Goal: Information Seeking & Learning: Learn about a topic

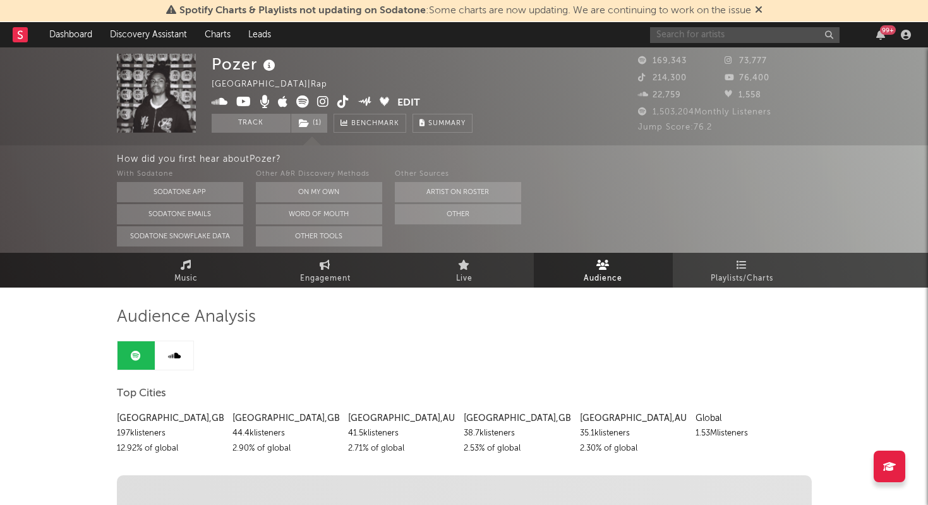
click at [741, 38] on input "text" at bounding box center [745, 35] width 190 height 16
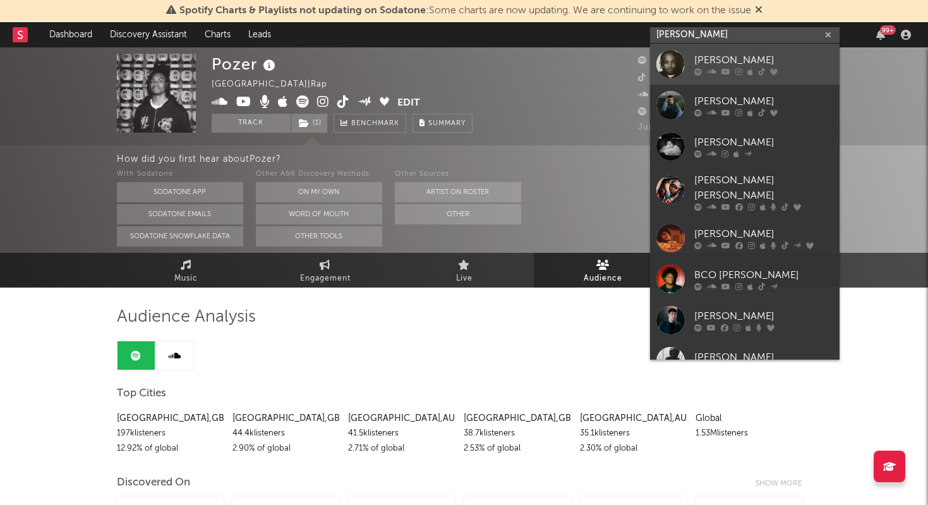
type input "[PERSON_NAME]"
click at [738, 68] on icon at bounding box center [738, 72] width 7 height 8
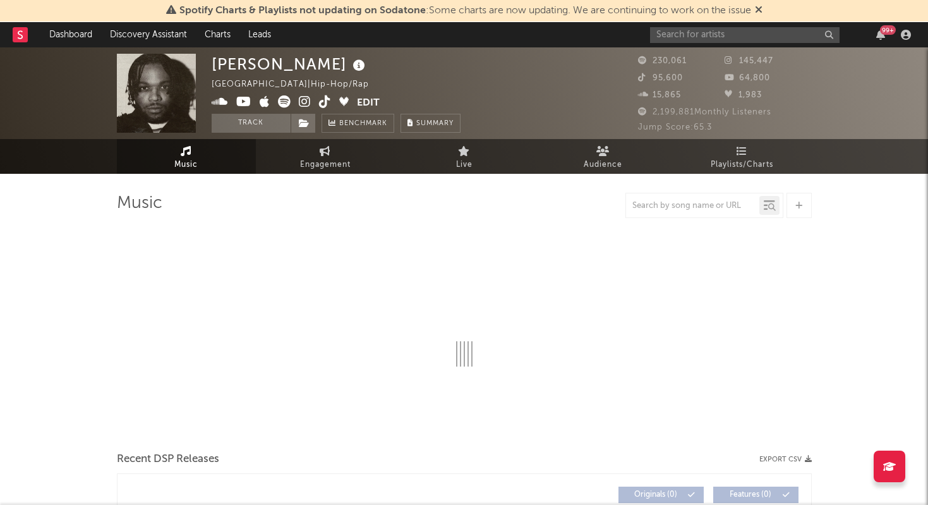
select select "6m"
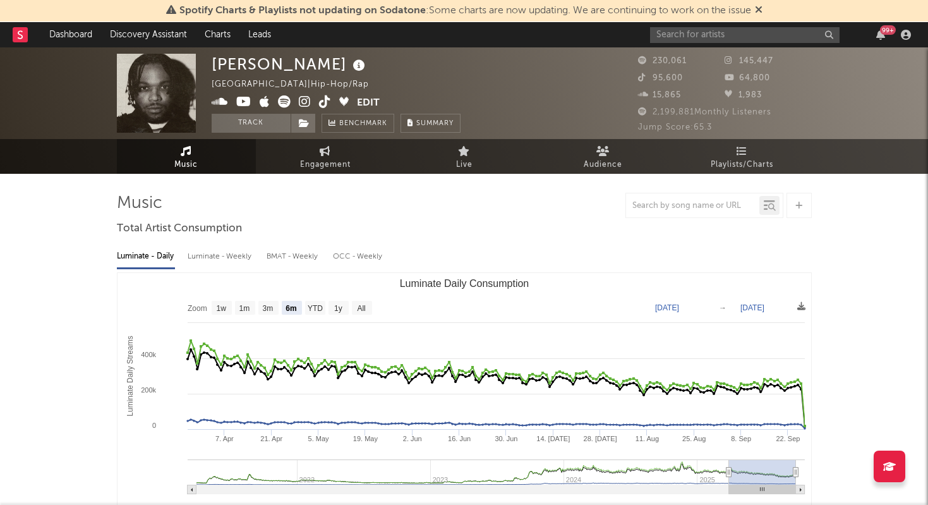
select select "6m"
click at [612, 166] on span "Audience" at bounding box center [603, 164] width 39 height 15
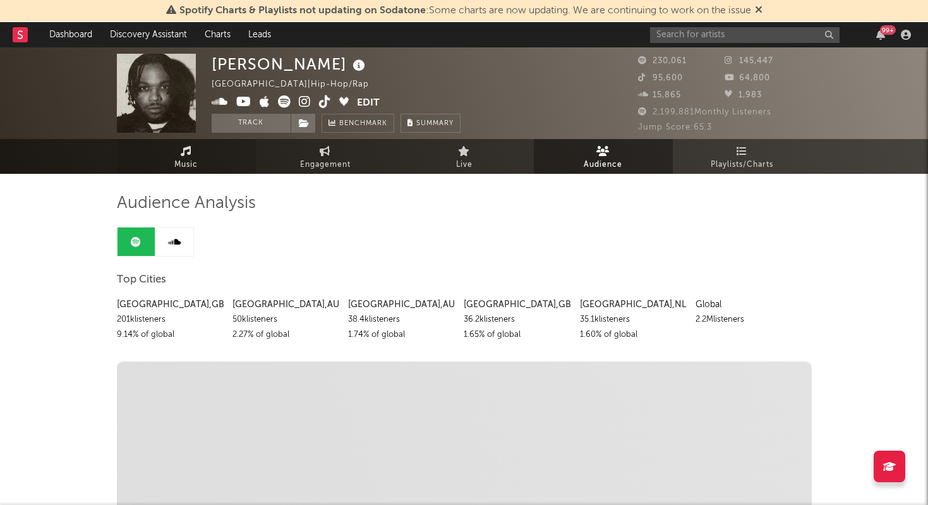
click at [202, 143] on link "Music" at bounding box center [186, 156] width 139 height 35
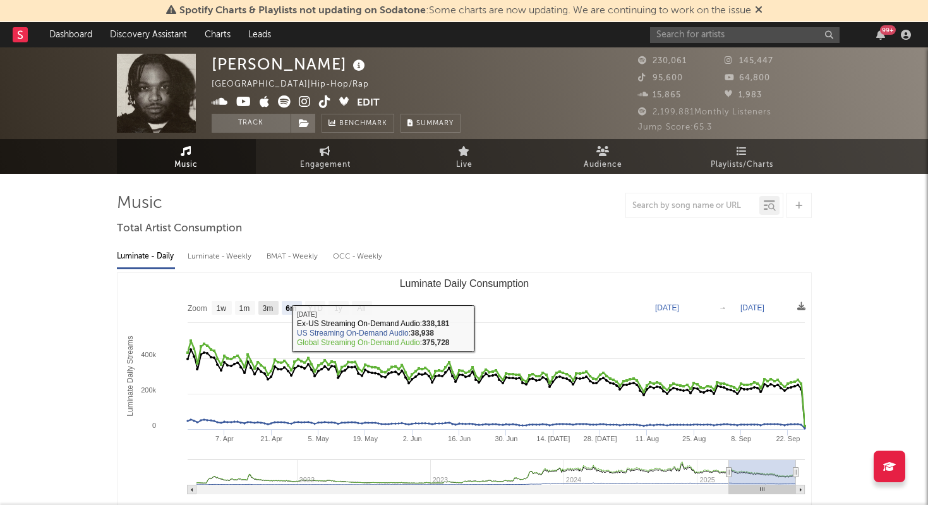
click at [272, 305] on text "3m" at bounding box center [267, 308] width 11 height 9
select select "3m"
type input "[DATE]"
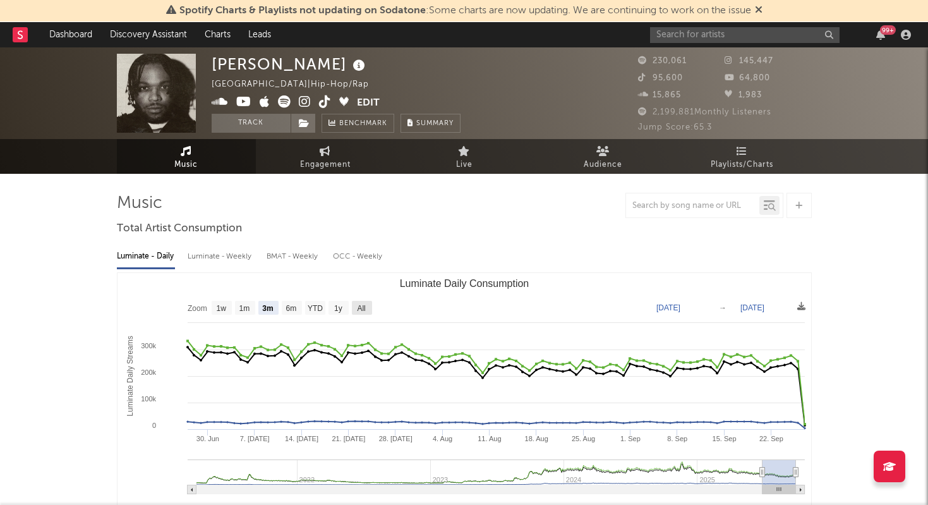
click at [357, 310] on text "All" at bounding box center [361, 308] width 8 height 9
select select "All"
type input "[DATE]"
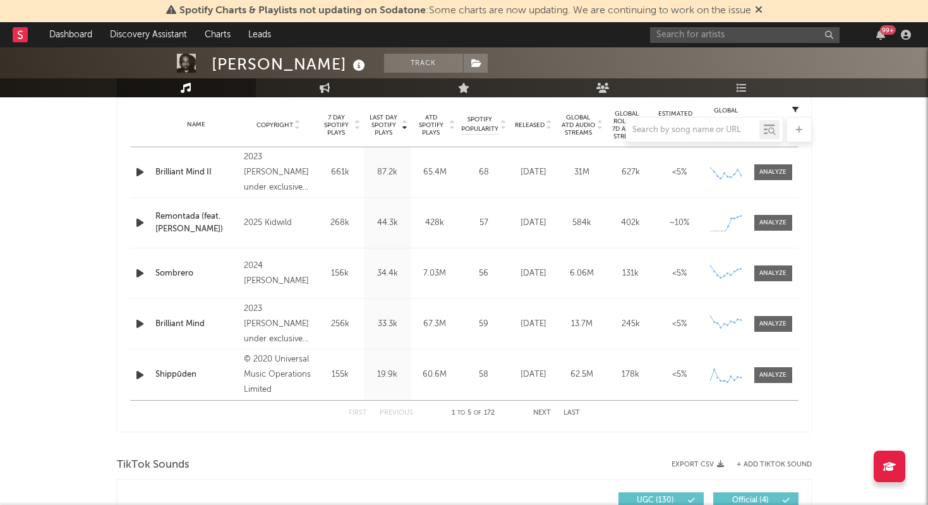
scroll to position [461, 0]
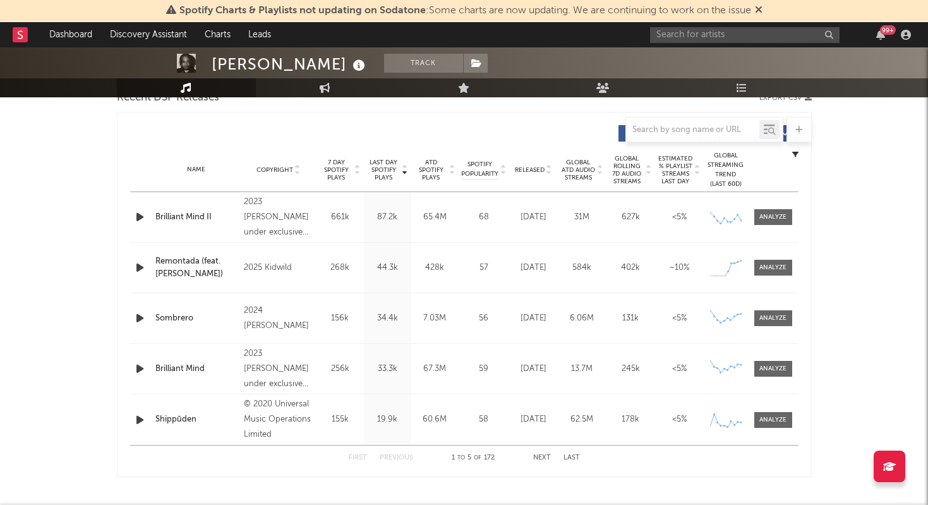
click at [192, 215] on div "Brilliant Mind II" at bounding box center [196, 217] width 83 height 13
click at [778, 219] on div at bounding box center [772, 216] width 27 height 9
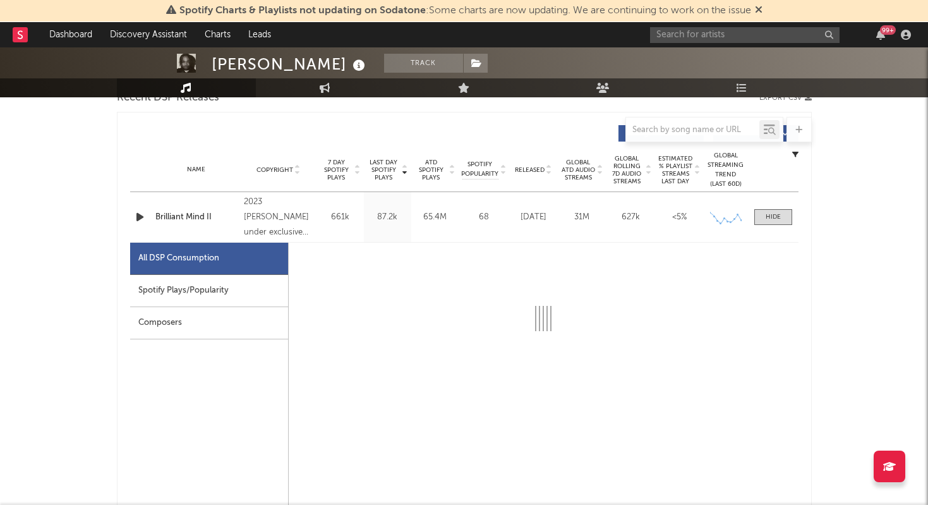
select select "6m"
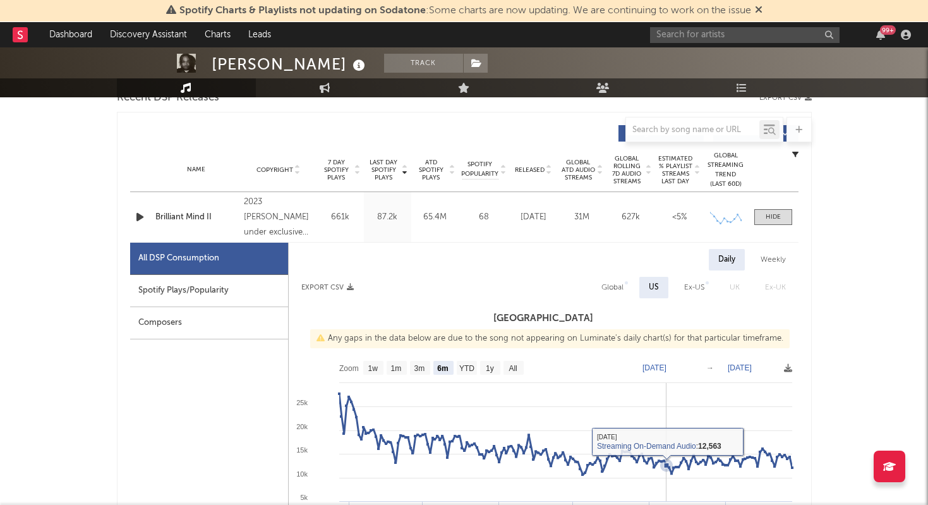
scroll to position [469, 0]
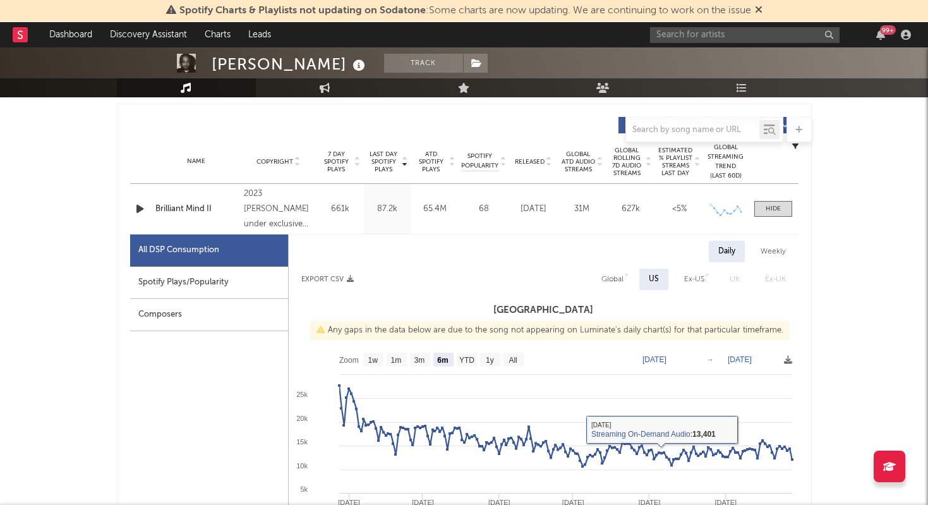
click at [604, 281] on div "Global" at bounding box center [612, 279] width 22 height 15
select select "6m"
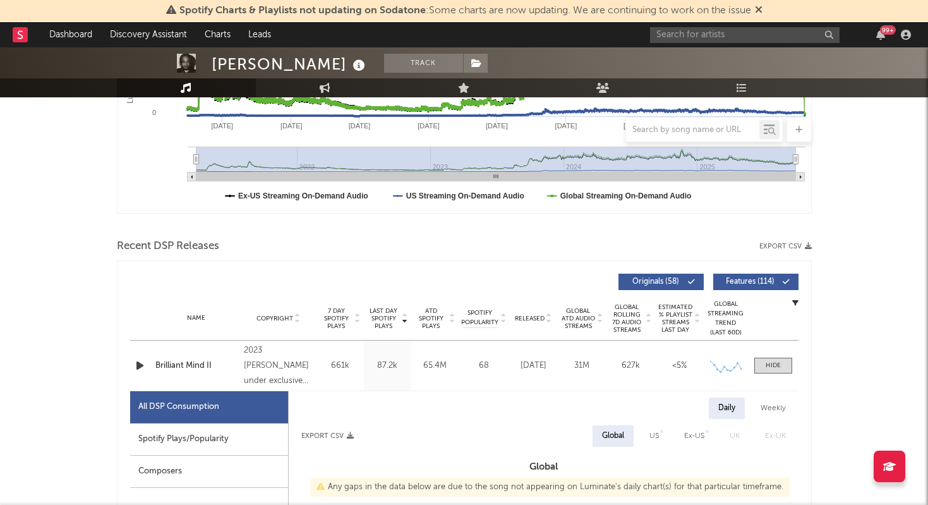
scroll to position [320, 0]
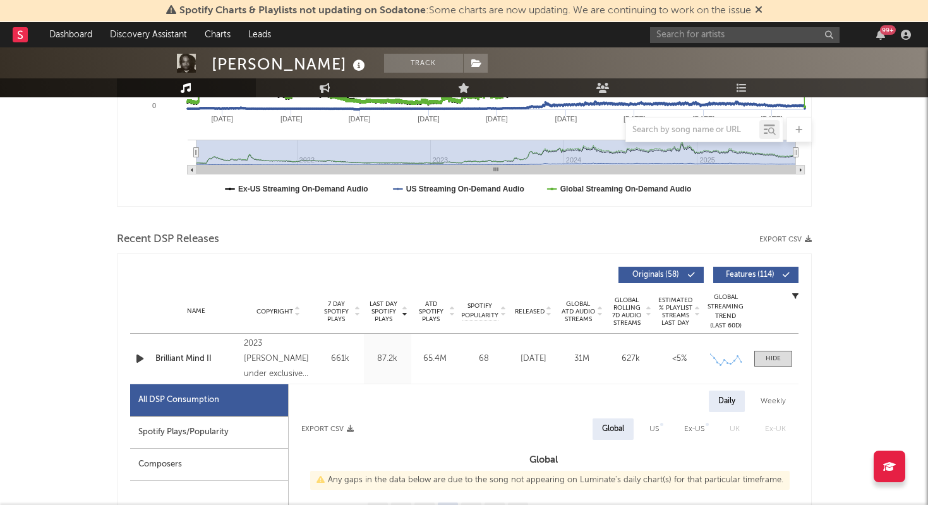
click at [794, 297] on icon "button" at bounding box center [795, 296] width 6 height 6
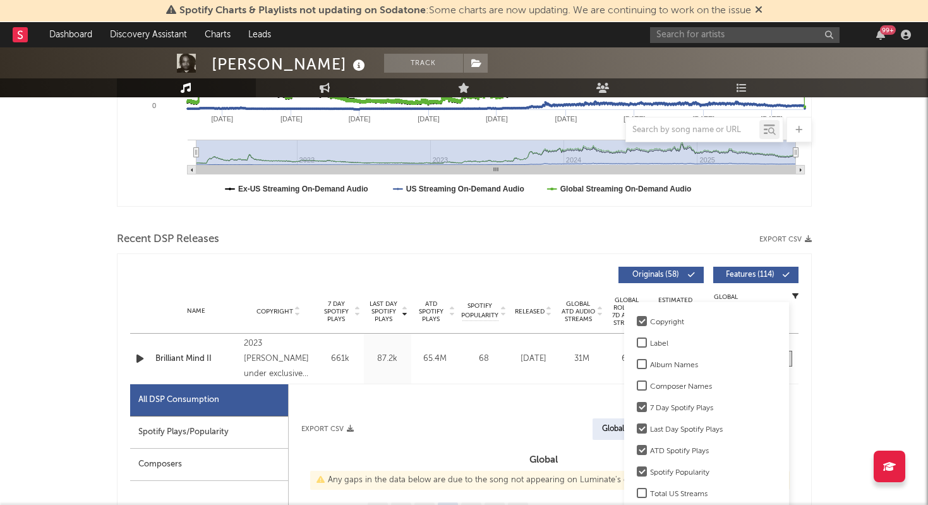
click at [794, 297] on icon "button" at bounding box center [795, 296] width 6 height 6
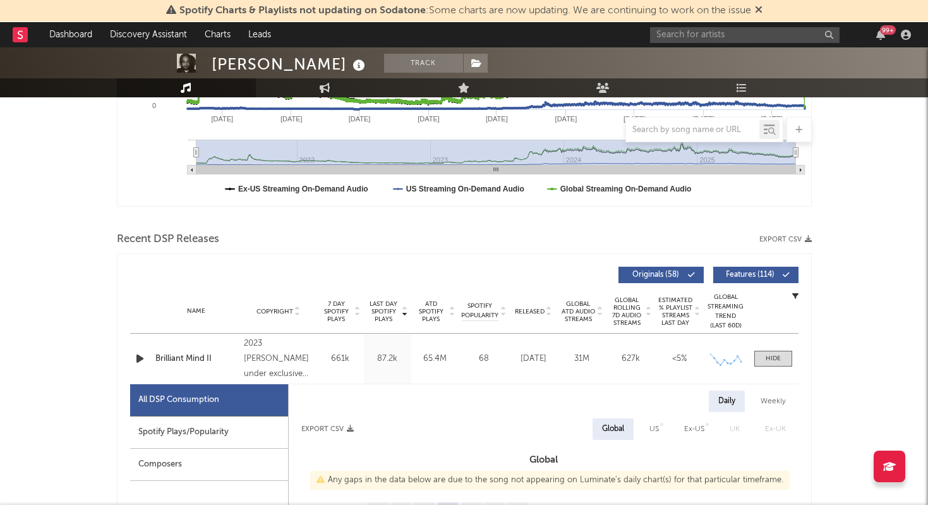
click at [794, 297] on icon "button" at bounding box center [795, 296] width 6 height 6
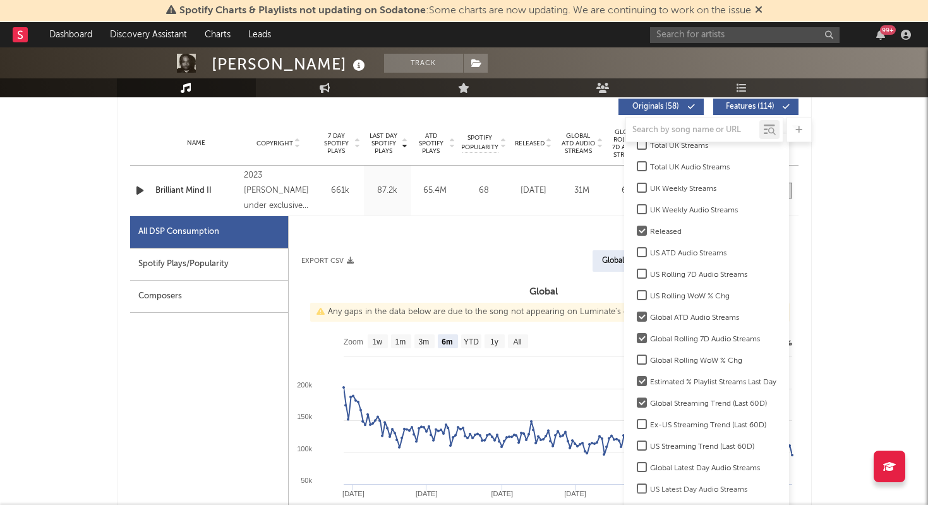
scroll to position [492, 0]
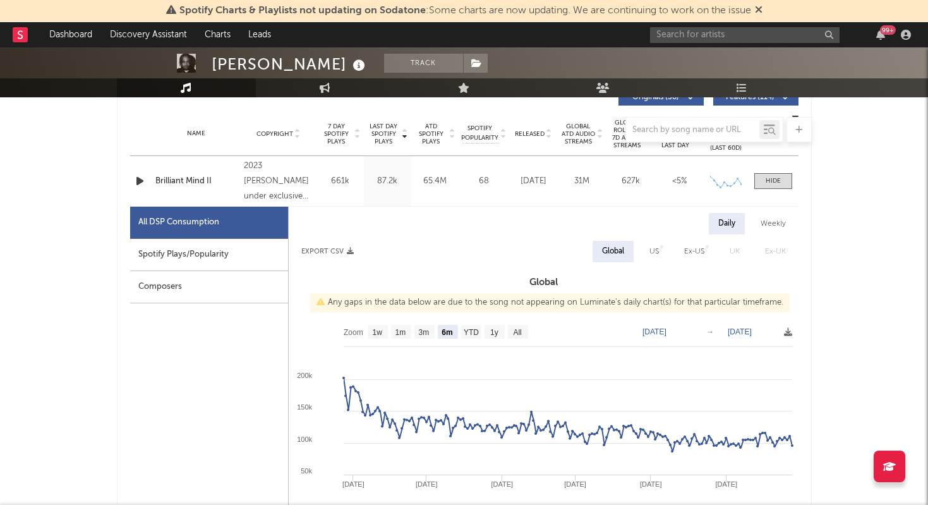
scroll to position [475, 0]
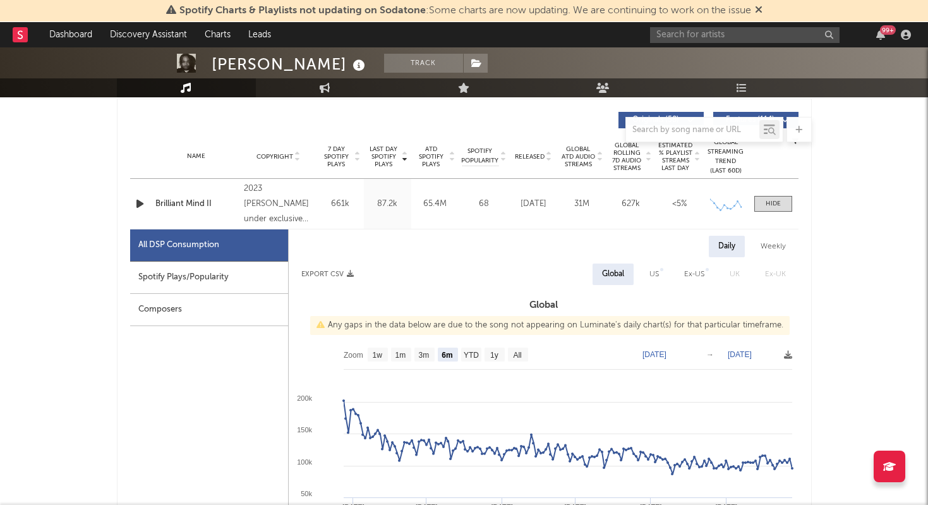
click at [247, 200] on div "2023 [PERSON_NAME] under exclusive license to Believe UK" at bounding box center [278, 203] width 69 height 45
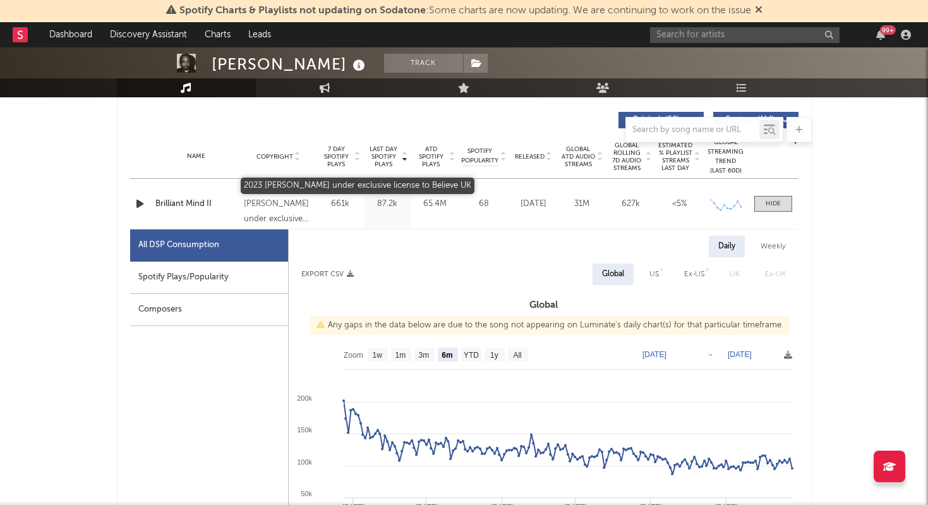
click at [264, 212] on div "2023 [PERSON_NAME] under exclusive license to Believe UK" at bounding box center [278, 203] width 69 height 45
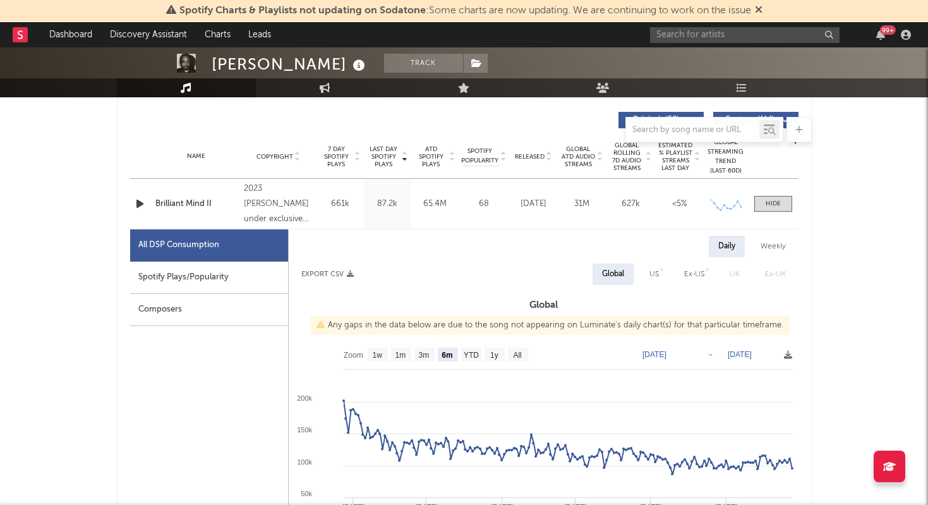
click at [188, 203] on div "Brilliant Mind II" at bounding box center [196, 204] width 83 height 13
click at [281, 124] on div at bounding box center [464, 129] width 695 height 25
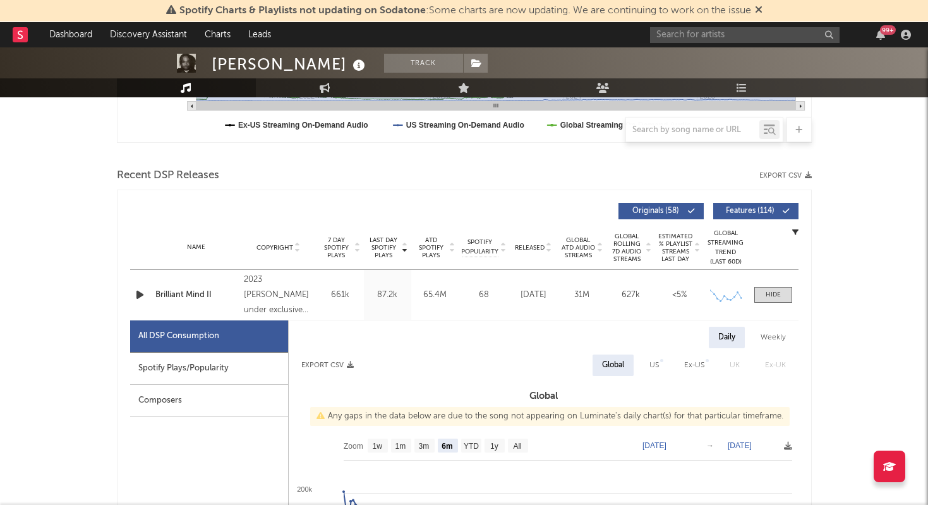
scroll to position [369, 0]
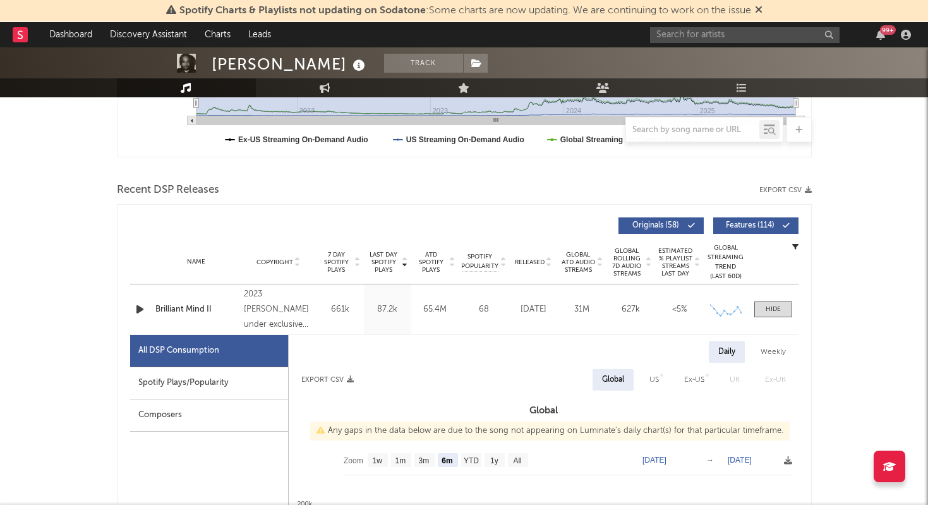
click at [172, 189] on span "Recent DSP Releases" at bounding box center [168, 190] width 102 height 15
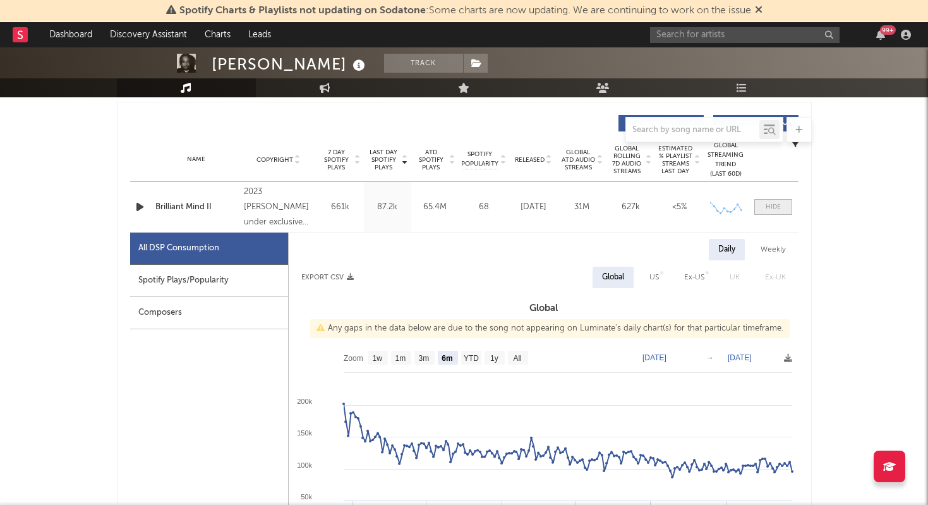
scroll to position [491, 0]
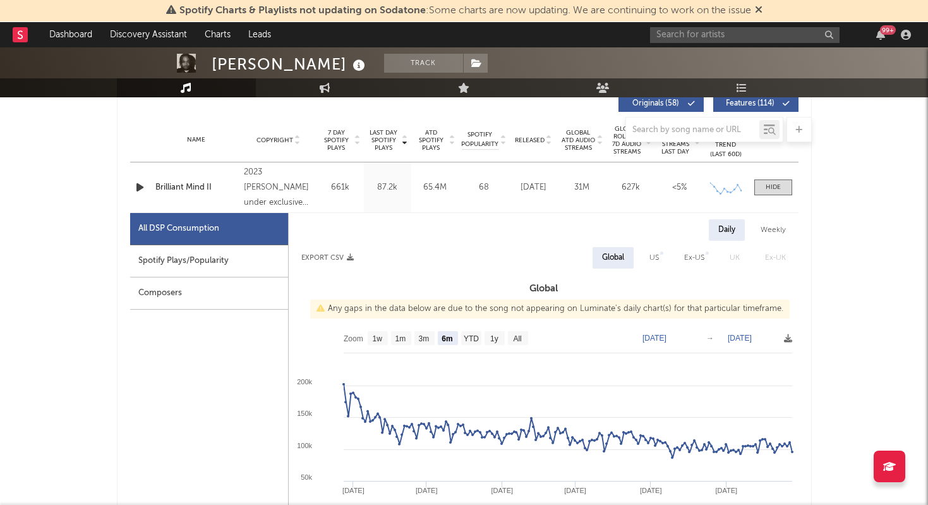
click at [770, 229] on div "Weekly" at bounding box center [773, 229] width 44 height 21
select select "6m"
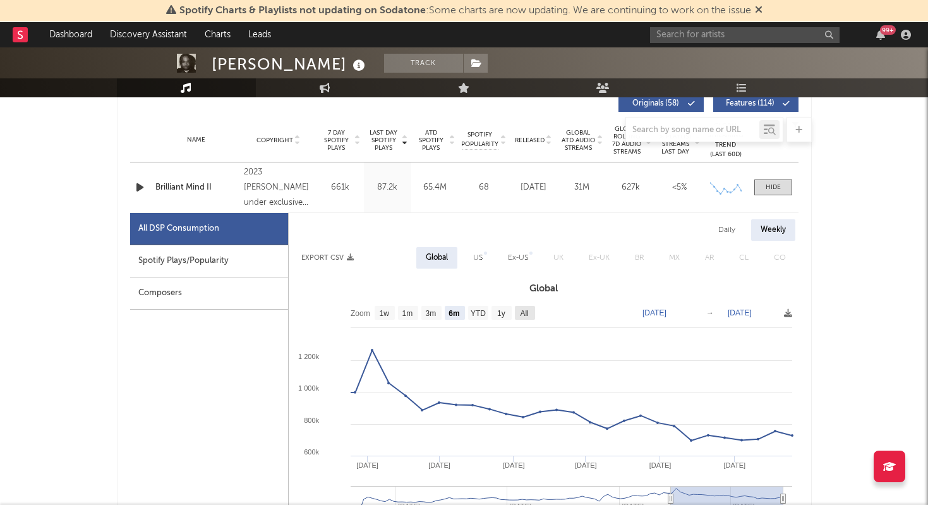
click at [521, 313] on text "All" at bounding box center [524, 313] width 8 height 9
select select "All"
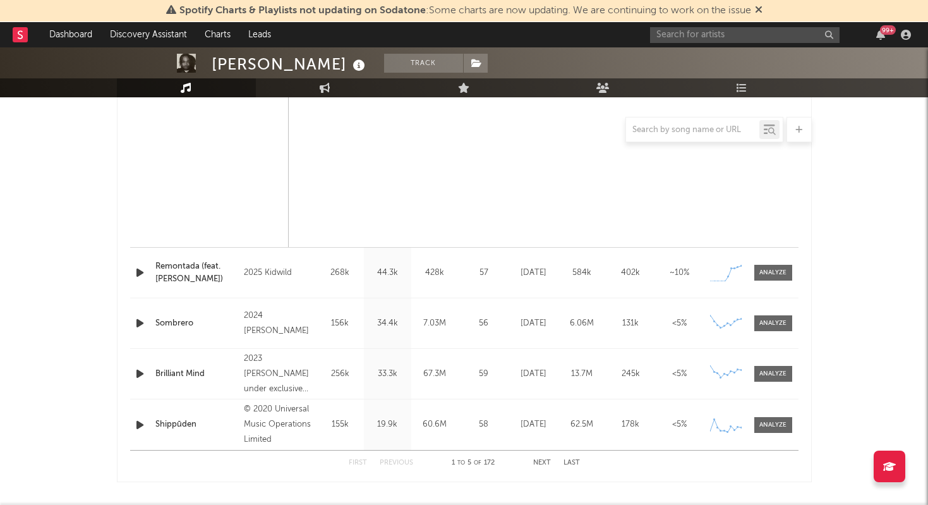
scroll to position [1042, 0]
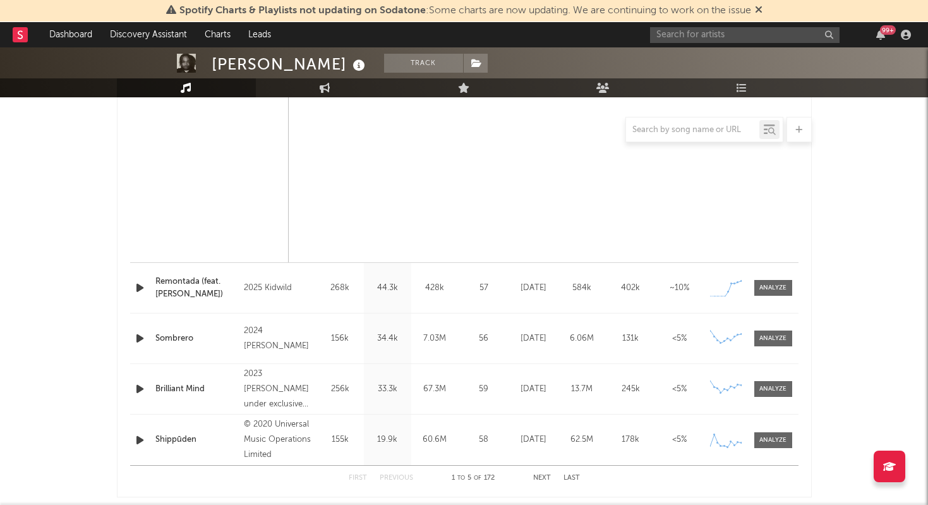
click at [192, 388] on div "Brilliant Mind" at bounding box center [196, 389] width 83 height 13
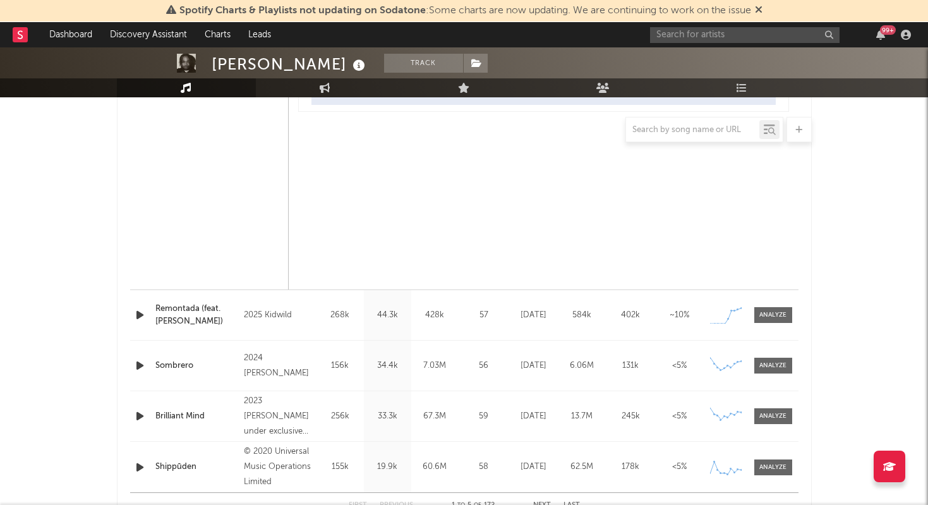
scroll to position [1027, 0]
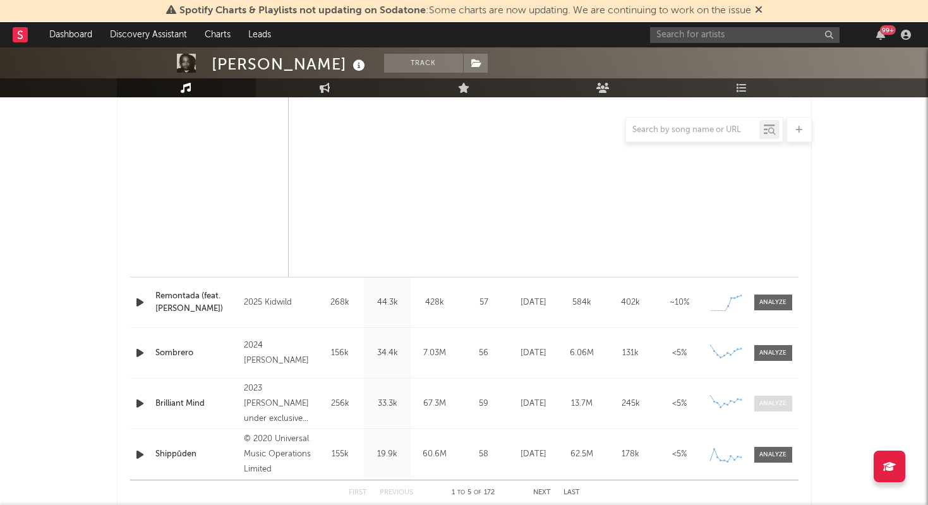
click at [755, 401] on span at bounding box center [773, 404] width 38 height 16
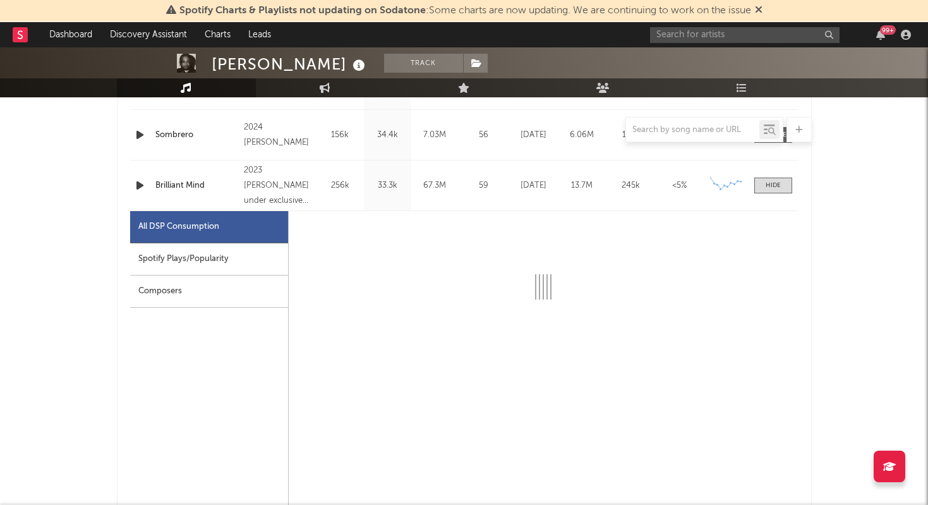
select select "6m"
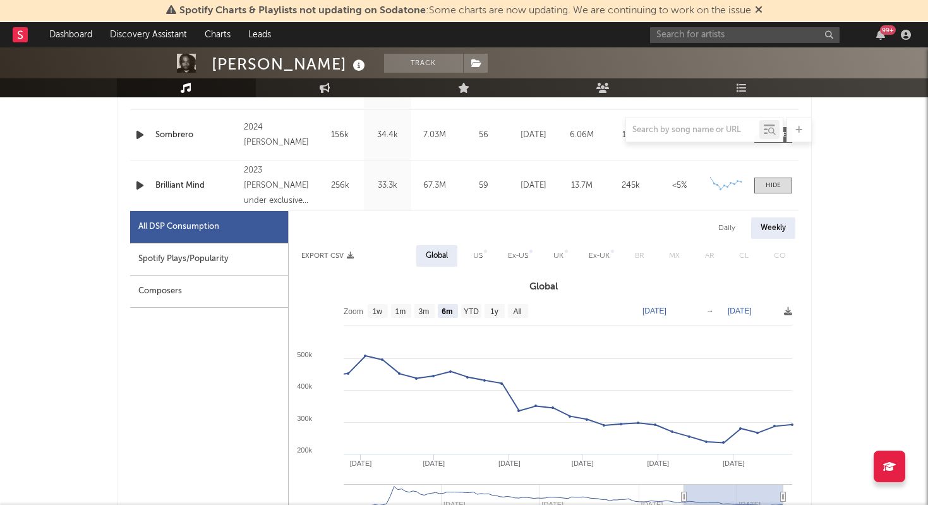
scroll to position [1252, 0]
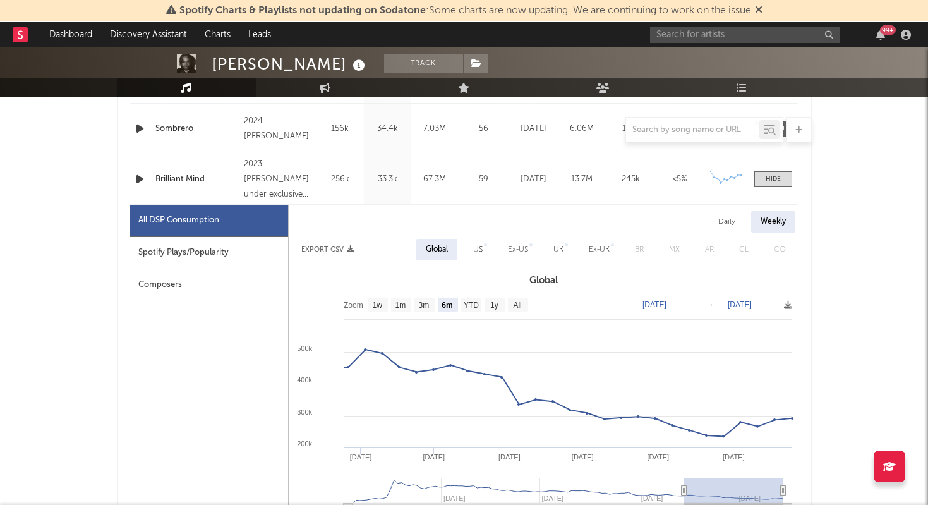
click at [528, 298] on rect at bounding box center [544, 417] width 510 height 253
click at [521, 301] on text "All" at bounding box center [517, 305] width 8 height 9
select select "All"
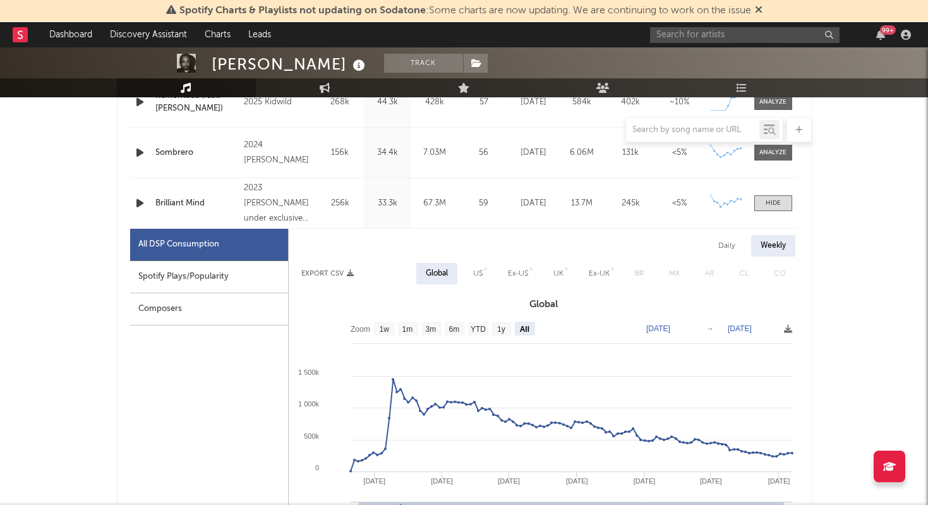
scroll to position [1221, 0]
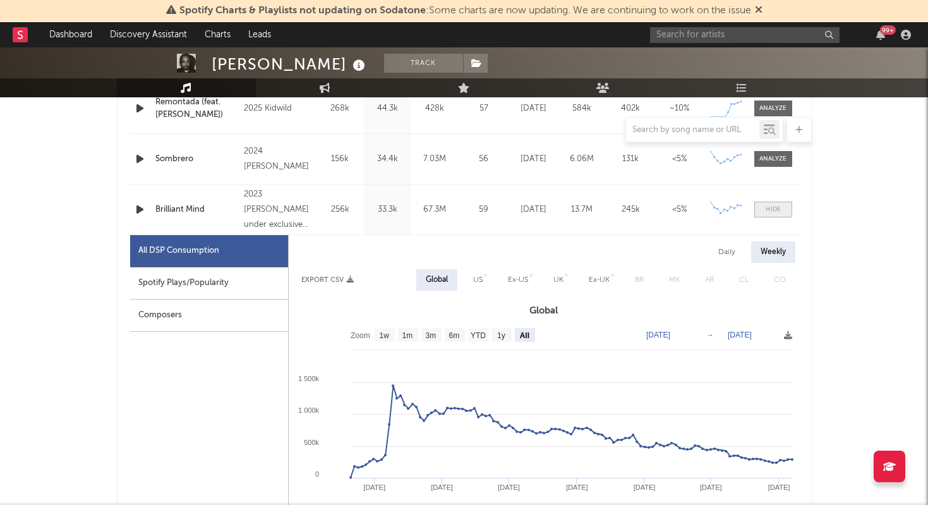
click at [778, 210] on div at bounding box center [773, 209] width 15 height 9
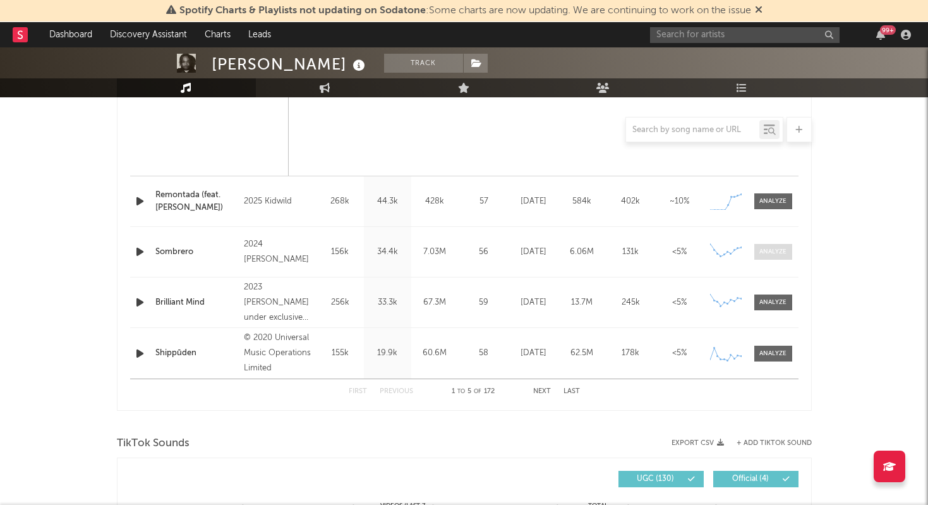
scroll to position [1127, 0]
click at [171, 351] on div "Shippūden" at bounding box center [196, 354] width 83 height 13
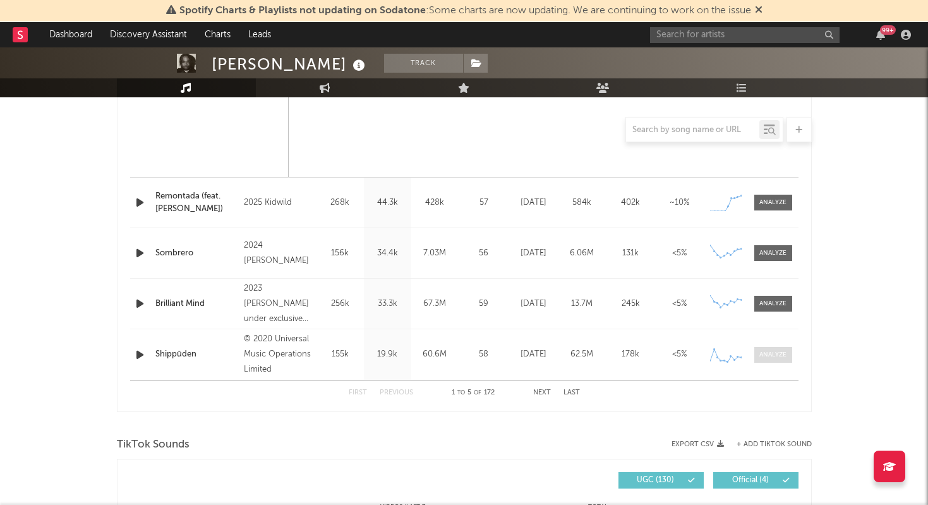
click at [768, 350] on div at bounding box center [772, 354] width 27 height 9
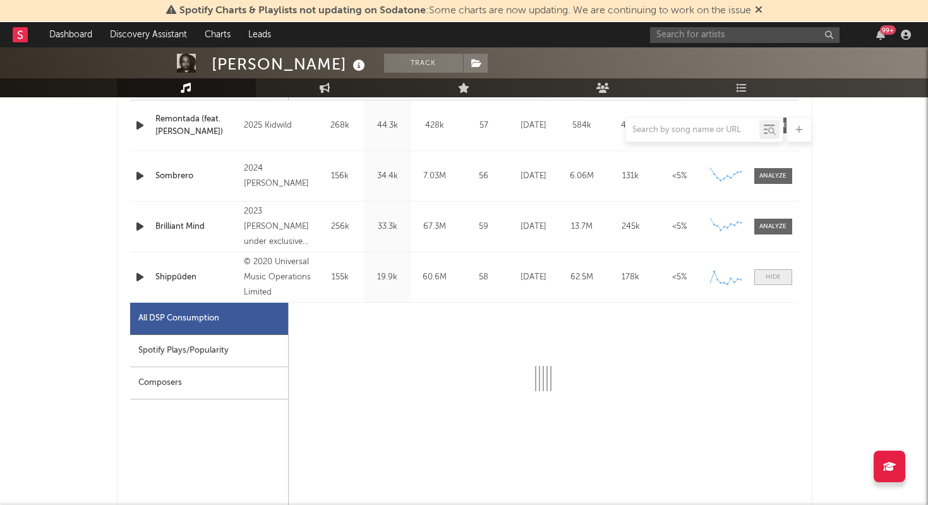
scroll to position [1271, 0]
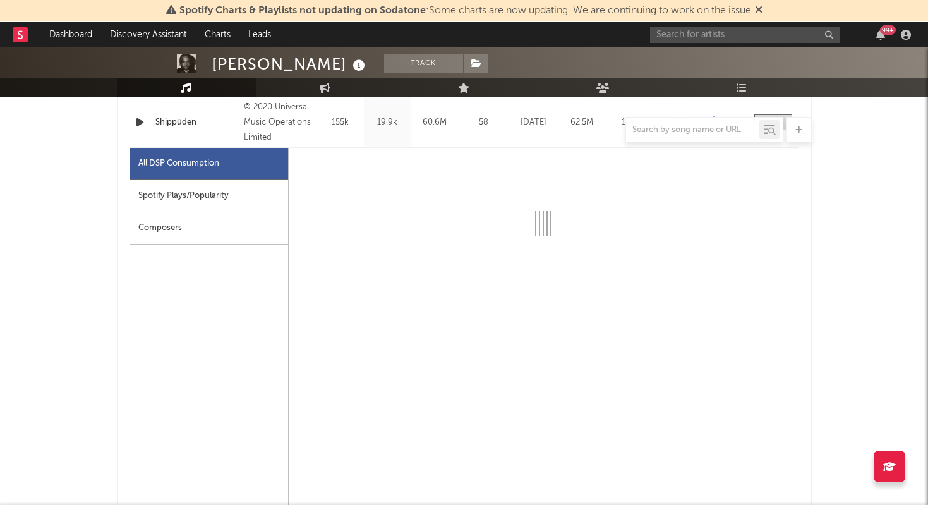
select select "6m"
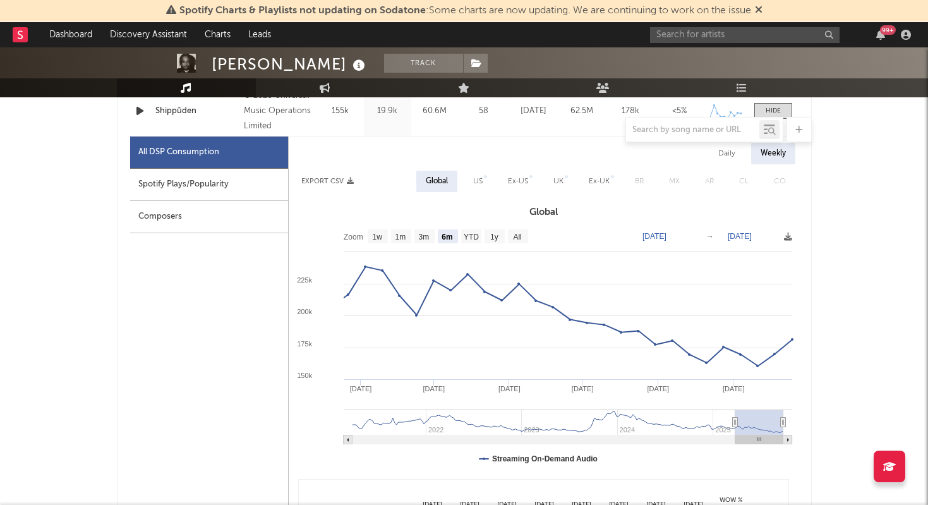
scroll to position [1387, 0]
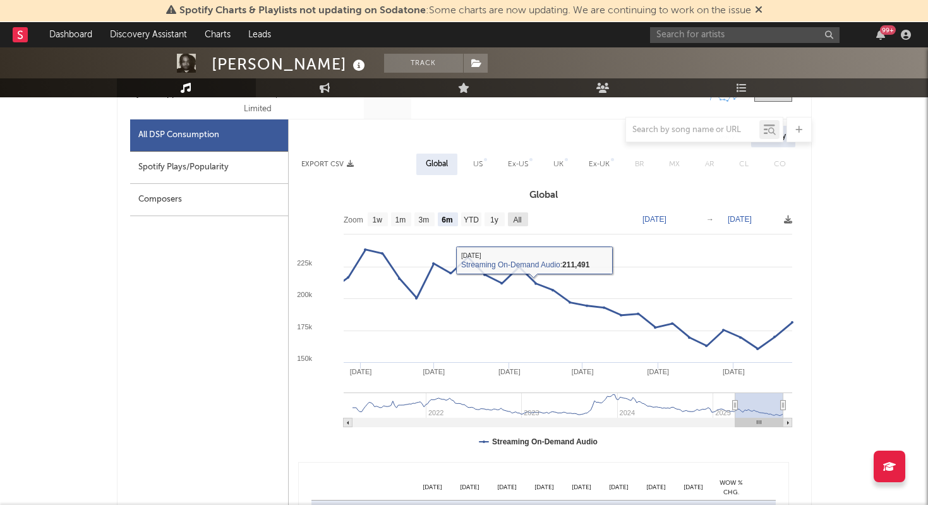
click at [516, 215] on text "All" at bounding box center [517, 219] width 8 height 9
select select "All"
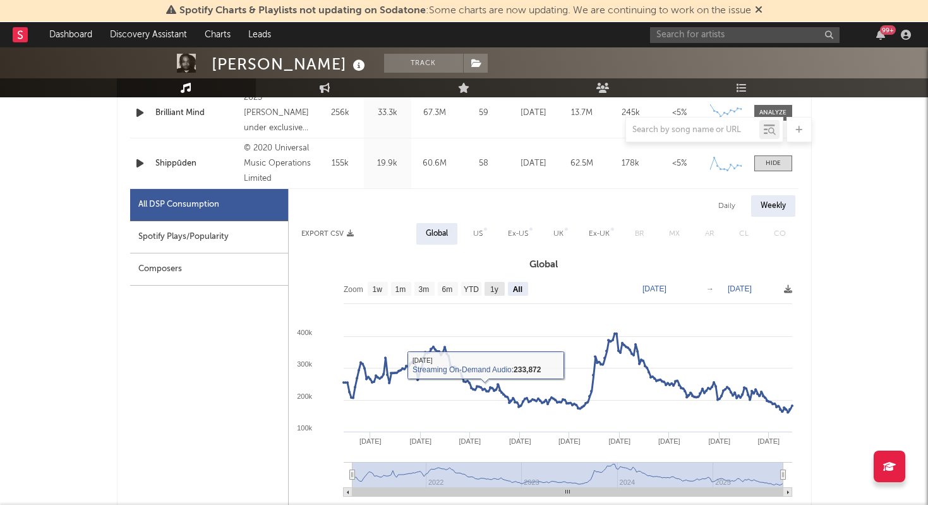
scroll to position [1311, 0]
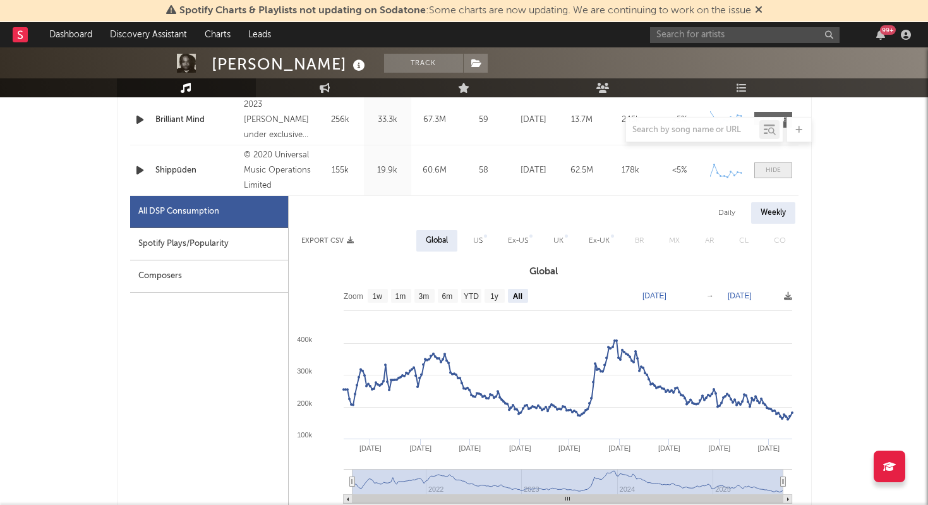
click at [775, 166] on div at bounding box center [773, 170] width 15 height 9
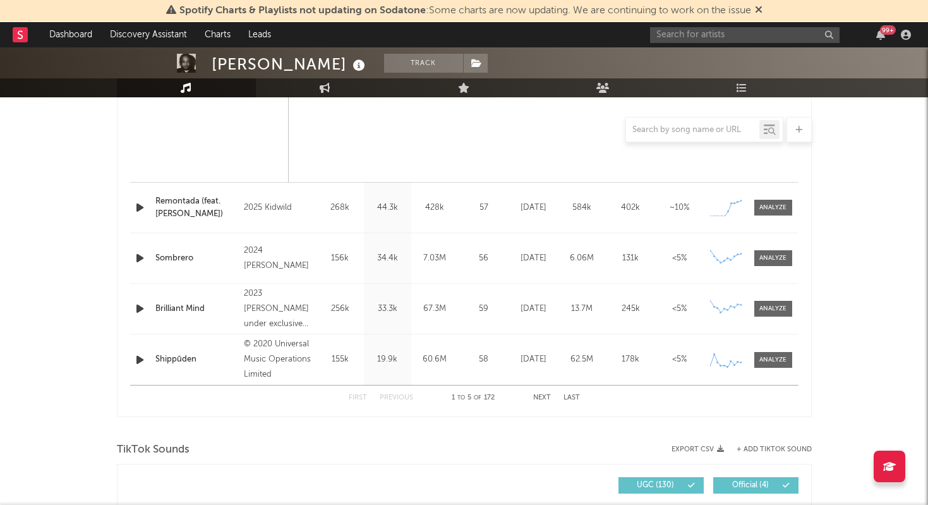
scroll to position [1109, 0]
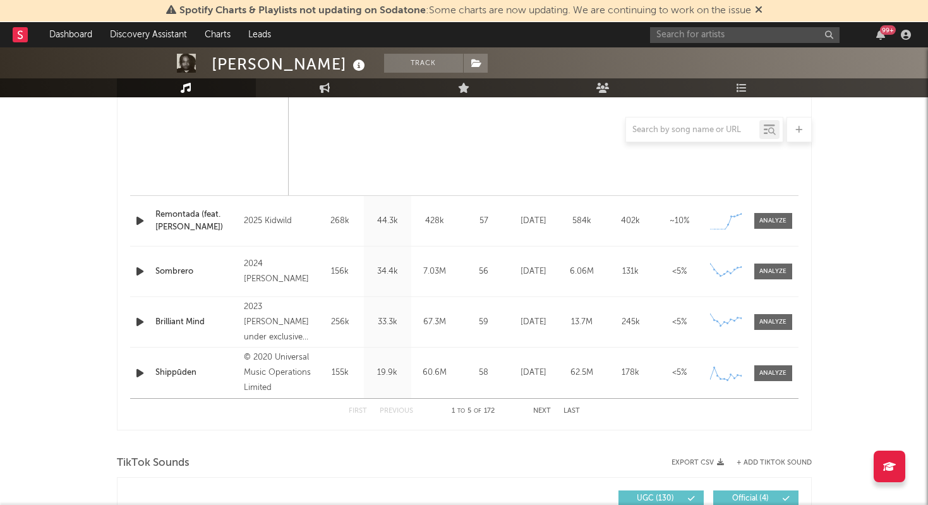
click at [540, 409] on button "Next" at bounding box center [542, 411] width 18 height 7
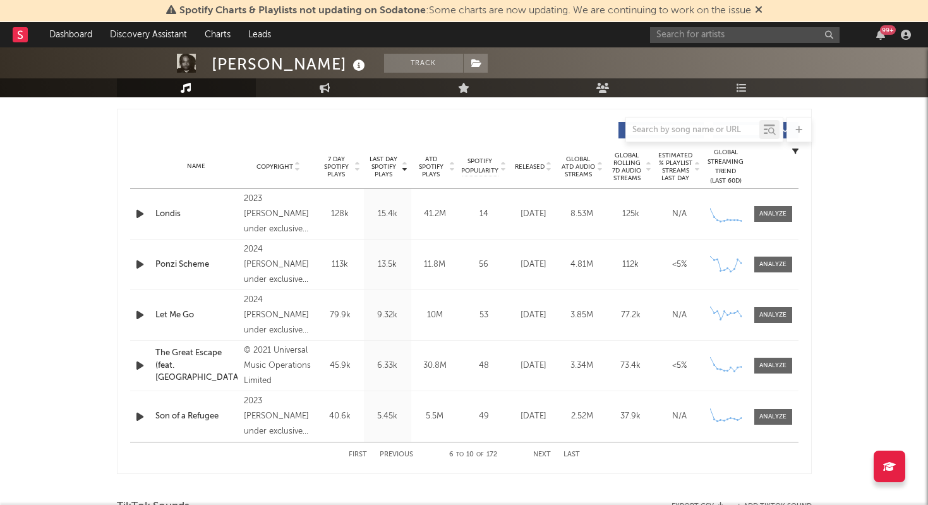
scroll to position [468, 0]
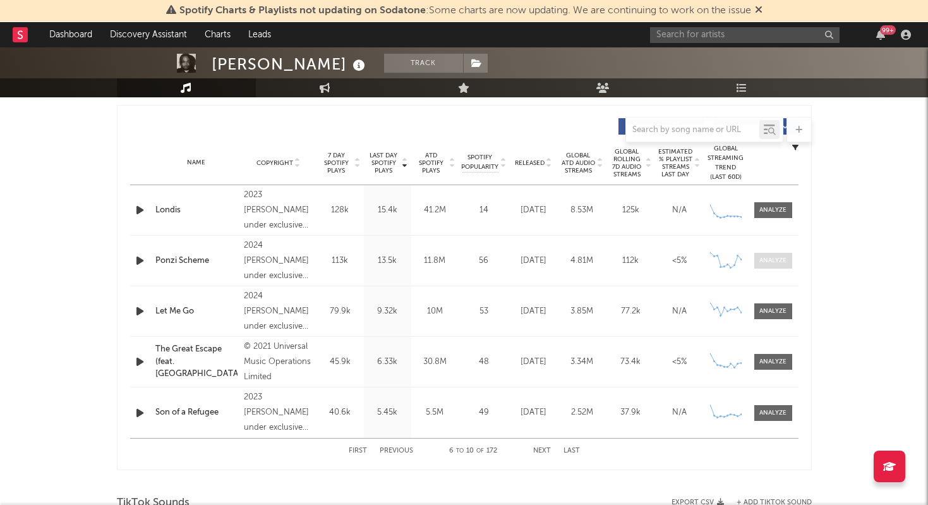
click at [778, 261] on div at bounding box center [772, 260] width 27 height 9
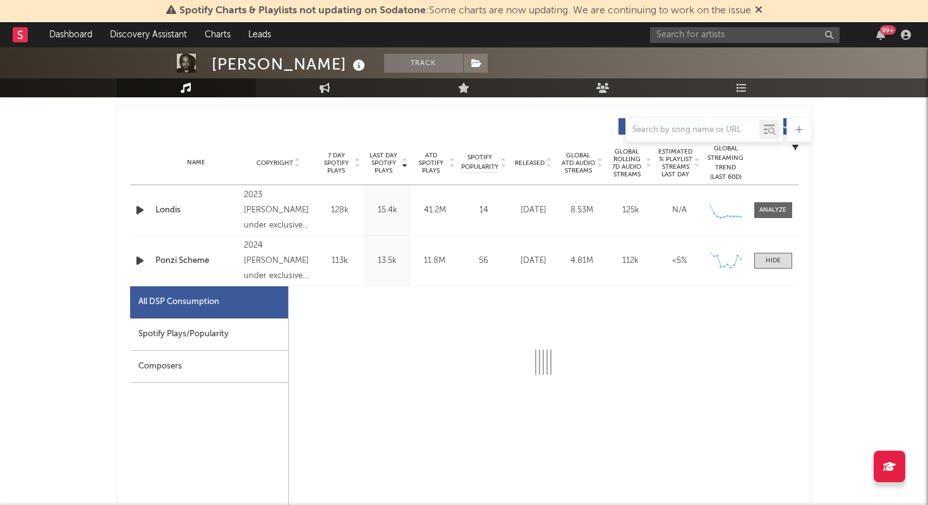
select select "6m"
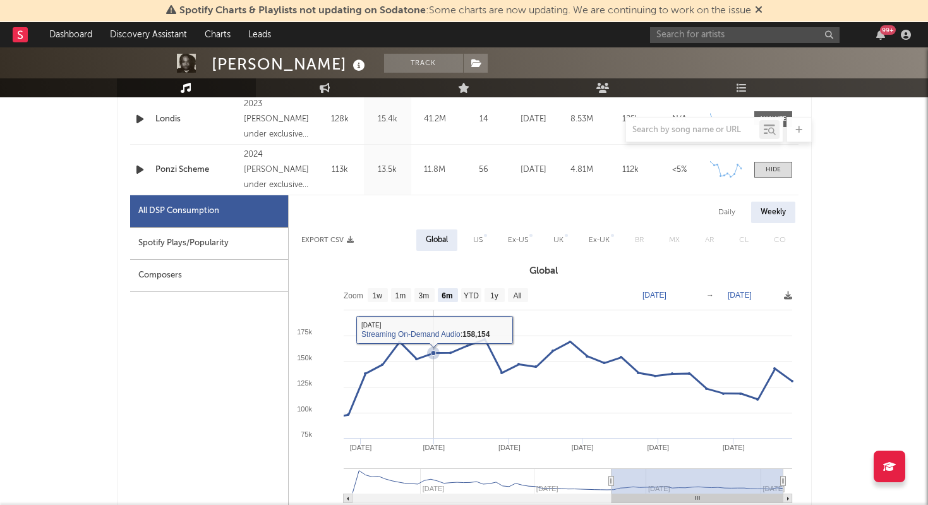
scroll to position [586, 0]
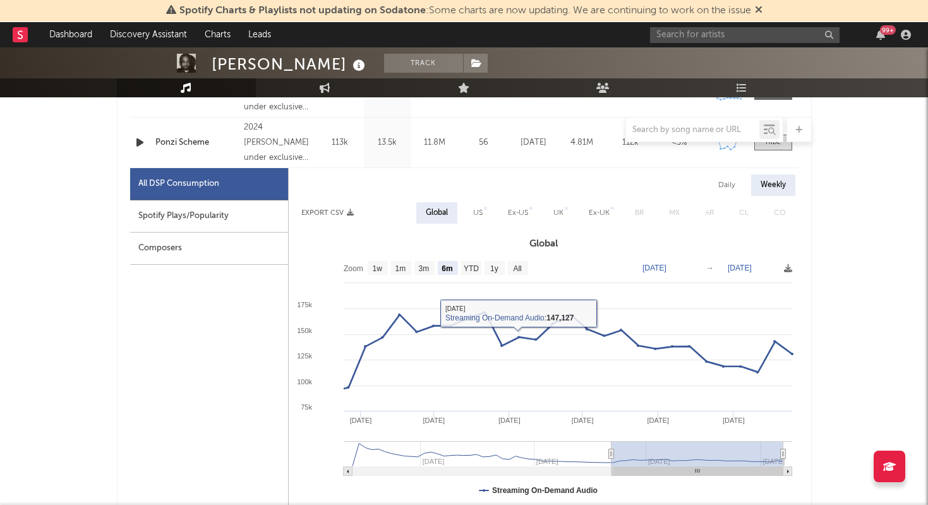
click at [512, 275] on rect at bounding box center [544, 381] width 510 height 253
click at [516, 269] on text "All" at bounding box center [517, 268] width 8 height 9
select select "All"
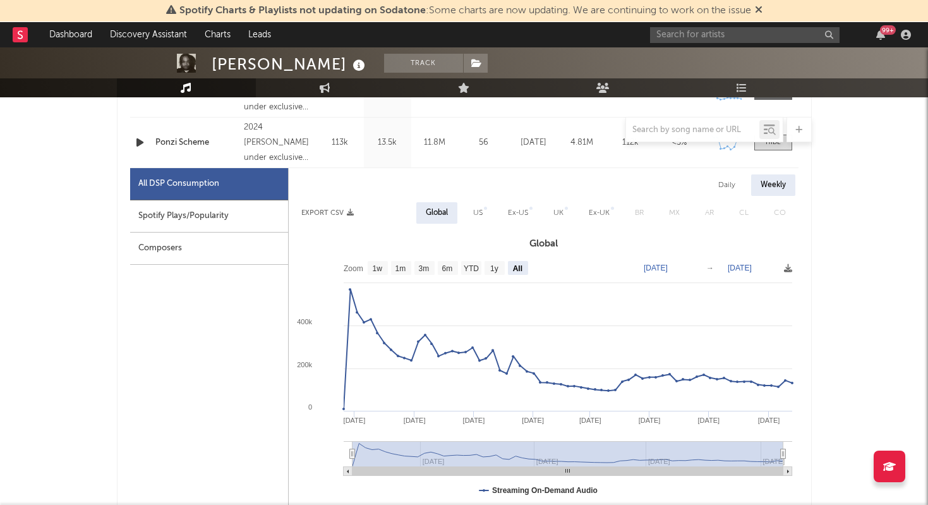
click at [558, 214] on div "UK" at bounding box center [558, 212] width 10 height 15
select select "All"
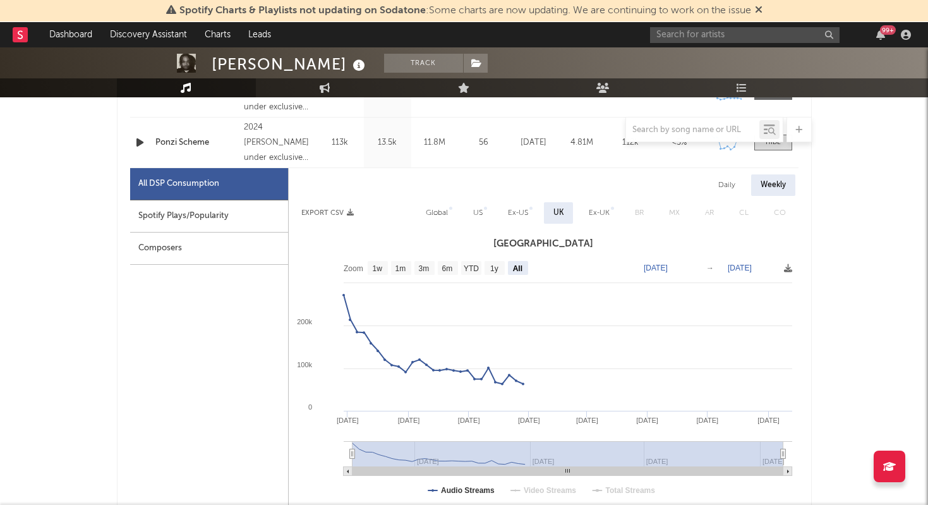
click at [444, 215] on div "Global" at bounding box center [437, 212] width 22 height 15
select select "All"
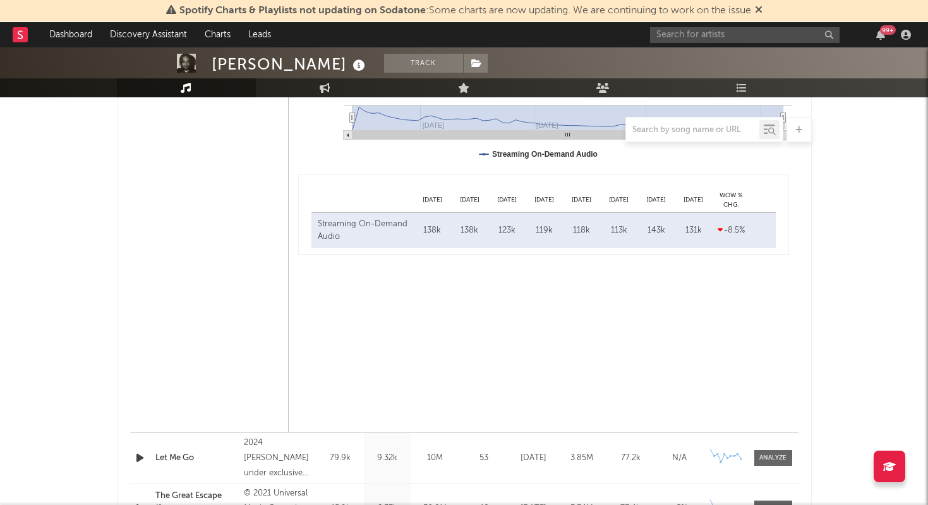
scroll to position [936, 0]
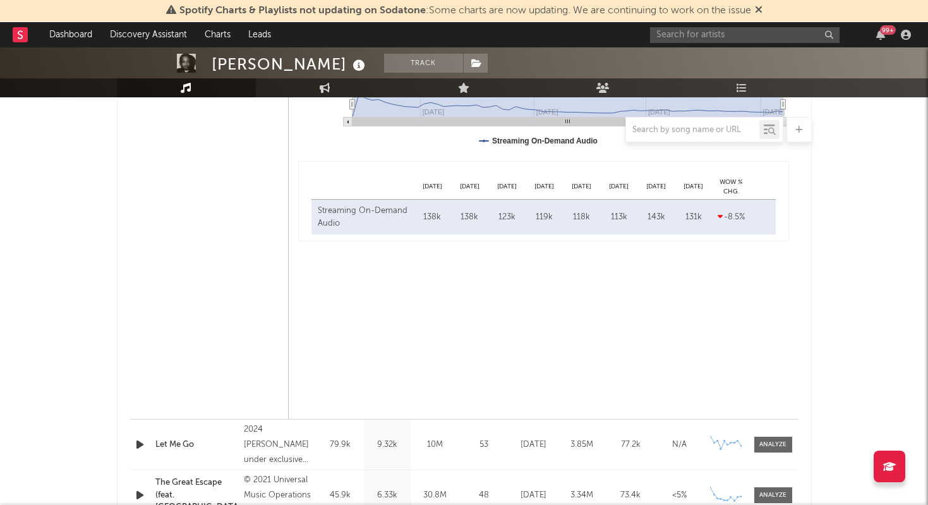
click at [749, 226] on div "Streaming On-Demand Audio [DATE] 138k [DATE] 138k [DATE] 123k [DATE] 119k [DATE…" at bounding box center [543, 217] width 464 height 35
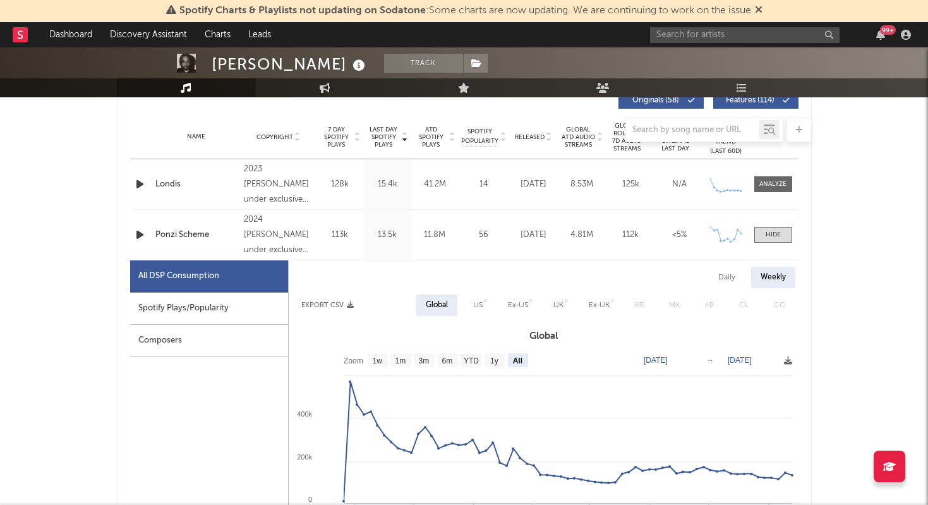
scroll to position [490, 0]
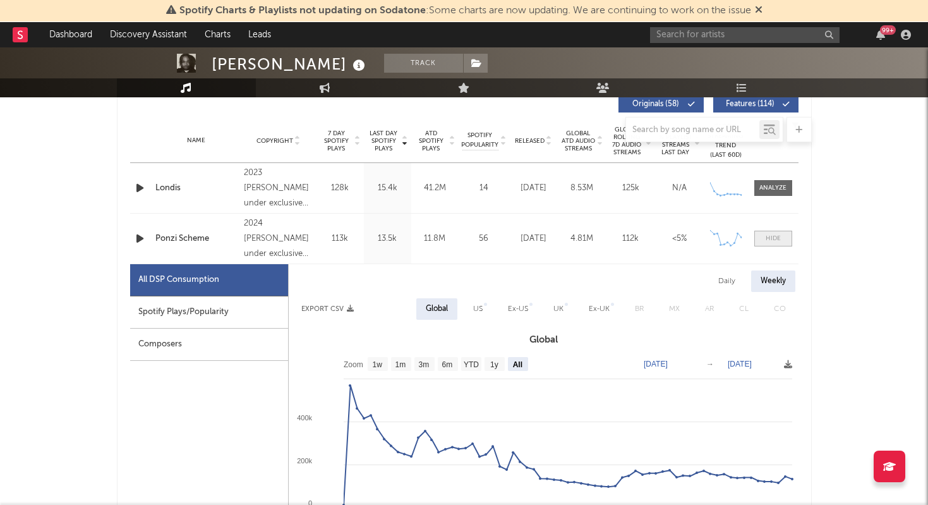
click at [780, 242] on span at bounding box center [773, 239] width 38 height 16
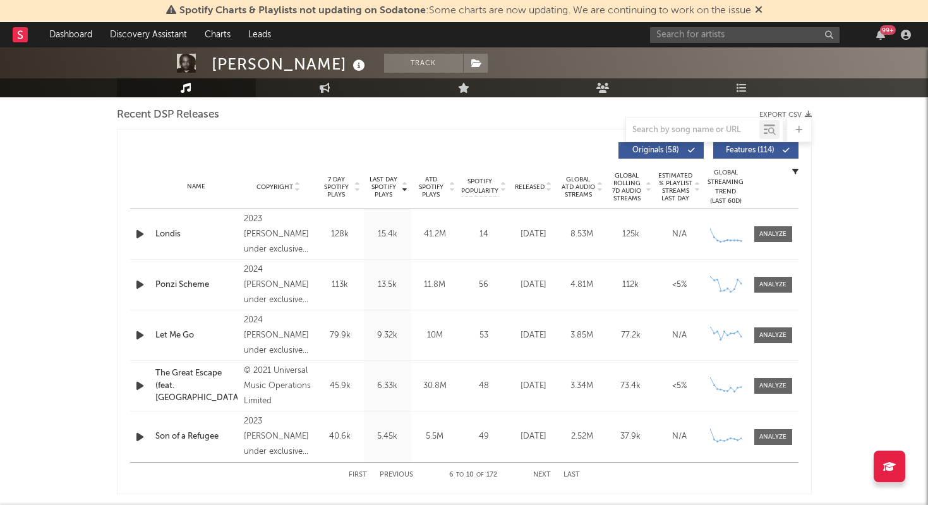
scroll to position [443, 0]
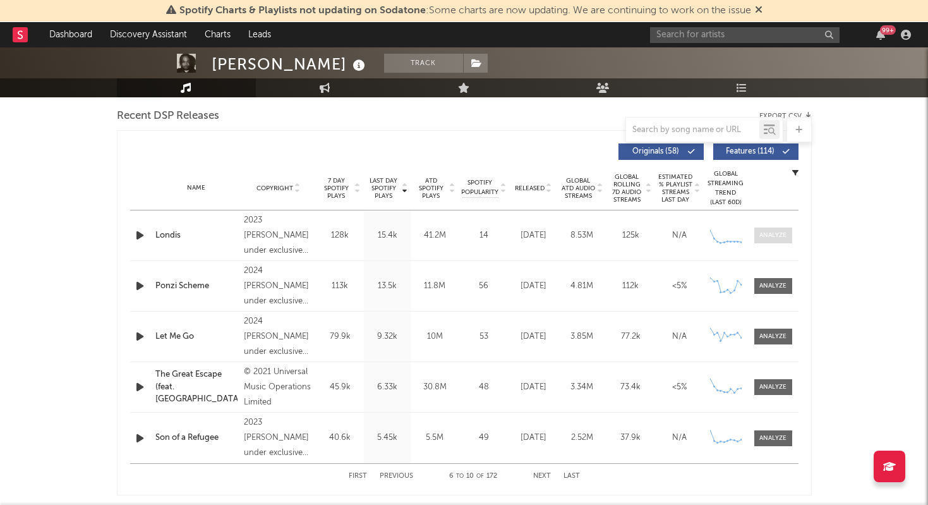
click at [779, 236] on div at bounding box center [772, 235] width 27 height 9
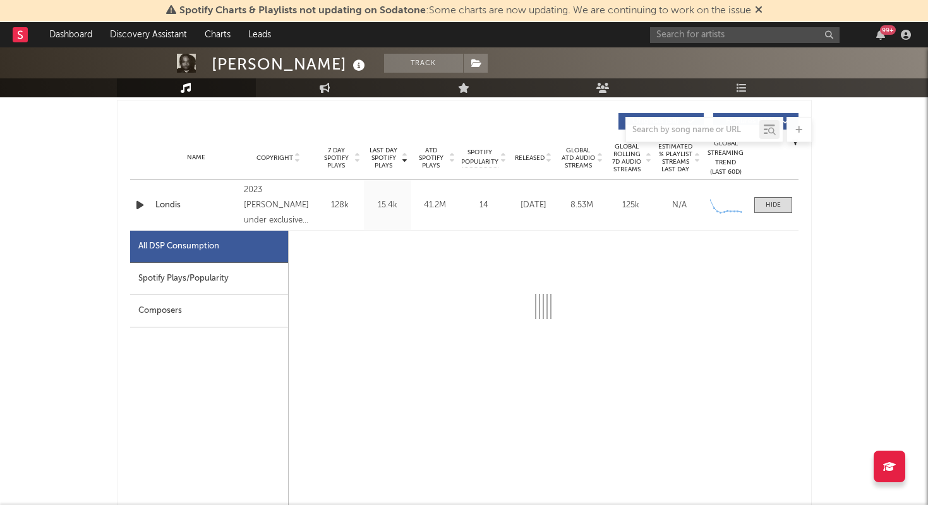
scroll to position [504, 0]
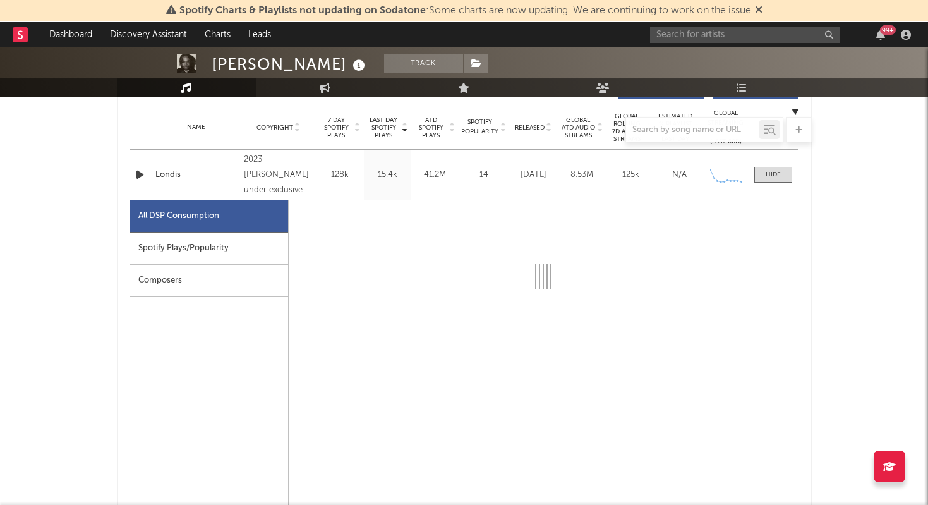
select select "6m"
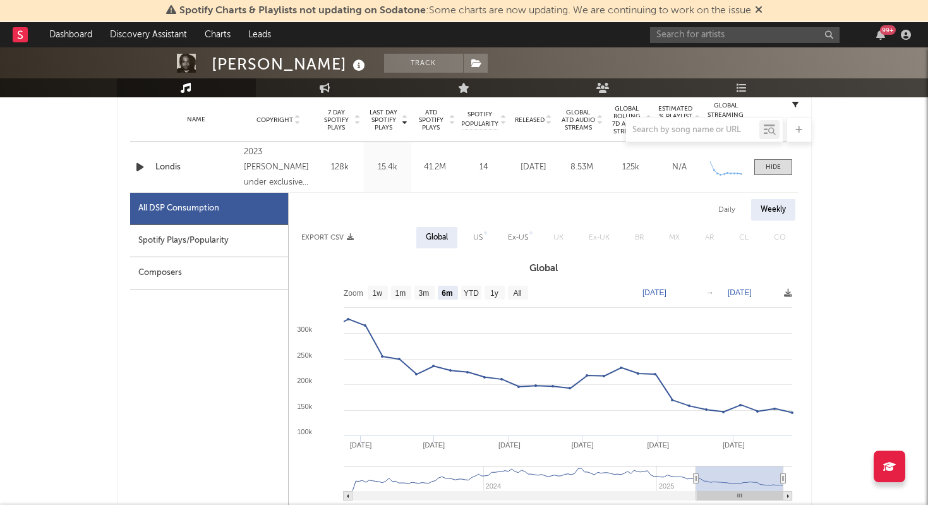
scroll to position [516, 0]
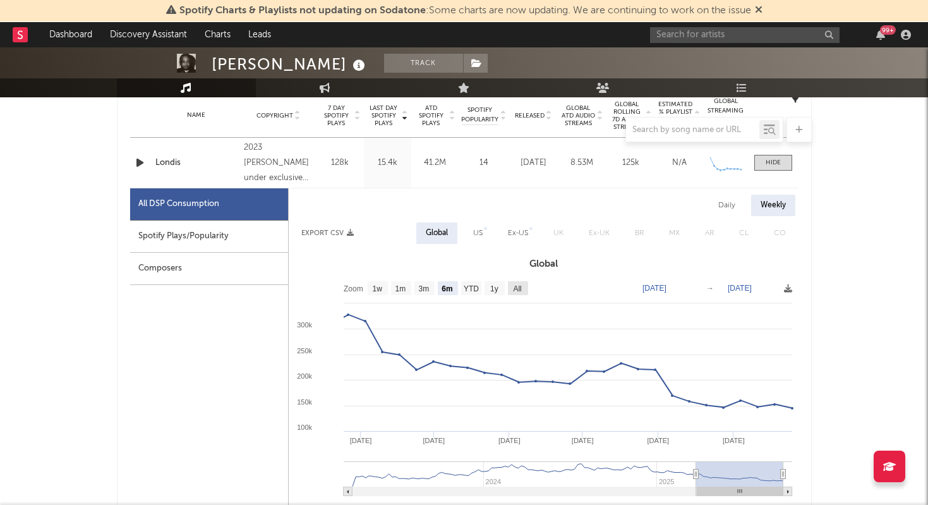
click at [514, 282] on rect at bounding box center [518, 288] width 20 height 14
select select "All"
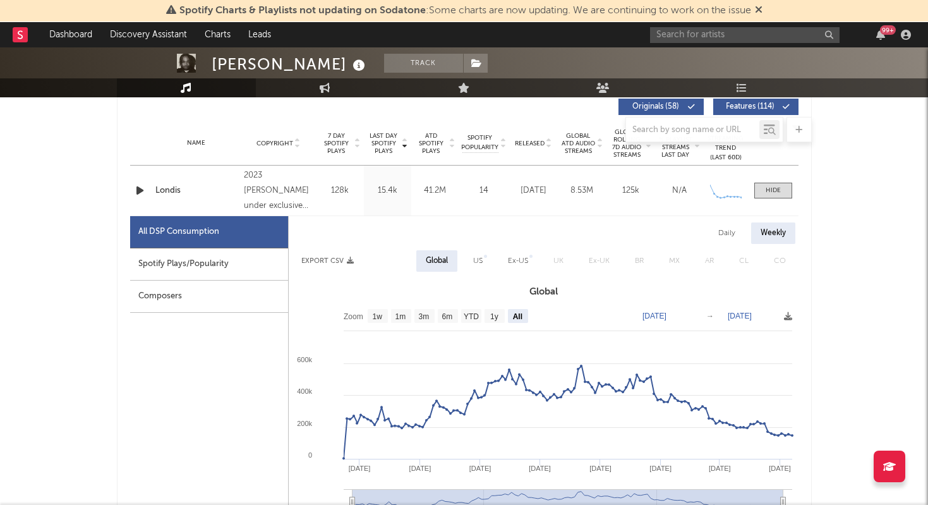
scroll to position [481, 0]
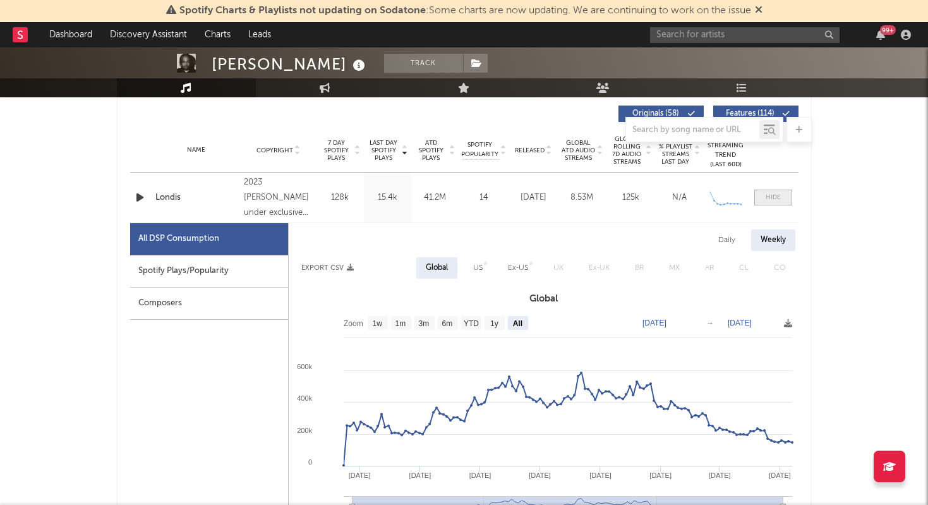
click at [783, 195] on span at bounding box center [773, 198] width 38 height 16
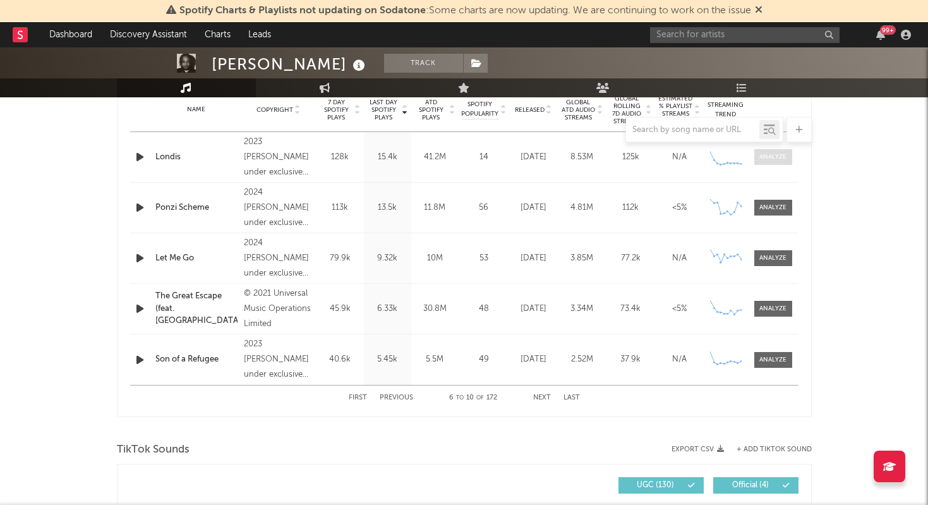
scroll to position [537, 0]
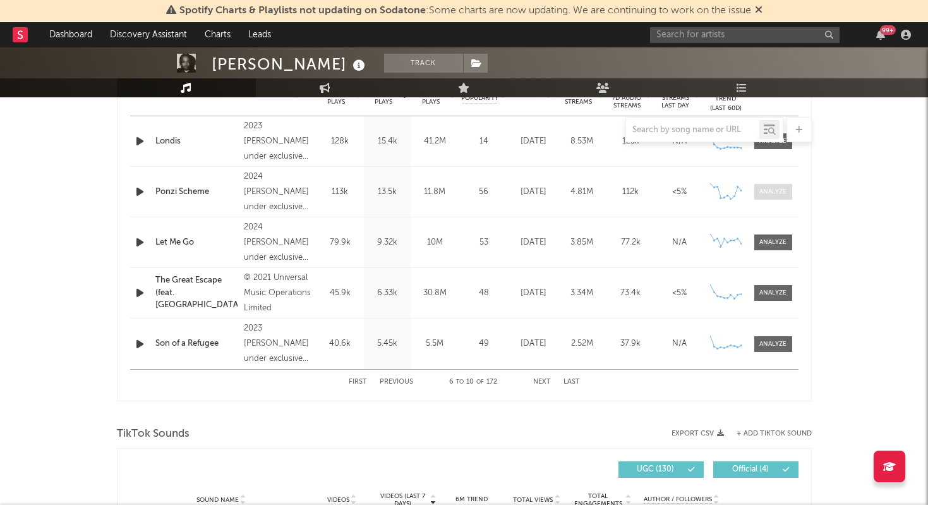
click at [770, 199] on span at bounding box center [773, 192] width 38 height 16
select select "6m"
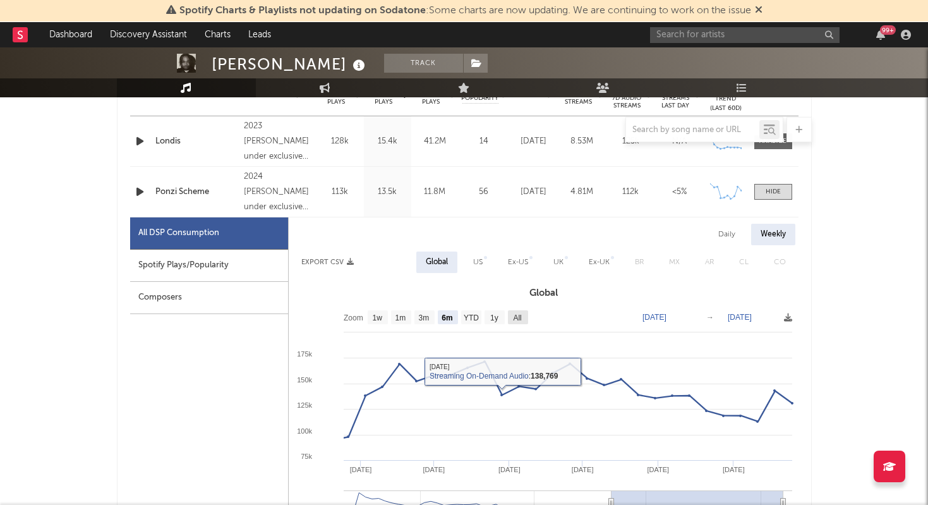
click at [523, 315] on rect at bounding box center [518, 317] width 20 height 14
select select "All"
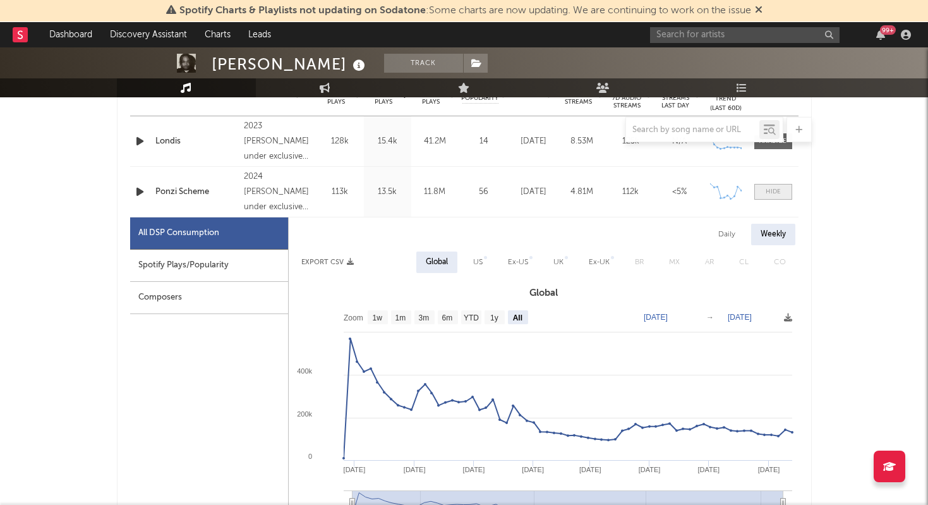
click at [780, 192] on div at bounding box center [773, 191] width 15 height 9
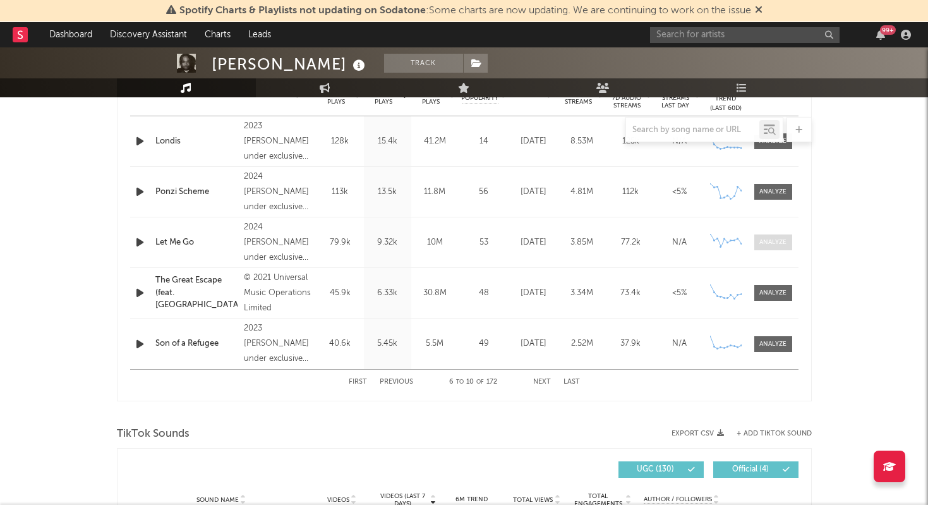
click at [781, 244] on div at bounding box center [772, 242] width 27 height 9
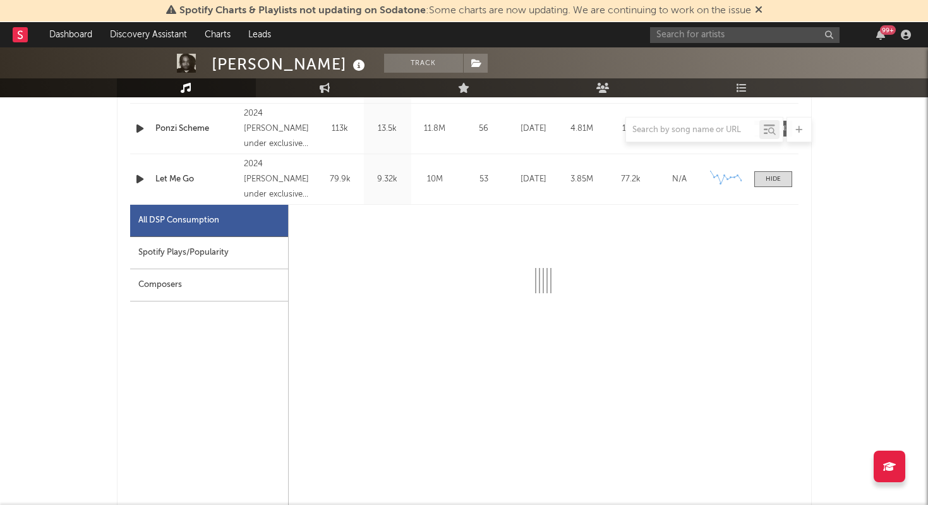
scroll to position [629, 0]
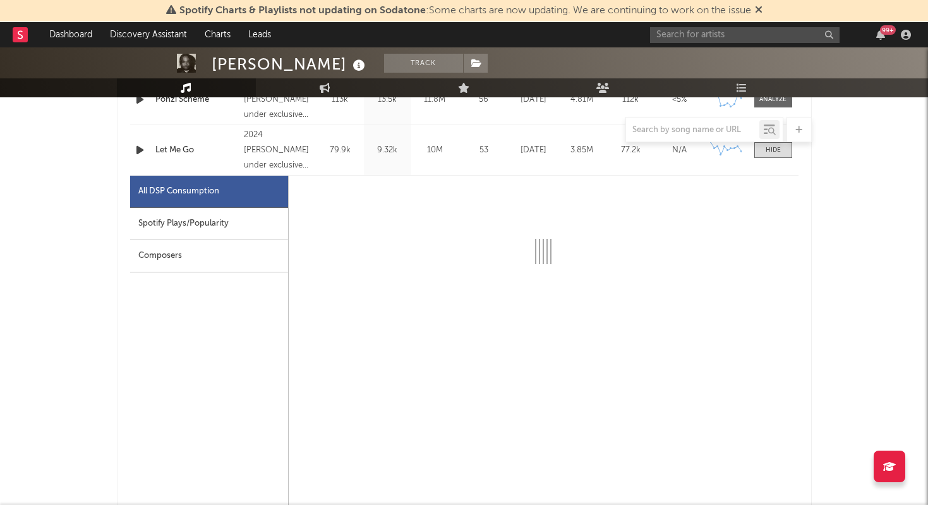
select select "6m"
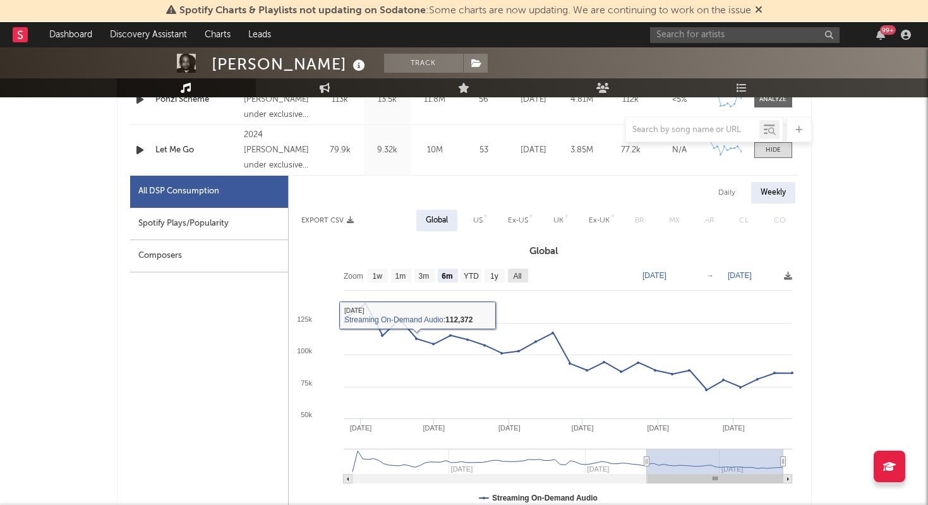
click at [525, 274] on rect at bounding box center [518, 276] width 20 height 14
select select "All"
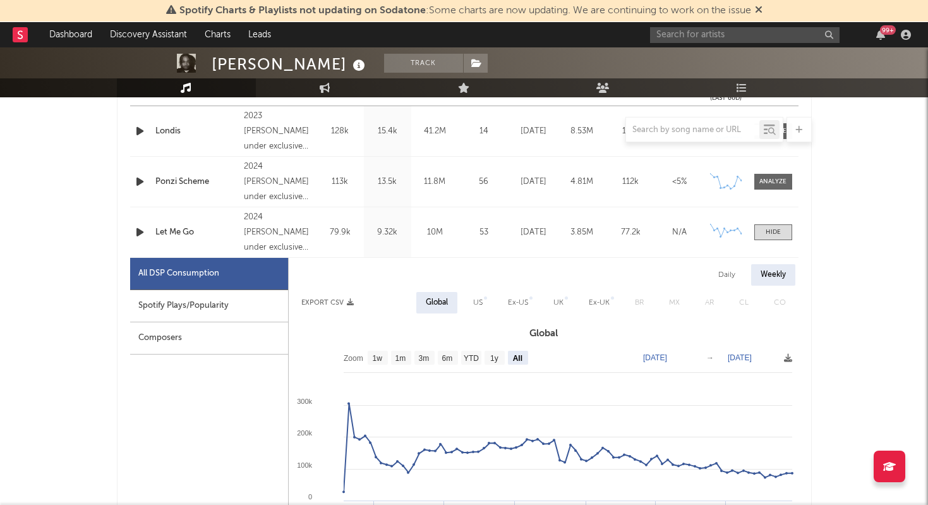
scroll to position [517, 0]
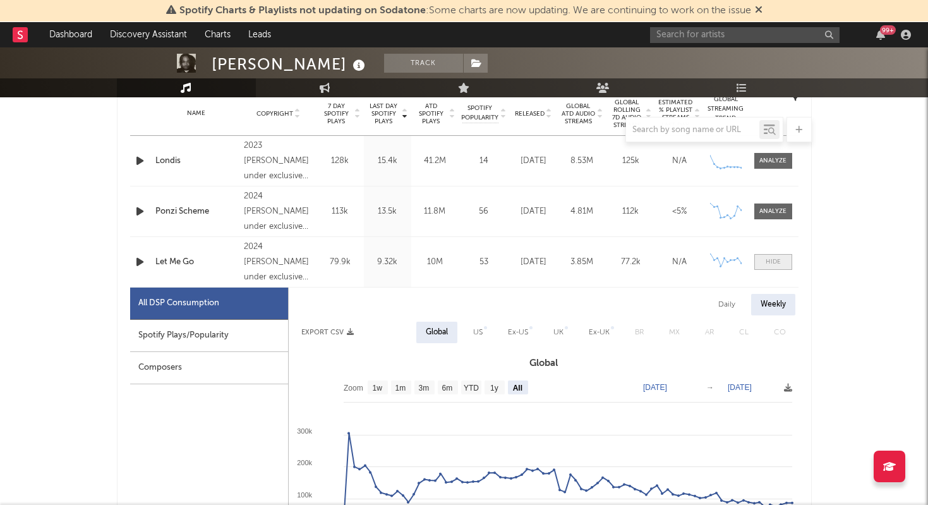
click at [777, 266] on div at bounding box center [773, 261] width 15 height 9
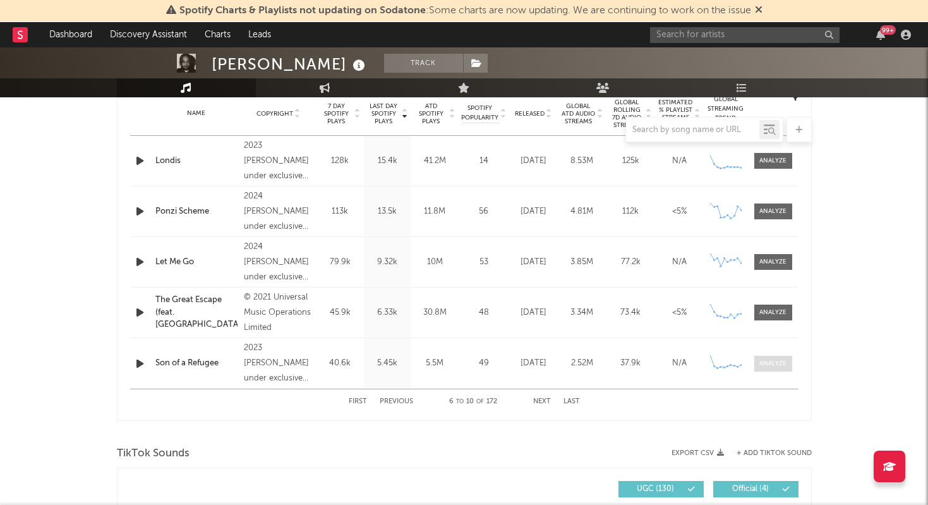
click at [772, 365] on div at bounding box center [772, 363] width 27 height 9
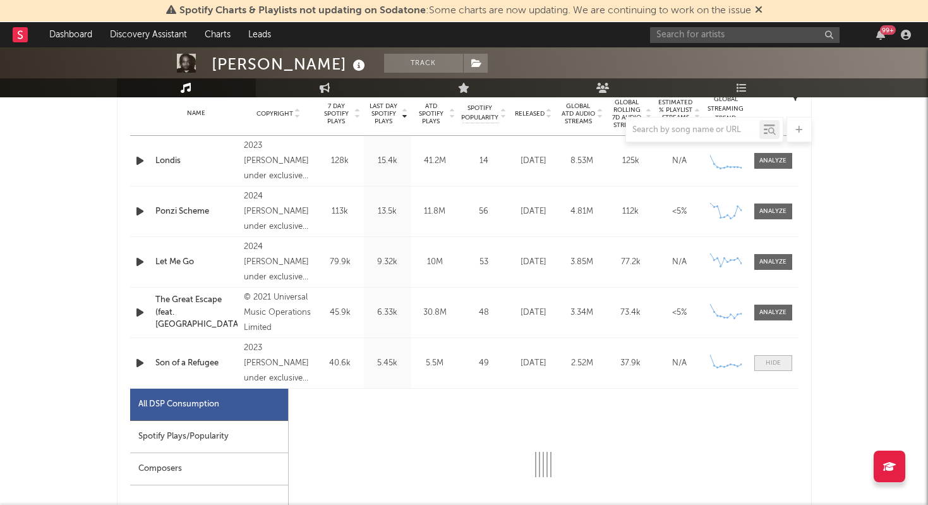
select select "6m"
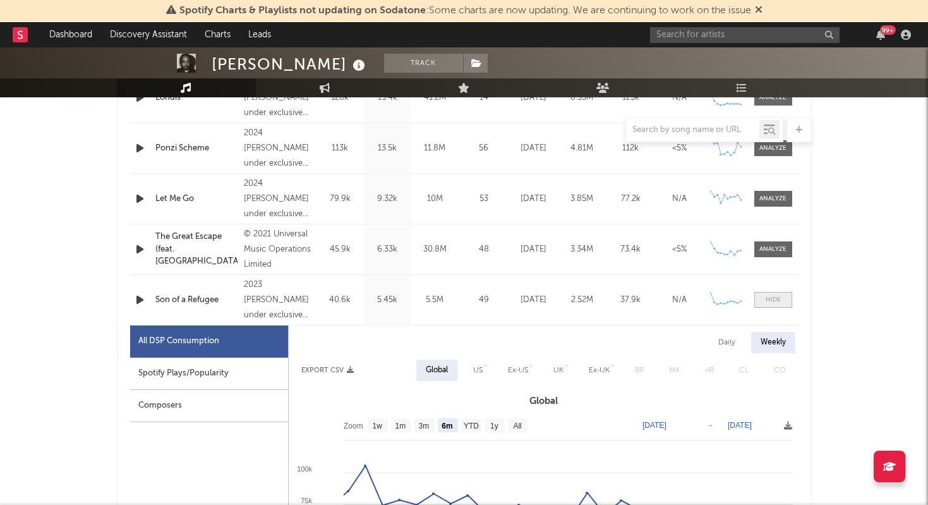
scroll to position [629, 0]
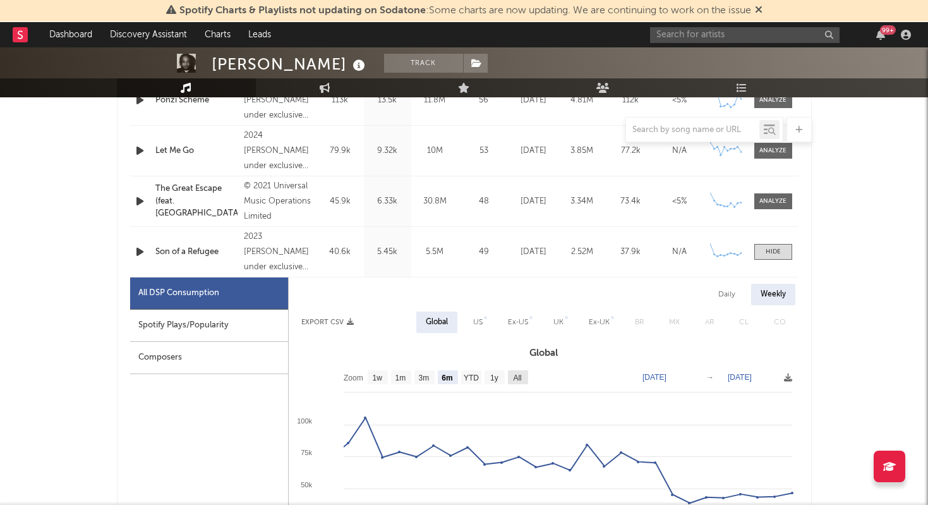
click at [521, 371] on rect at bounding box center [518, 377] width 20 height 14
select select "All"
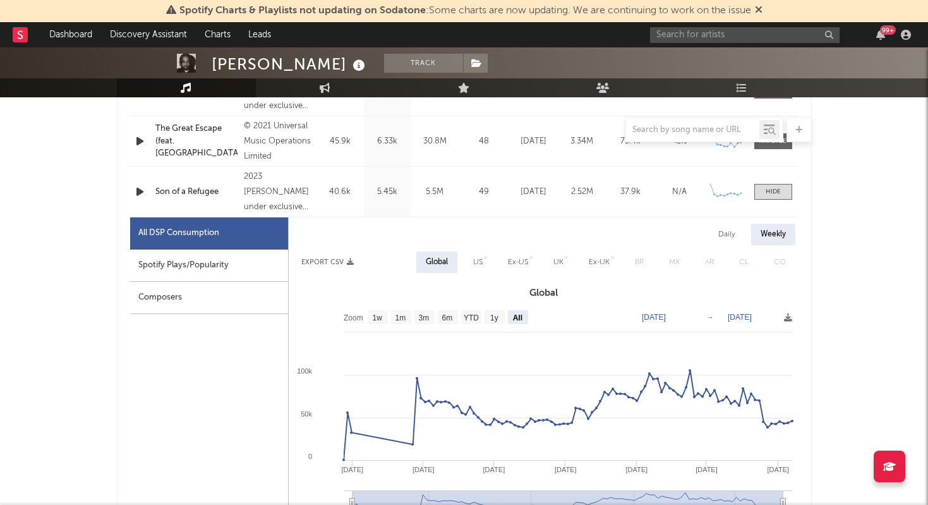
scroll to position [672, 0]
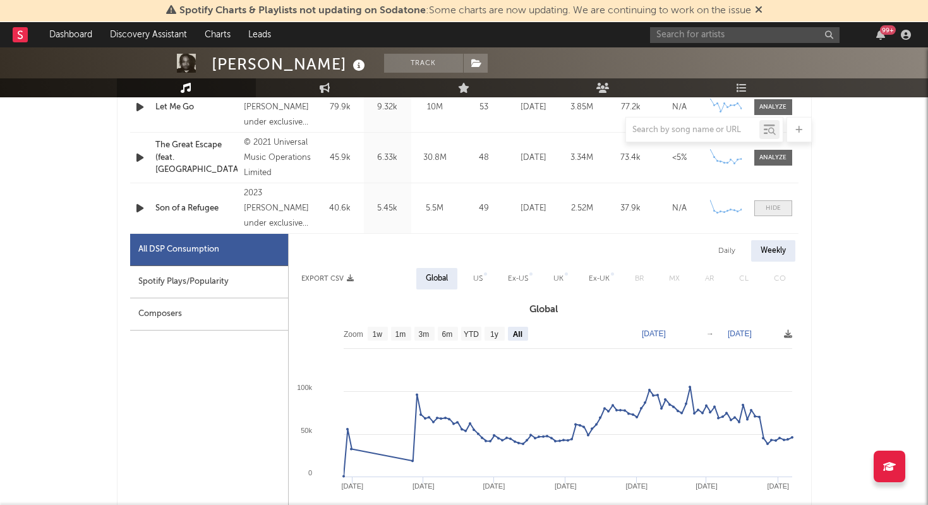
click at [776, 210] on div at bounding box center [773, 207] width 15 height 9
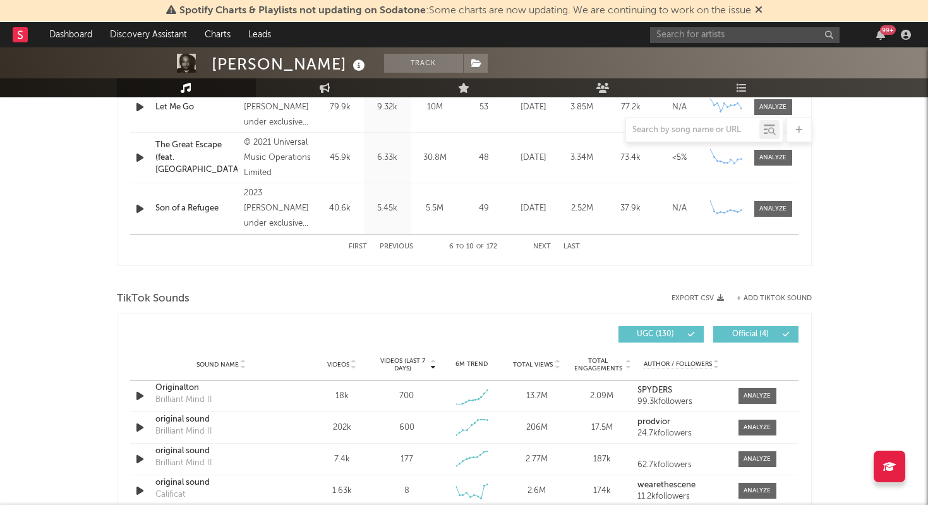
click at [537, 248] on button "Next" at bounding box center [542, 246] width 18 height 7
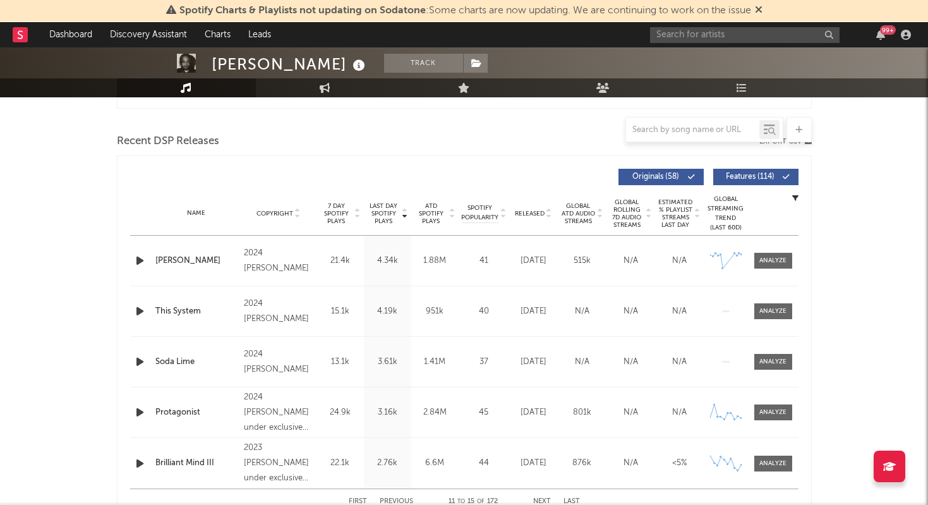
scroll to position [383, 0]
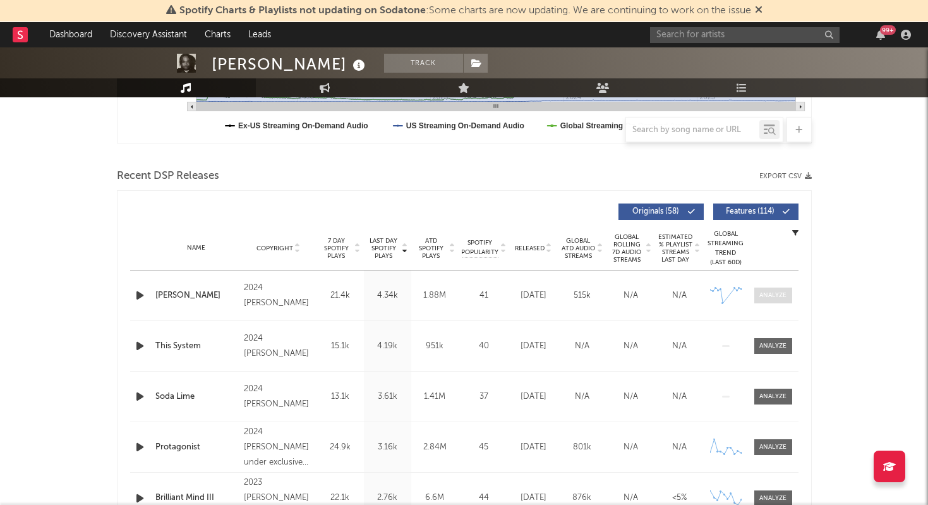
click at [777, 302] on span at bounding box center [773, 295] width 38 height 16
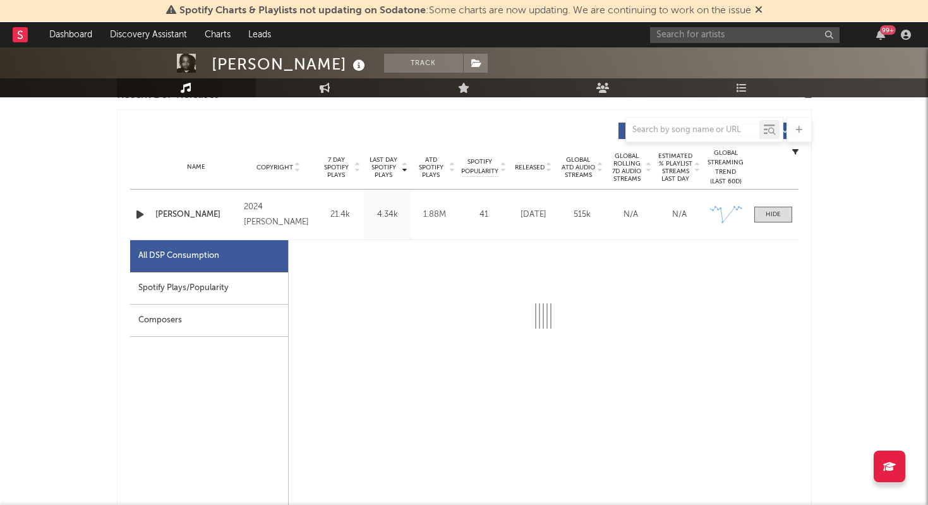
scroll to position [493, 0]
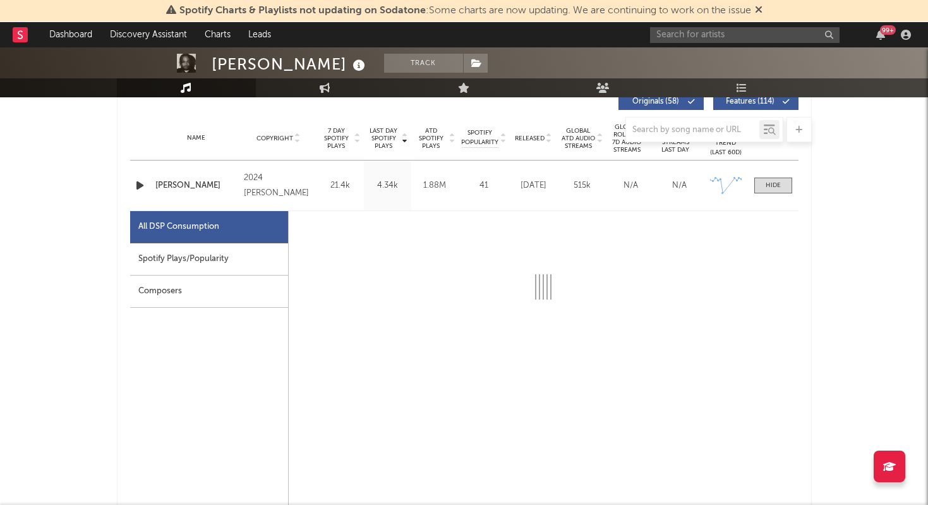
select select "6m"
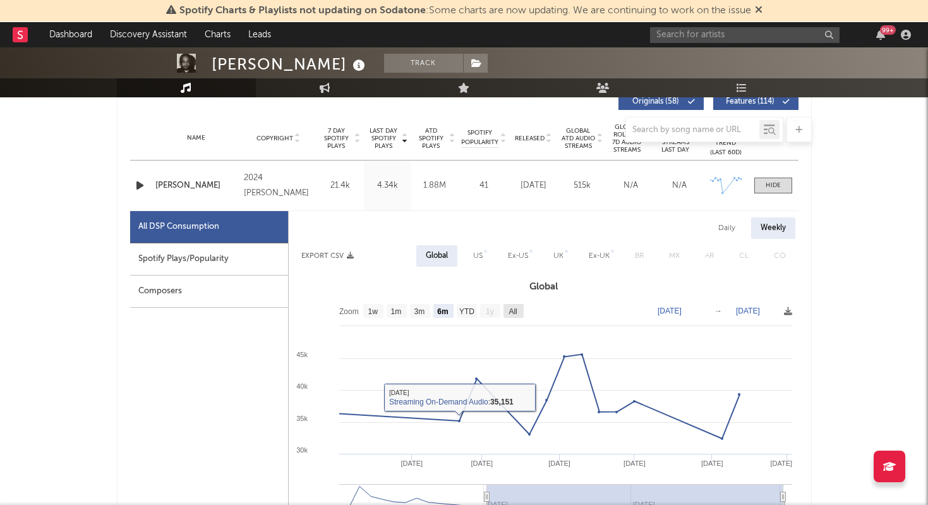
click at [514, 311] on text "All" at bounding box center [513, 311] width 8 height 9
select select "All"
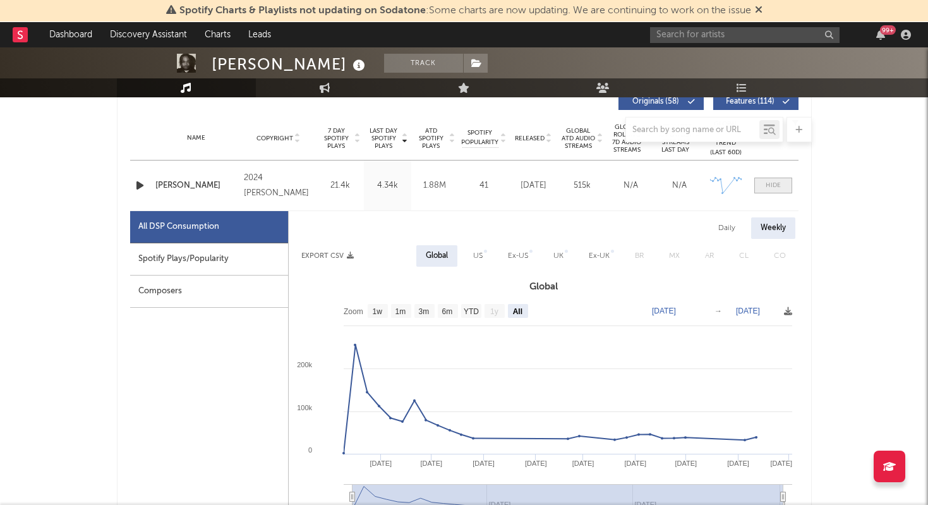
click at [783, 190] on span at bounding box center [773, 186] width 38 height 16
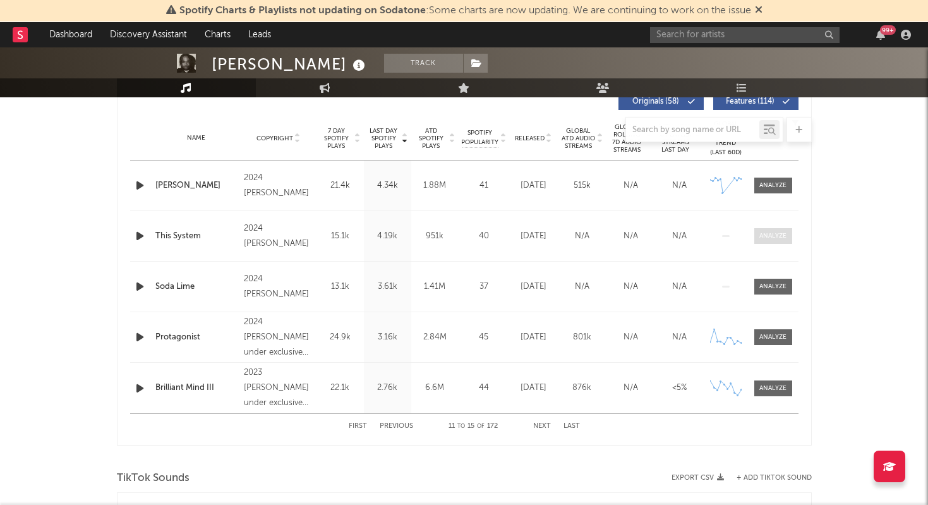
click at [772, 238] on div at bounding box center [772, 235] width 27 height 9
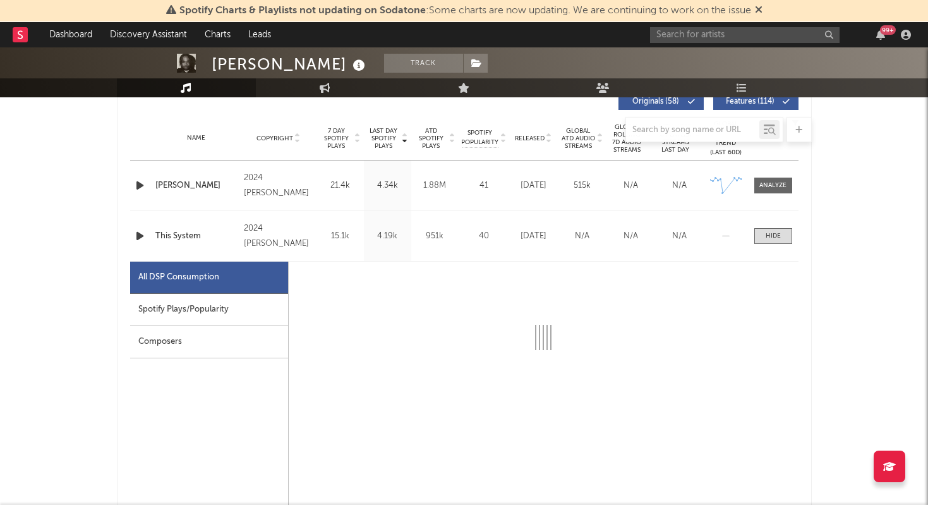
select select "1w"
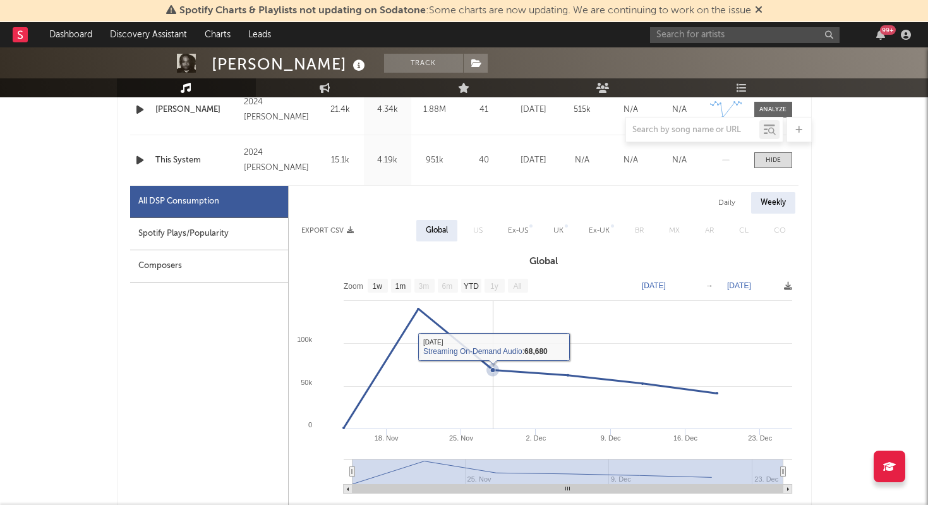
scroll to position [573, 0]
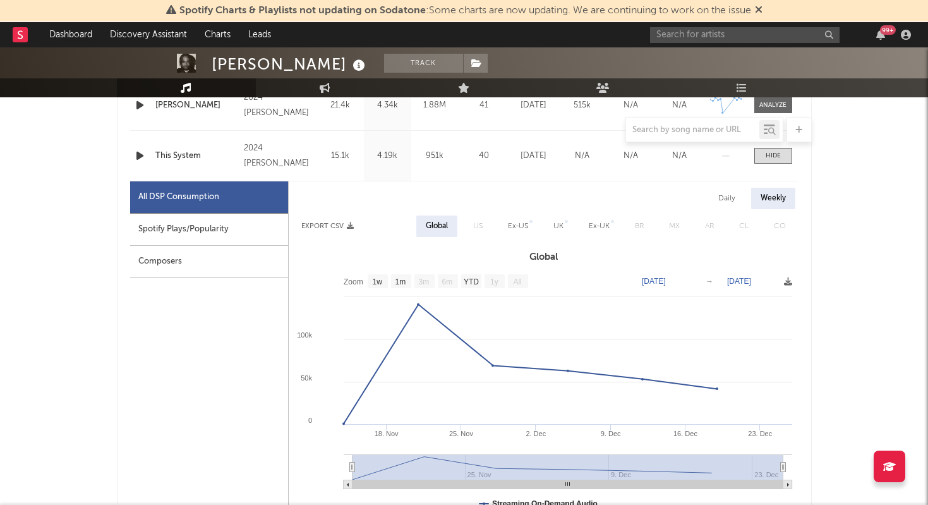
click at [517, 281] on text "All" at bounding box center [517, 281] width 8 height 9
click at [517, 282] on text "All" at bounding box center [517, 281] width 8 height 9
click at [378, 286] on rect at bounding box center [378, 281] width 20 height 14
select select "All"
click at [513, 281] on text "All" at bounding box center [516, 281] width 9 height 9
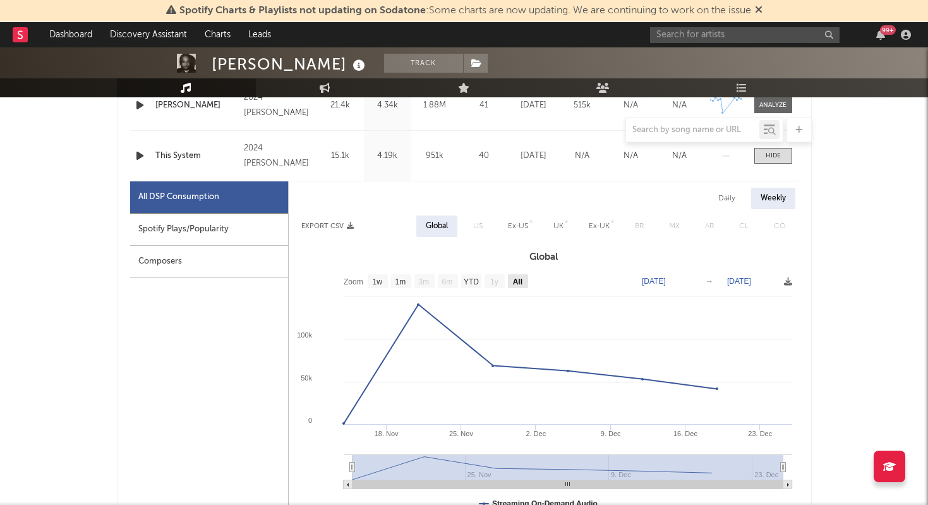
click at [518, 281] on text "All" at bounding box center [516, 281] width 9 height 9
select select "All"
click at [787, 155] on span at bounding box center [773, 156] width 38 height 16
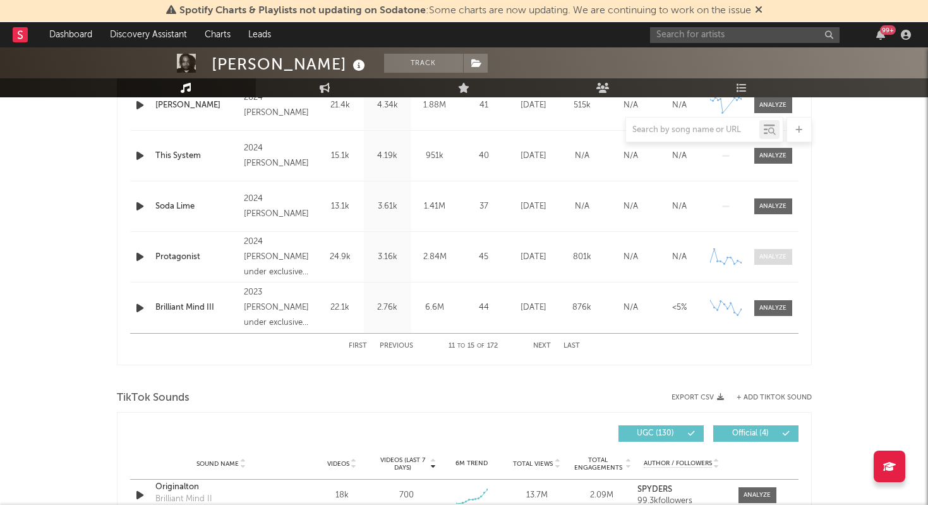
click at [777, 258] on div at bounding box center [772, 256] width 27 height 9
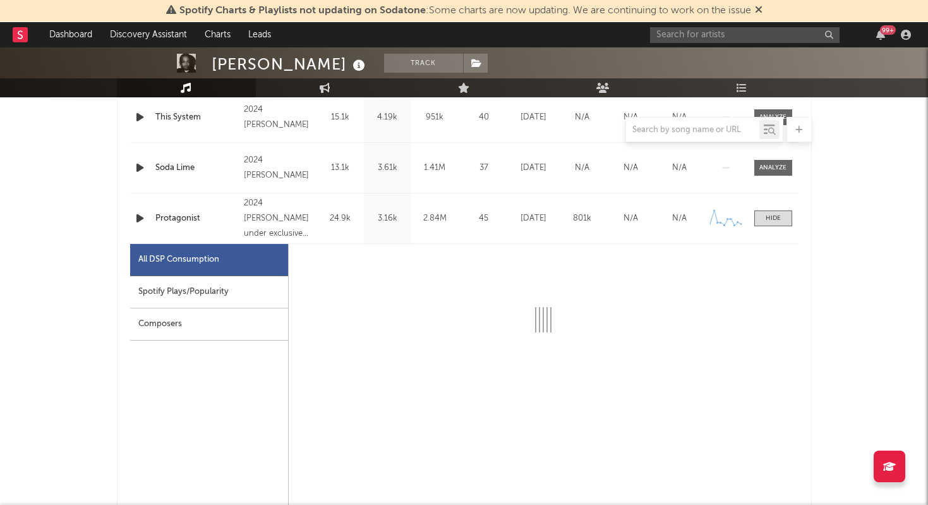
select select "6m"
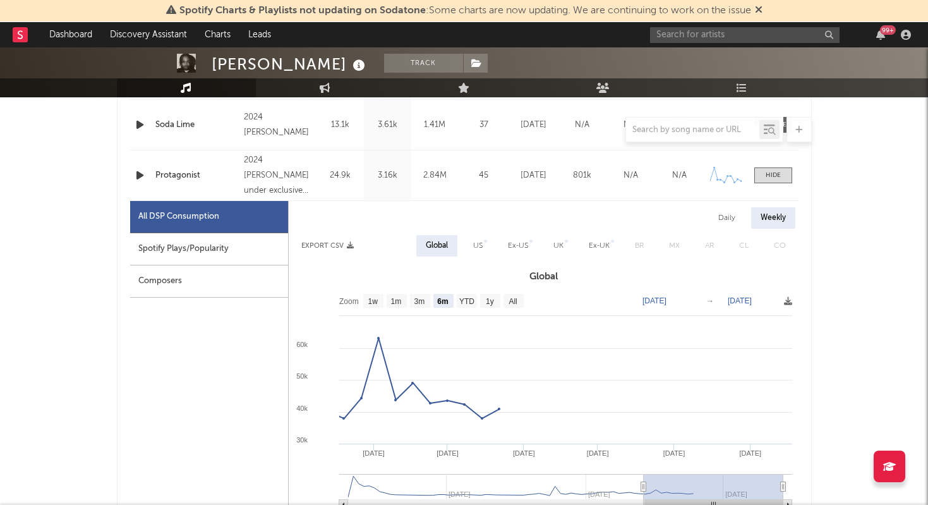
scroll to position [669, 0]
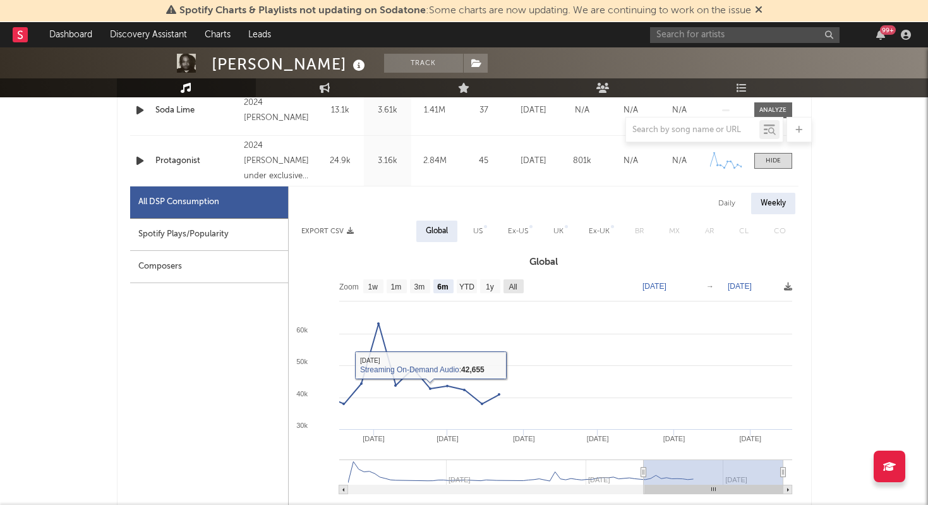
click at [511, 285] on text "All" at bounding box center [513, 286] width 8 height 9
select select "All"
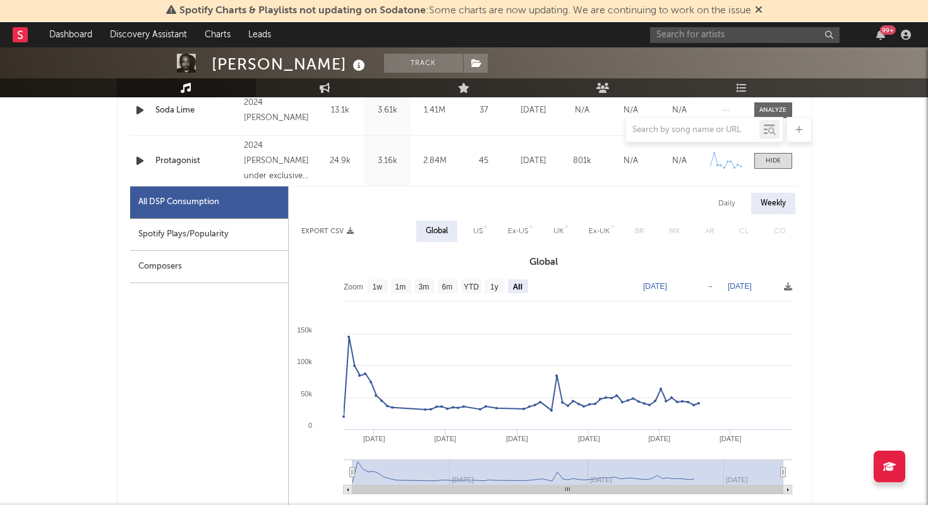
scroll to position [646, 0]
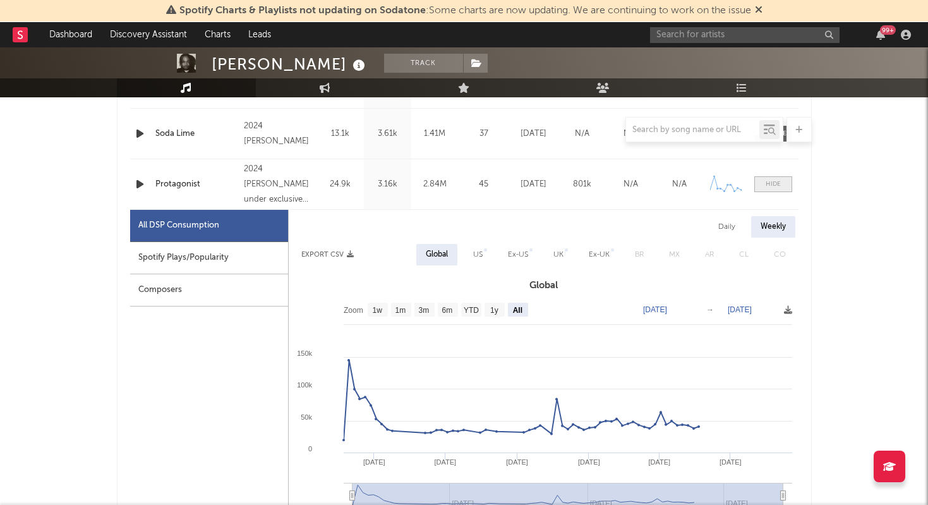
click at [789, 179] on span at bounding box center [773, 184] width 38 height 16
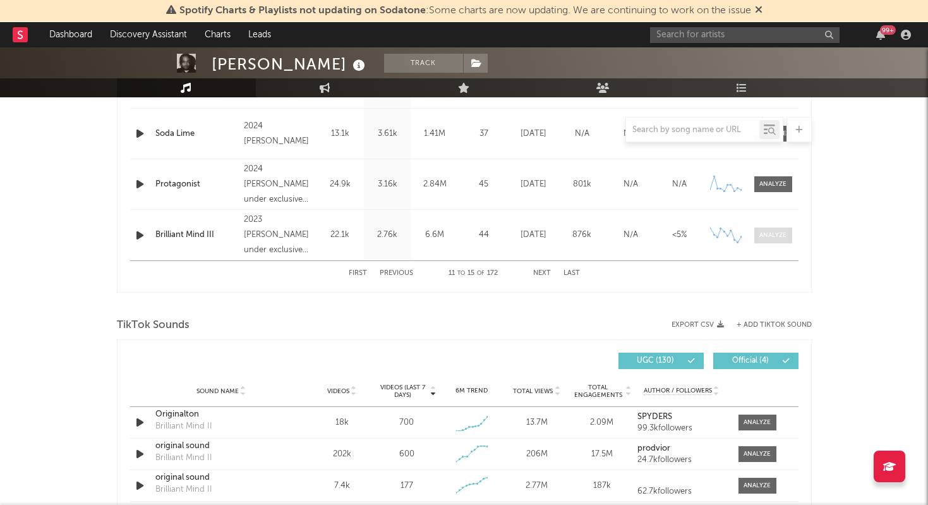
click at [771, 240] on span at bounding box center [773, 235] width 38 height 16
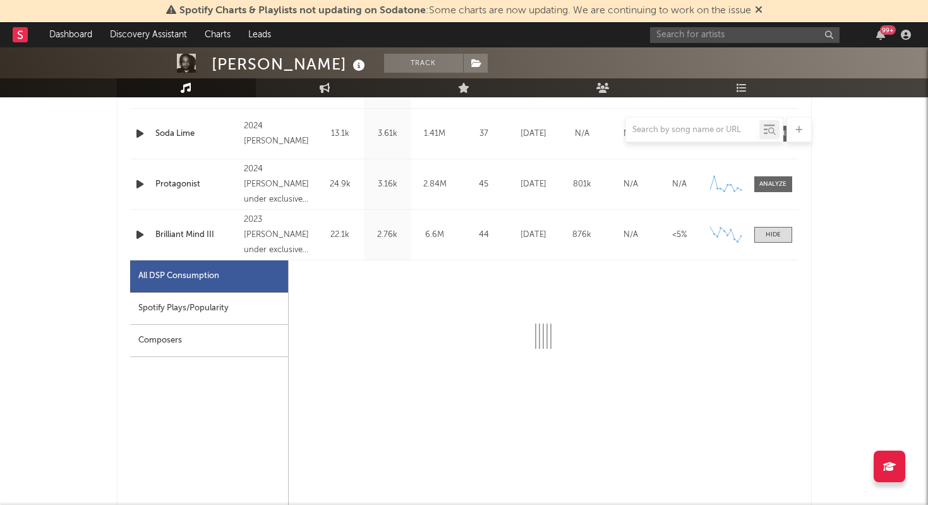
select select "6m"
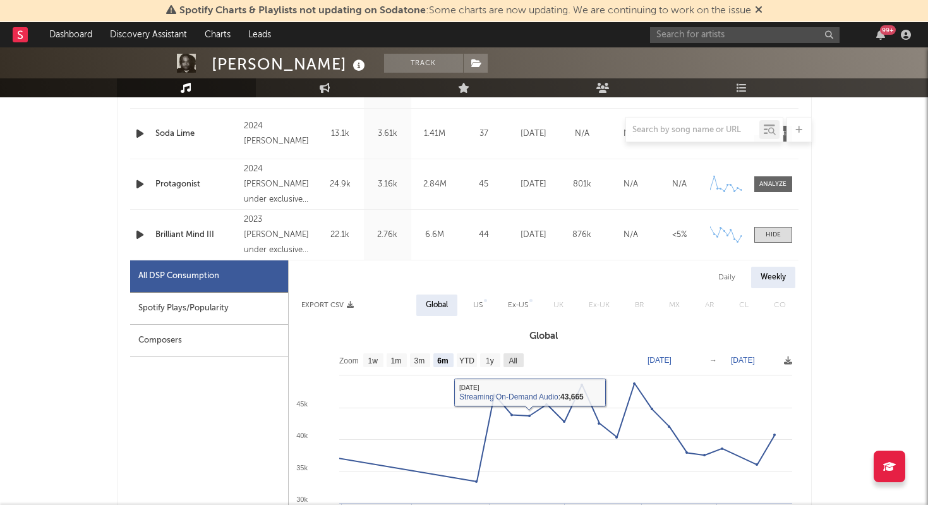
click at [514, 364] on text "All" at bounding box center [513, 360] width 8 height 9
select select "All"
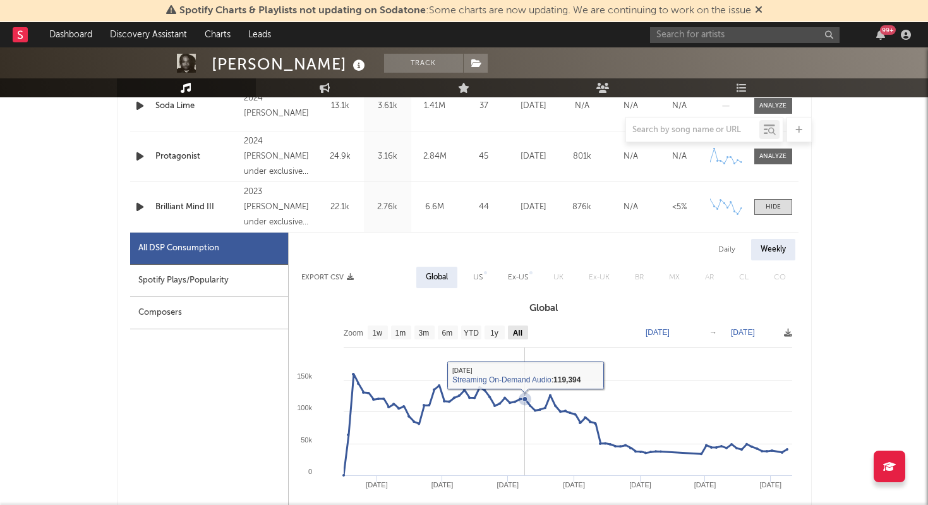
scroll to position [668, 0]
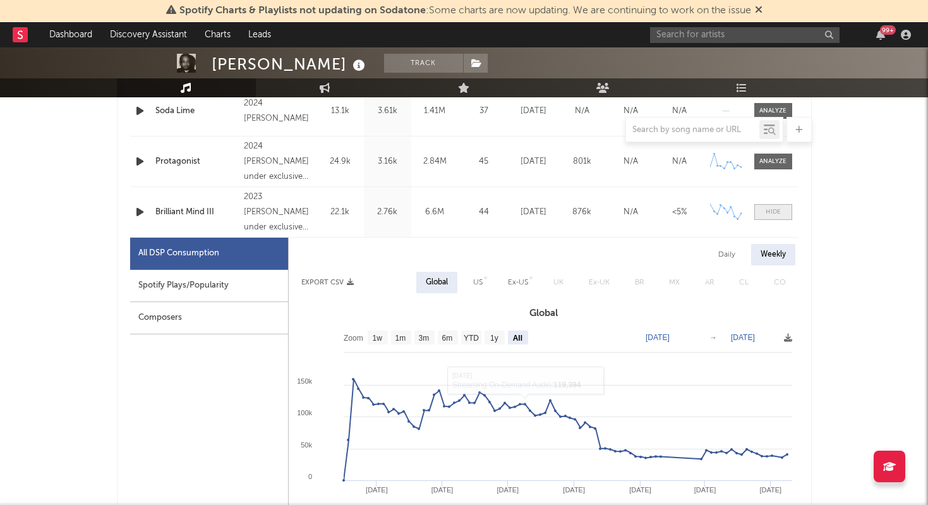
click at [770, 214] on div at bounding box center [773, 211] width 15 height 9
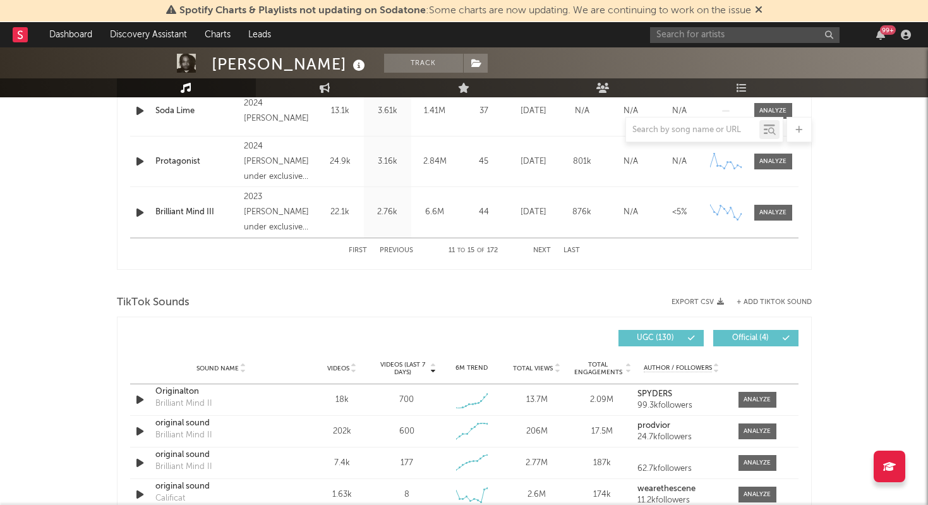
click at [538, 250] on button "Next" at bounding box center [542, 250] width 18 height 7
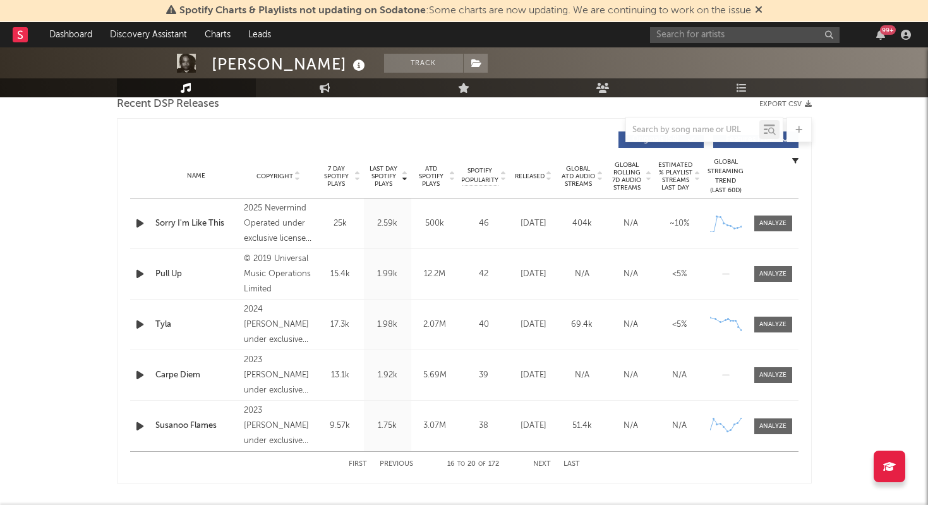
scroll to position [461, 0]
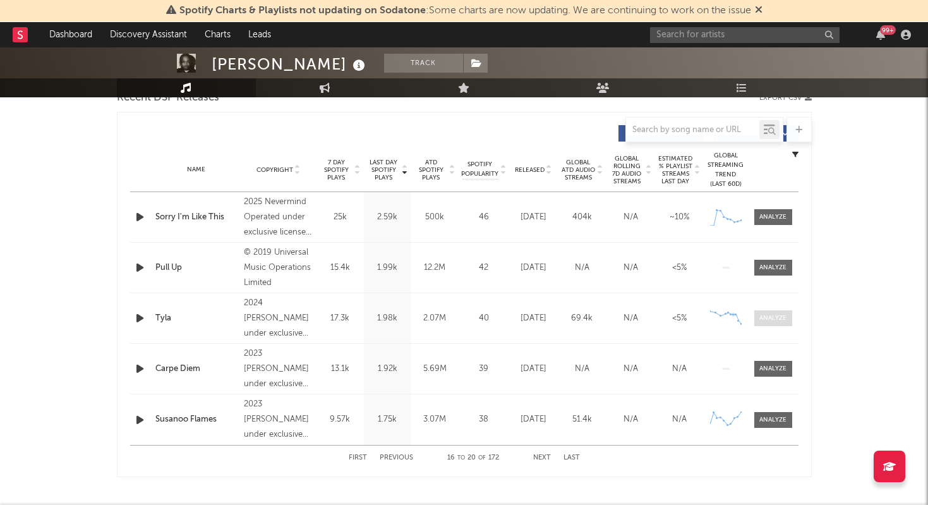
click at [782, 319] on div at bounding box center [772, 317] width 27 height 9
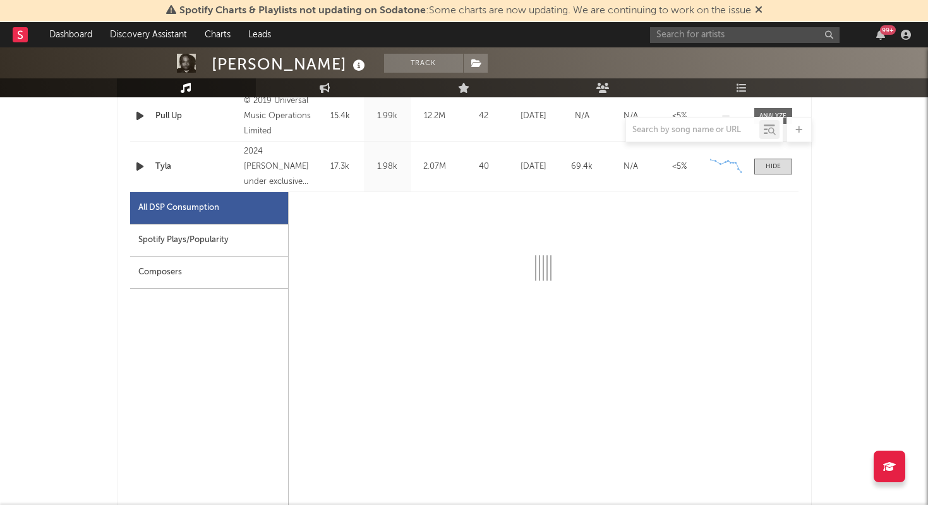
select select "6m"
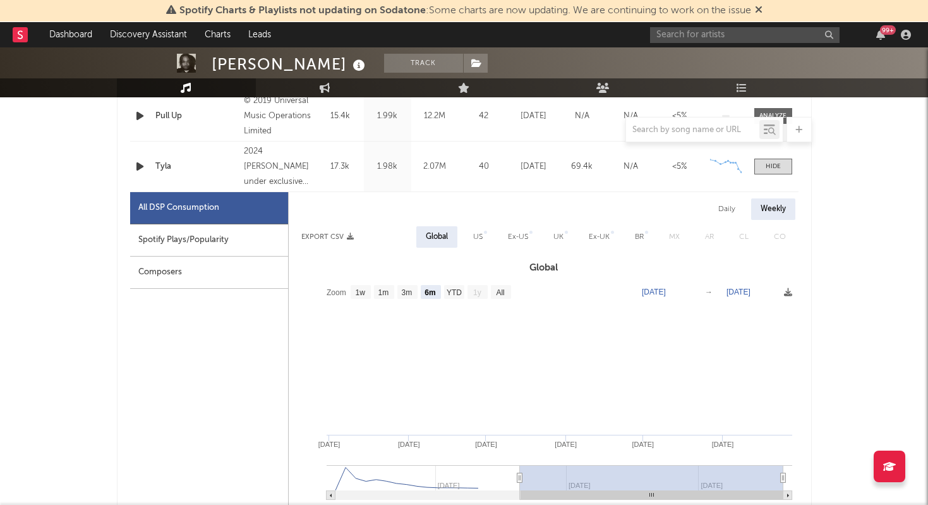
scroll to position [625, 0]
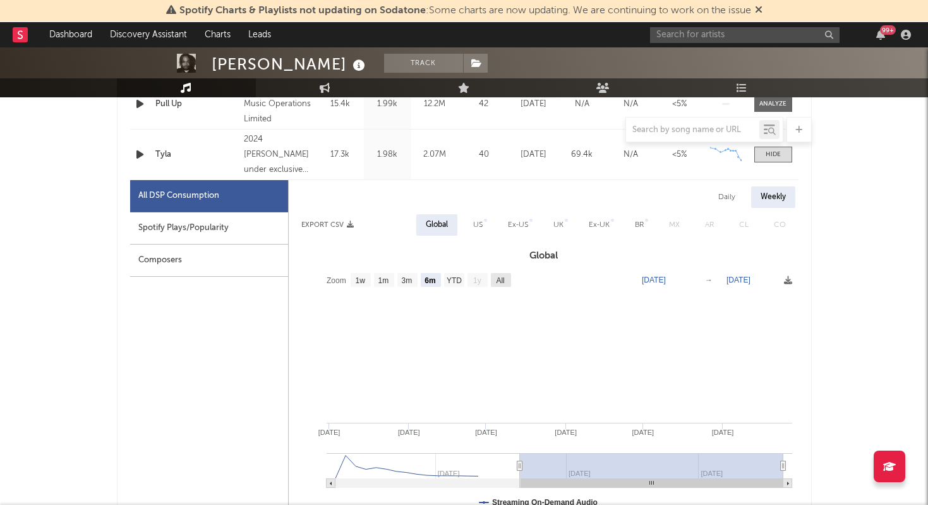
click at [504, 281] on text "All" at bounding box center [500, 280] width 8 height 9
select select "All"
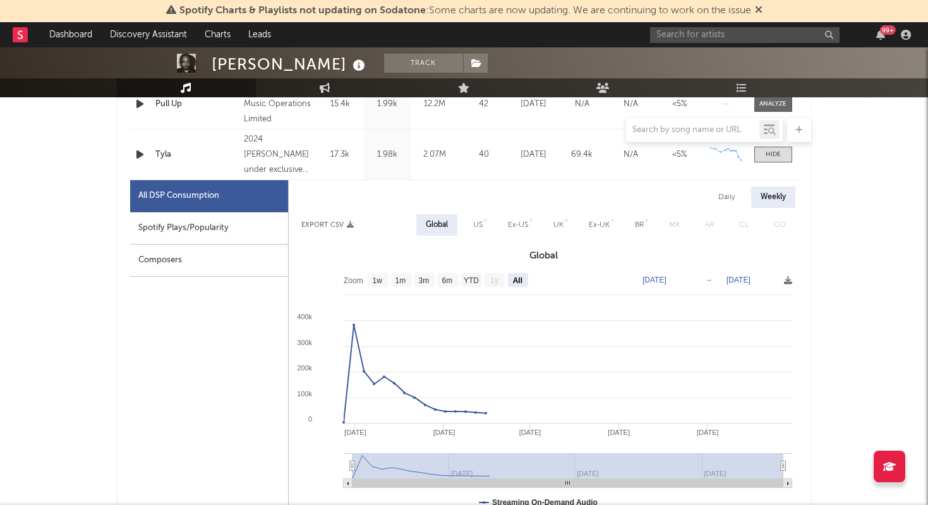
scroll to position [603, 0]
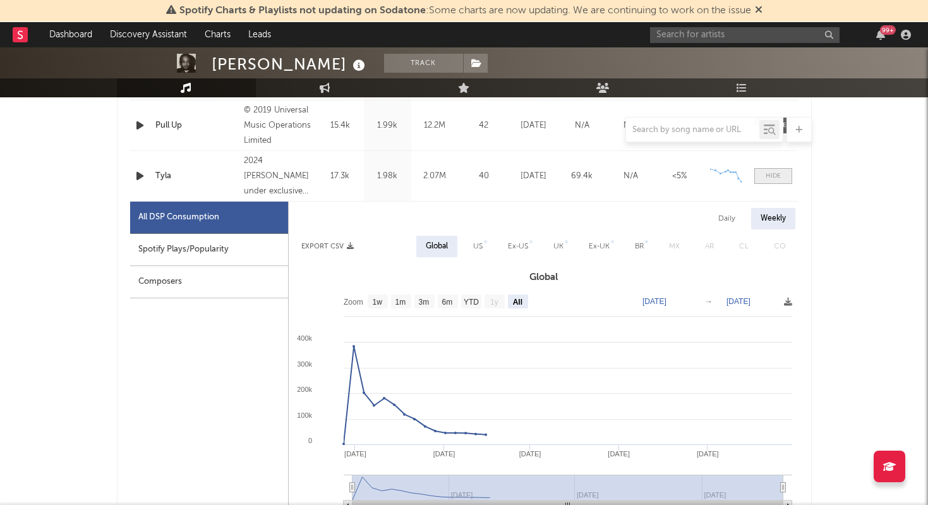
click at [785, 177] on span at bounding box center [773, 176] width 38 height 16
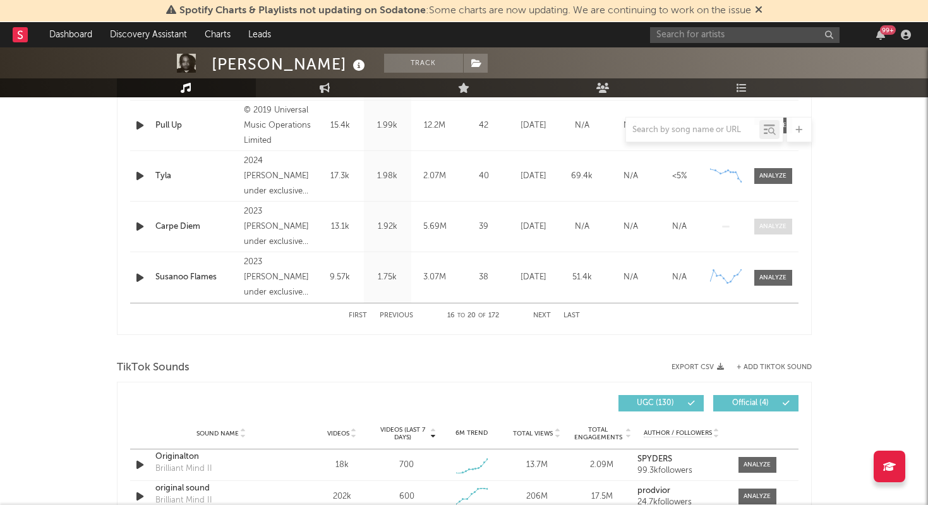
click at [774, 231] on div at bounding box center [772, 226] width 27 height 9
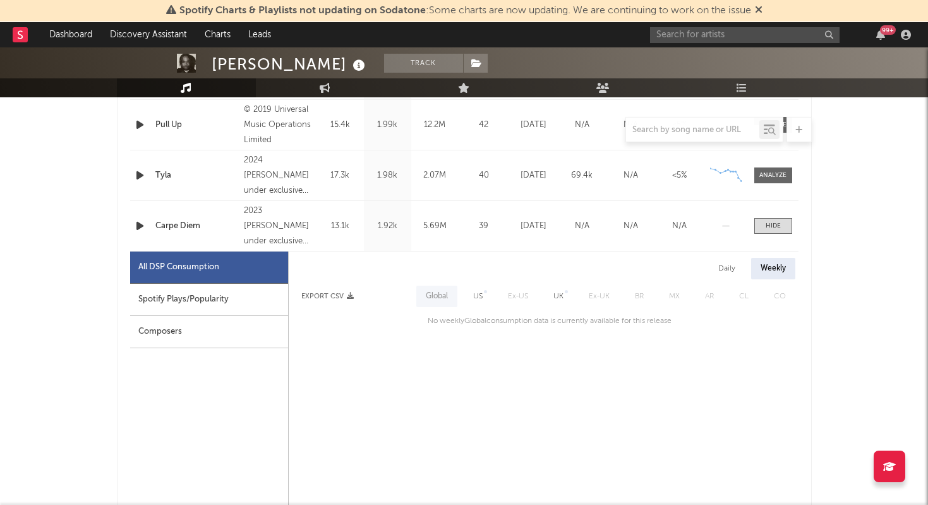
scroll to position [613, 0]
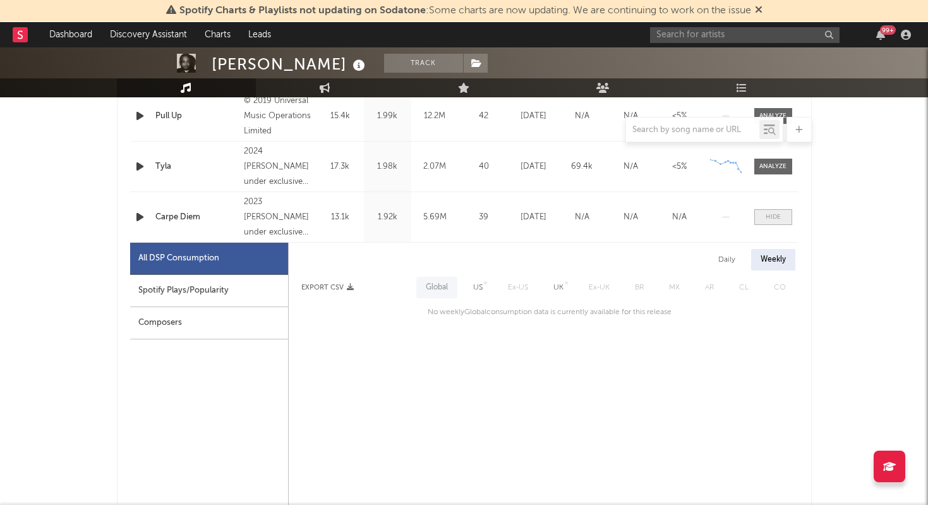
click at [780, 221] on div at bounding box center [773, 216] width 15 height 9
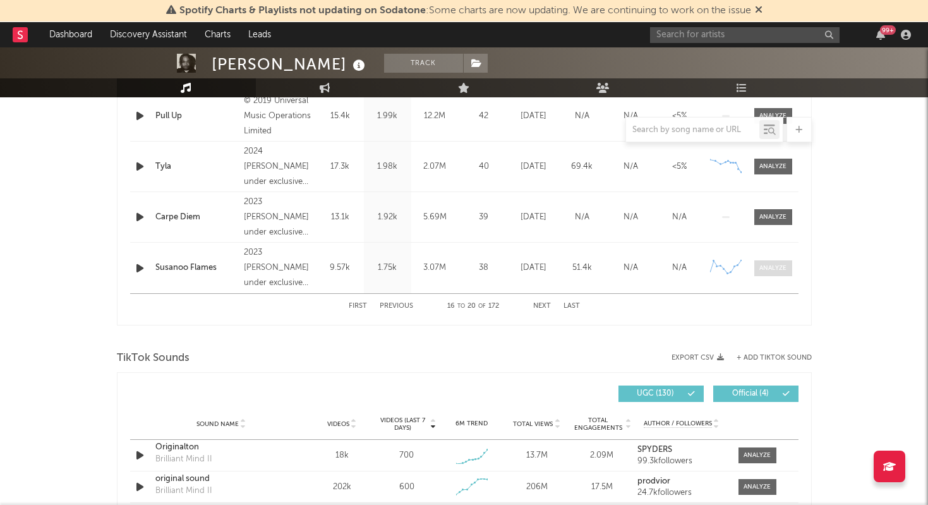
click at [780, 269] on div at bounding box center [772, 267] width 27 height 9
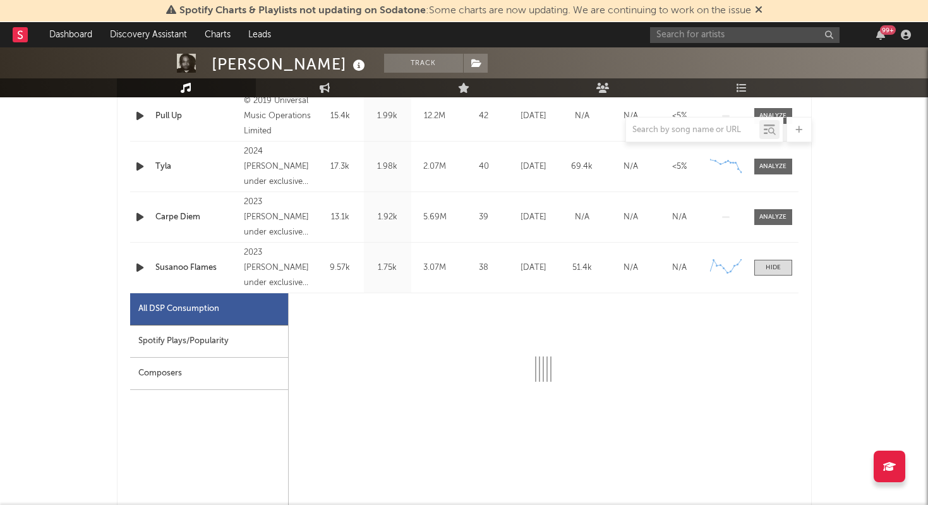
select select "6m"
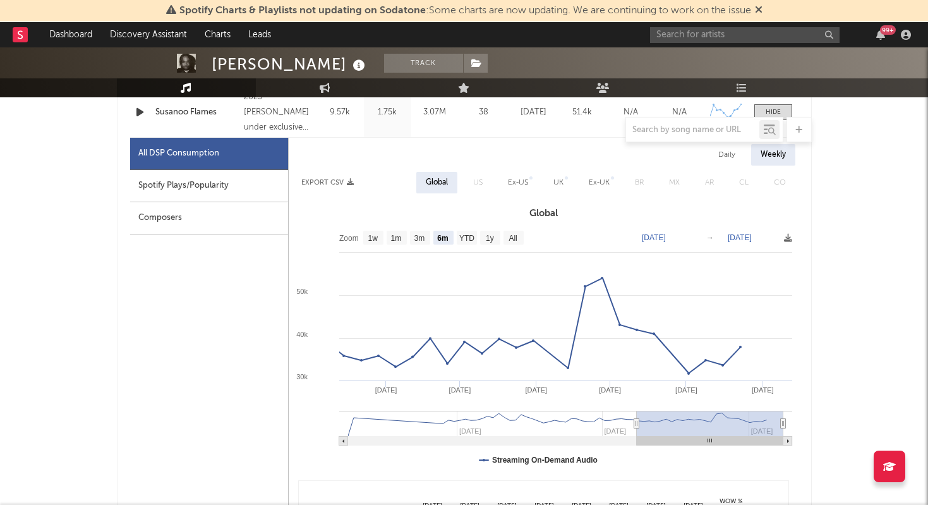
scroll to position [778, 0]
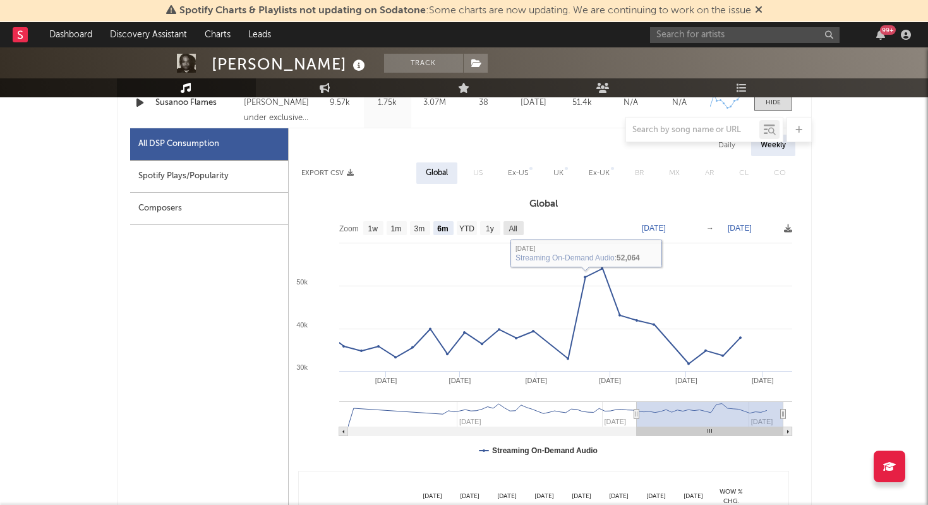
click at [513, 229] on text "All" at bounding box center [513, 228] width 8 height 9
select select "All"
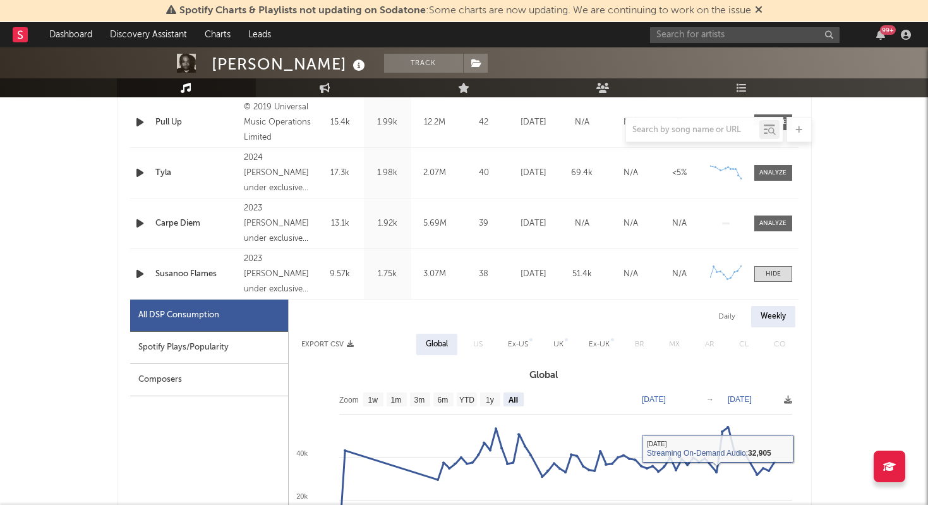
scroll to position [602, 0]
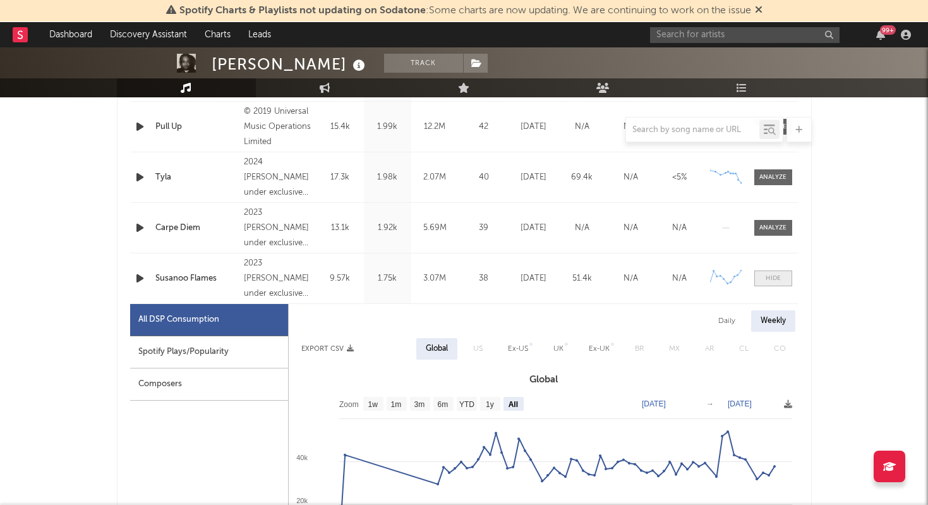
click at [779, 284] on span at bounding box center [773, 278] width 38 height 16
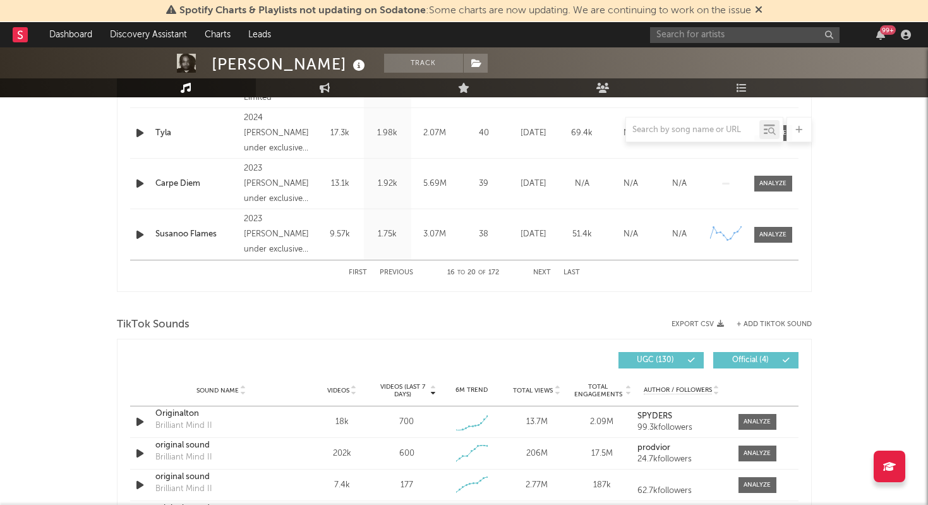
scroll to position [636, 0]
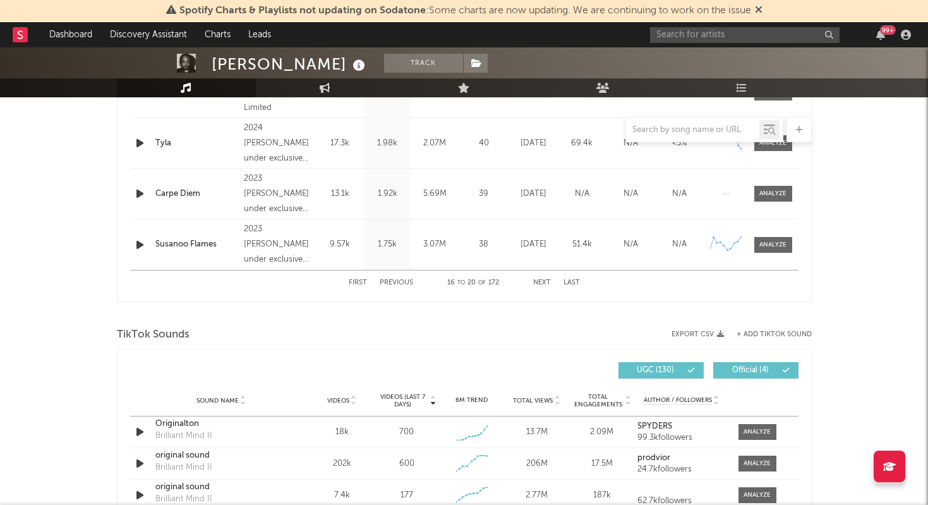
click at [538, 282] on button "Next" at bounding box center [542, 282] width 18 height 7
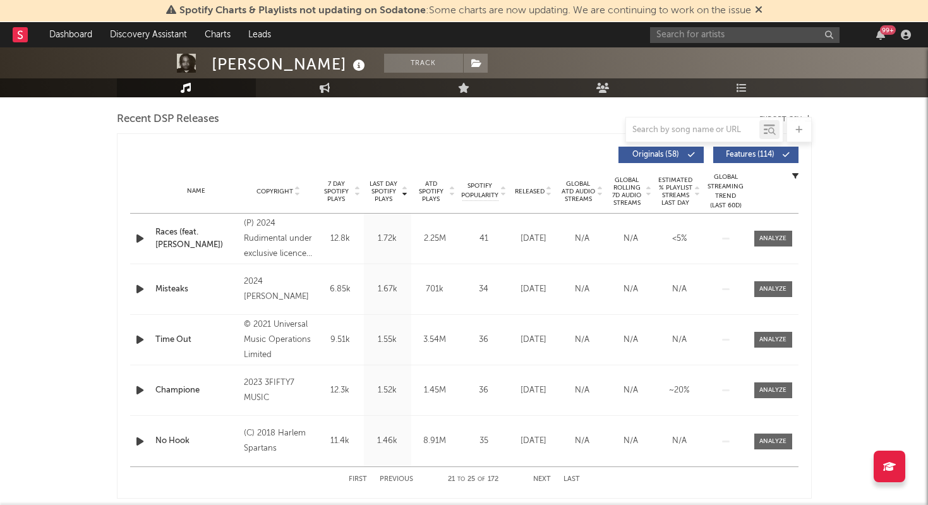
scroll to position [438, 0]
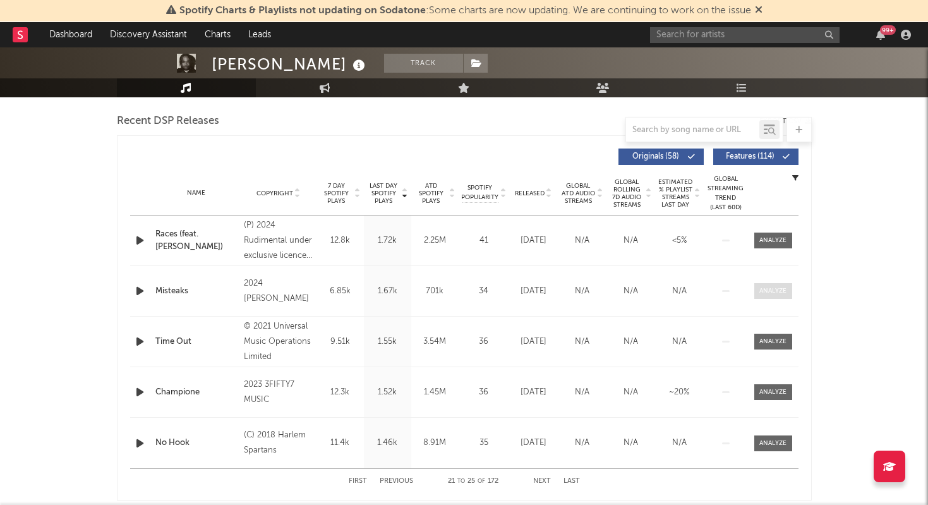
click at [789, 288] on span at bounding box center [773, 291] width 38 height 16
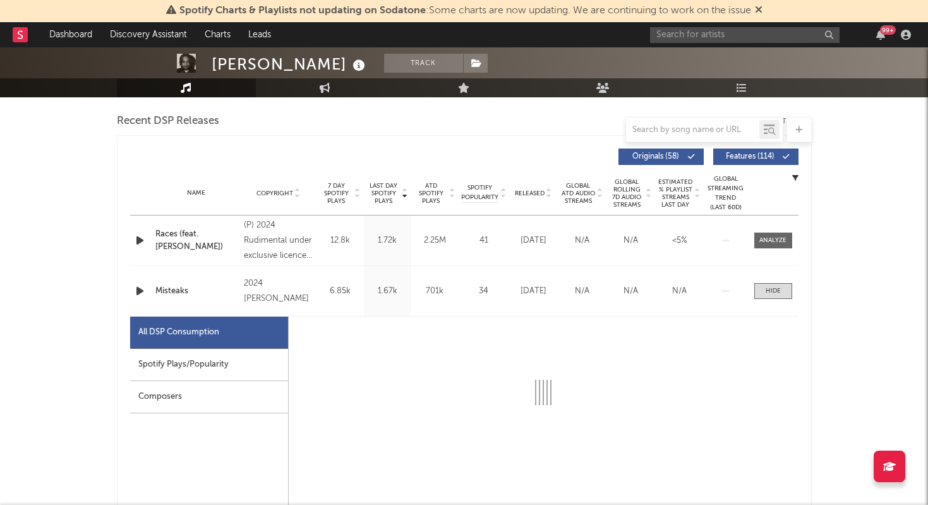
select select "1w"
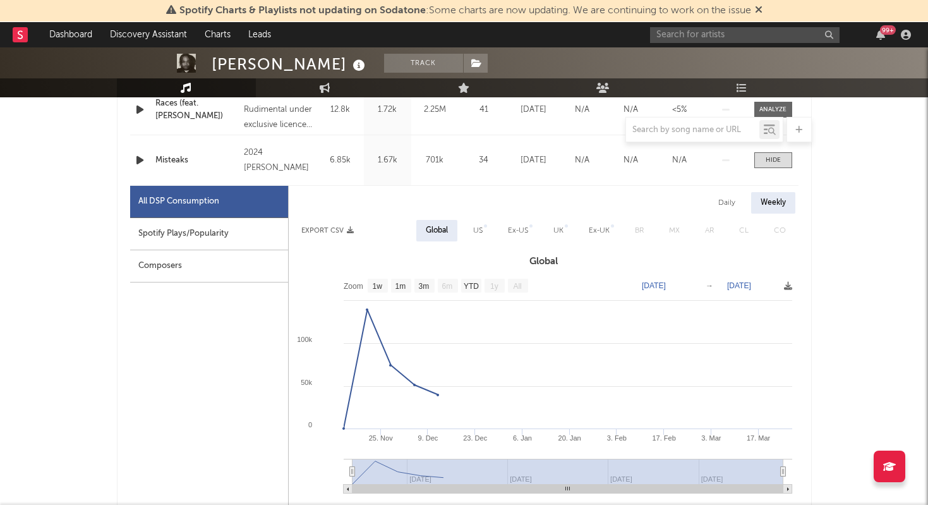
scroll to position [574, 0]
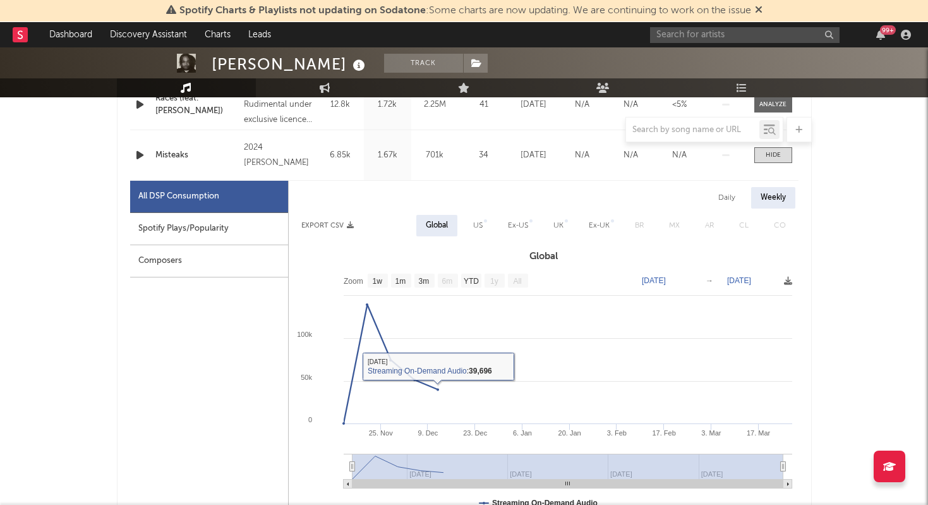
click at [516, 280] on text "All" at bounding box center [517, 281] width 8 height 9
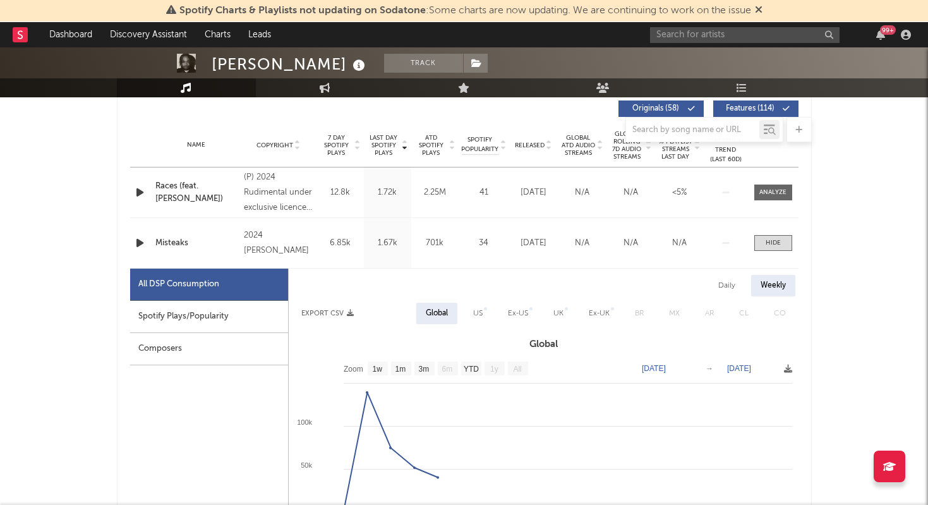
scroll to position [477, 0]
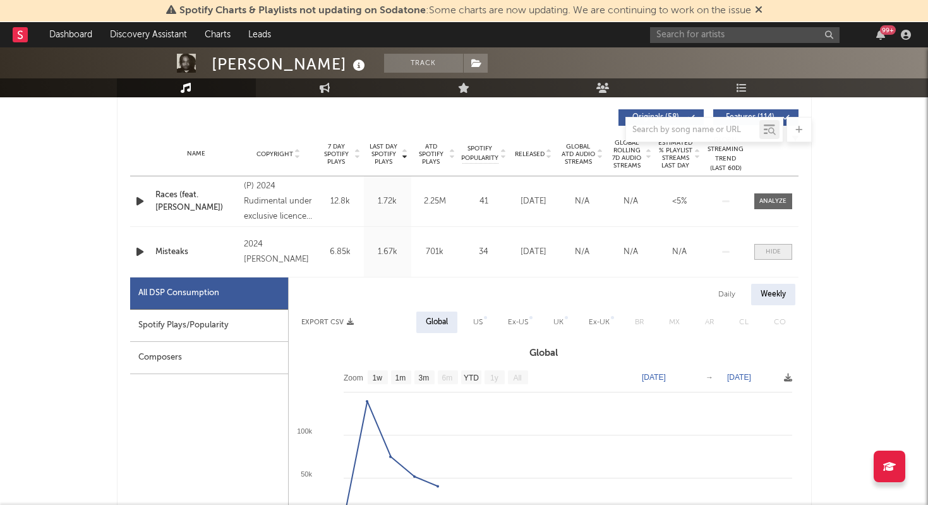
click at [780, 254] on div at bounding box center [773, 251] width 15 height 9
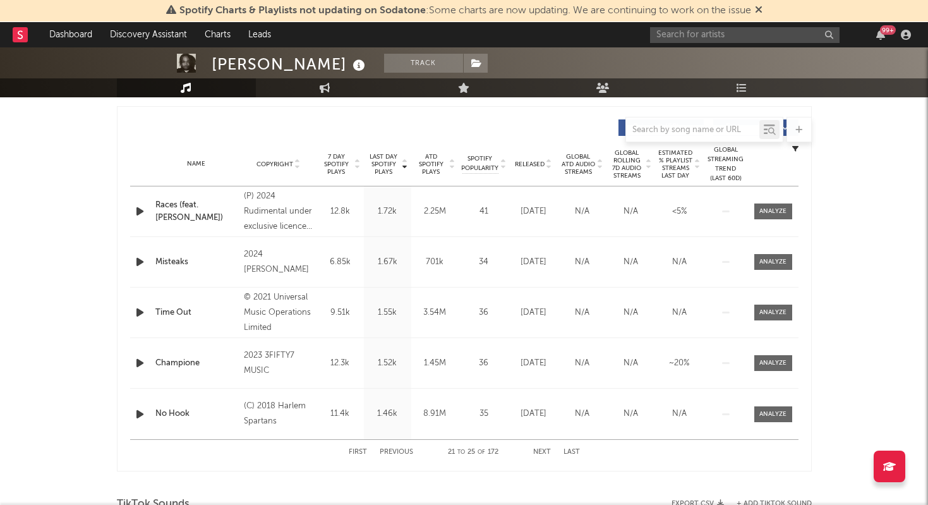
scroll to position [474, 0]
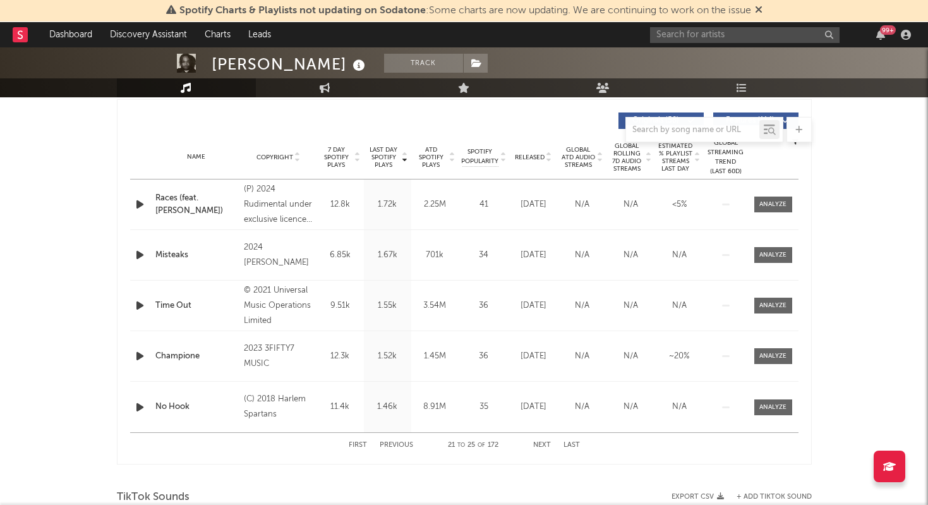
click at [548, 442] on button "Next" at bounding box center [542, 445] width 18 height 7
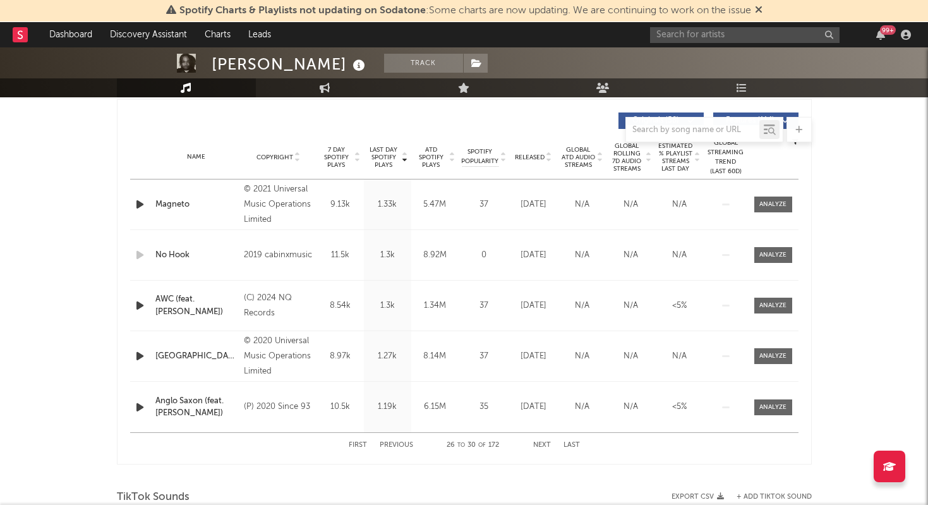
click at [549, 443] on button "Next" at bounding box center [542, 445] width 18 height 7
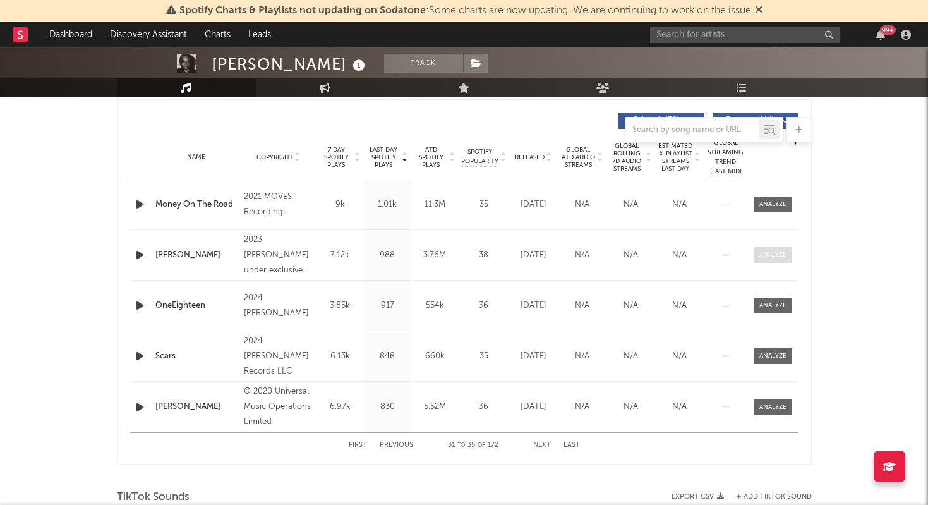
click at [786, 253] on div at bounding box center [772, 254] width 27 height 9
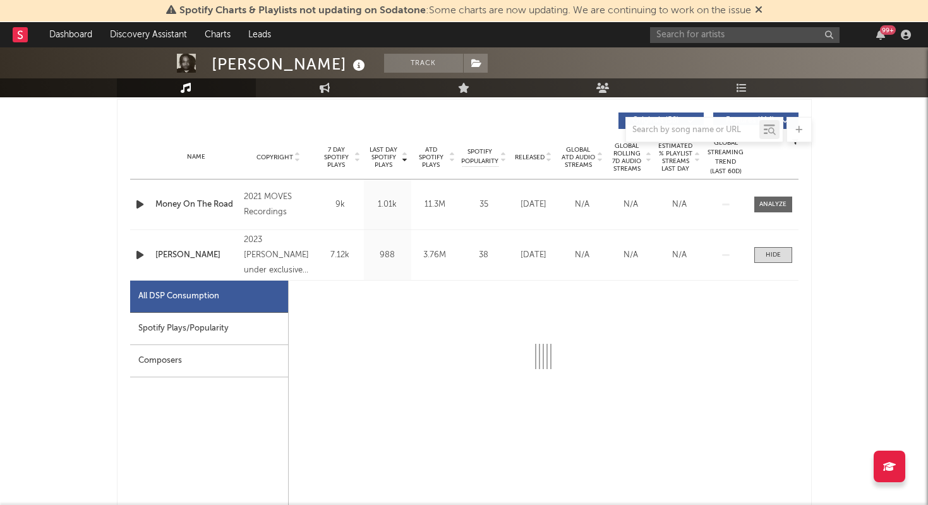
select select "6m"
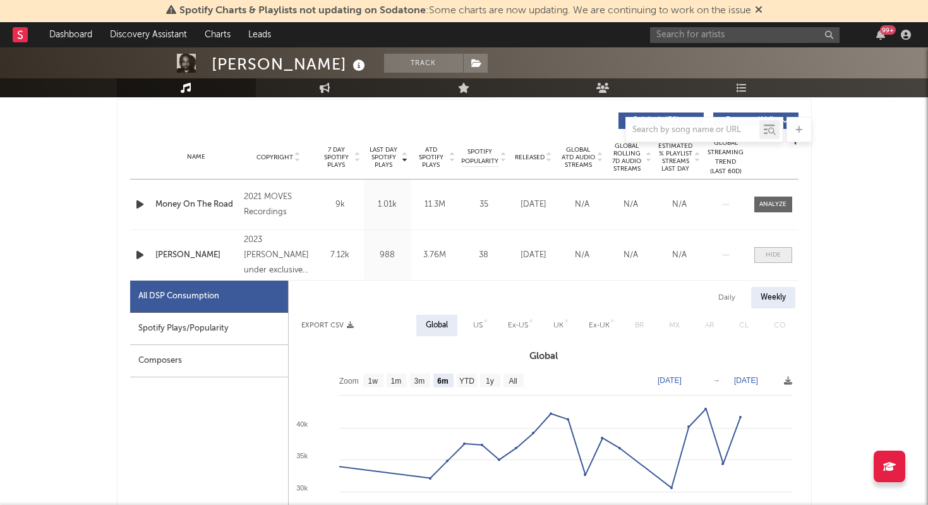
click at [776, 257] on div at bounding box center [773, 254] width 15 height 9
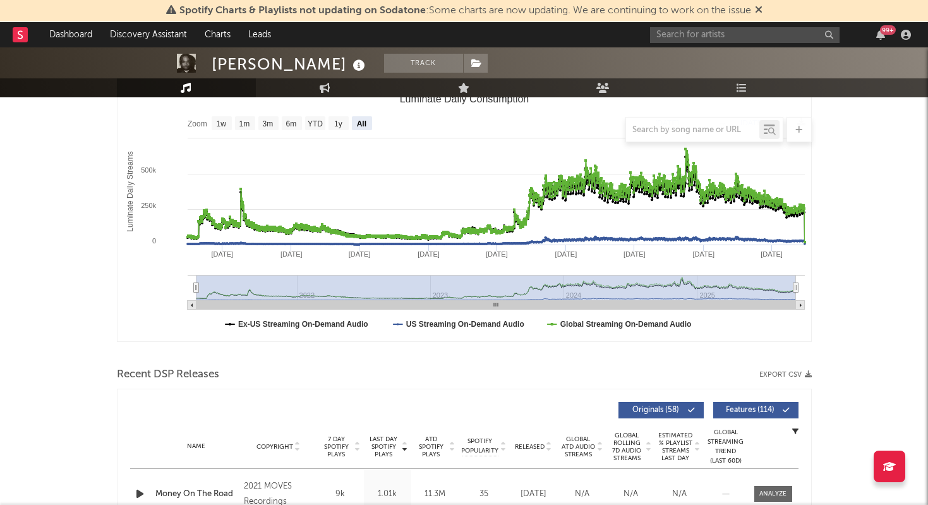
scroll to position [0, 0]
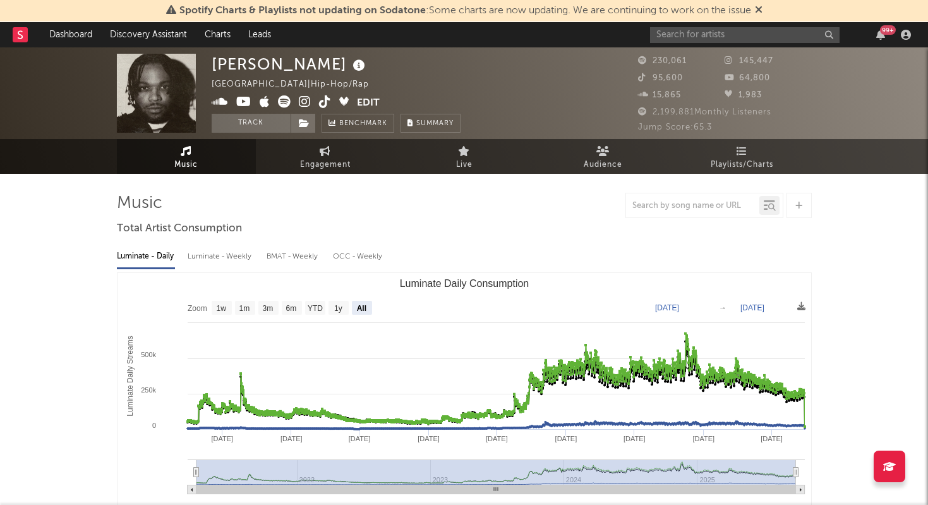
click at [227, 261] on div "Luminate - Weekly" at bounding box center [221, 256] width 66 height 21
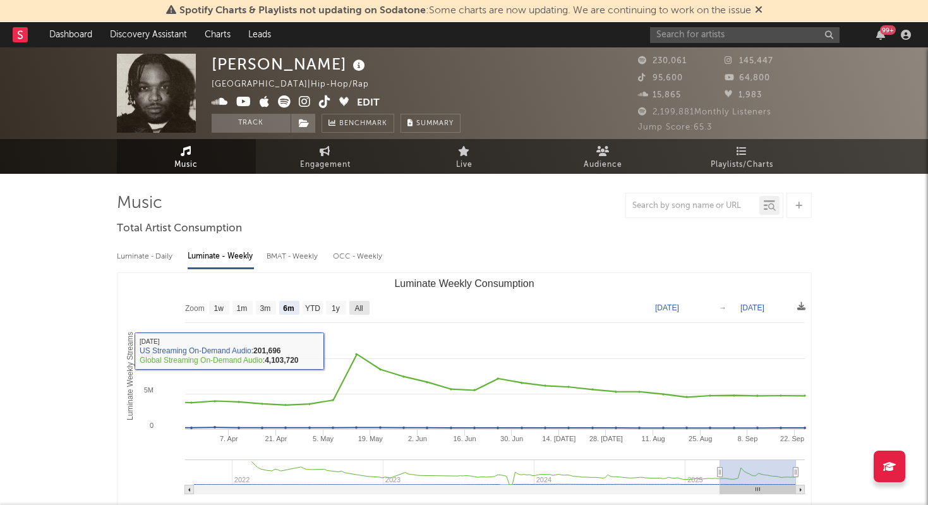
click at [356, 309] on text "All" at bounding box center [358, 308] width 8 height 9
select select "All"
type input "[DATE]"
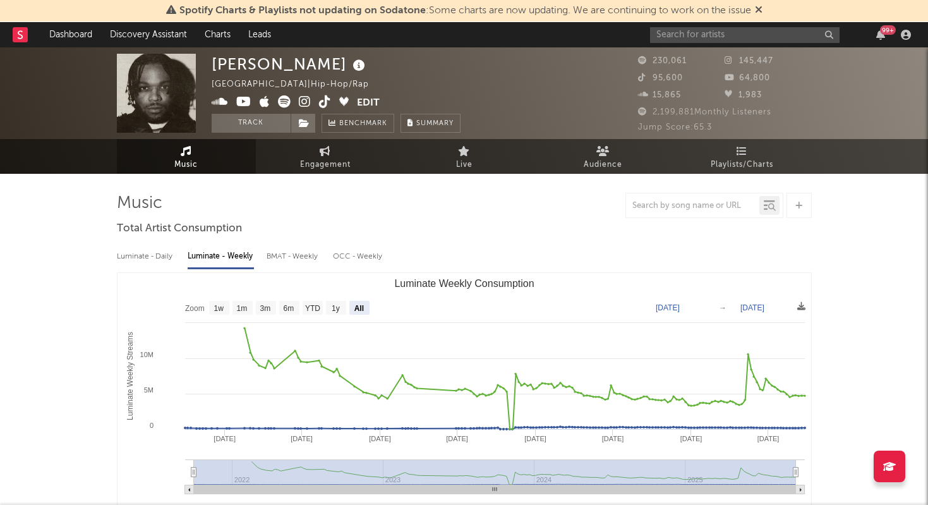
click at [358, 255] on div "OCC - Weekly" at bounding box center [358, 256] width 51 height 21
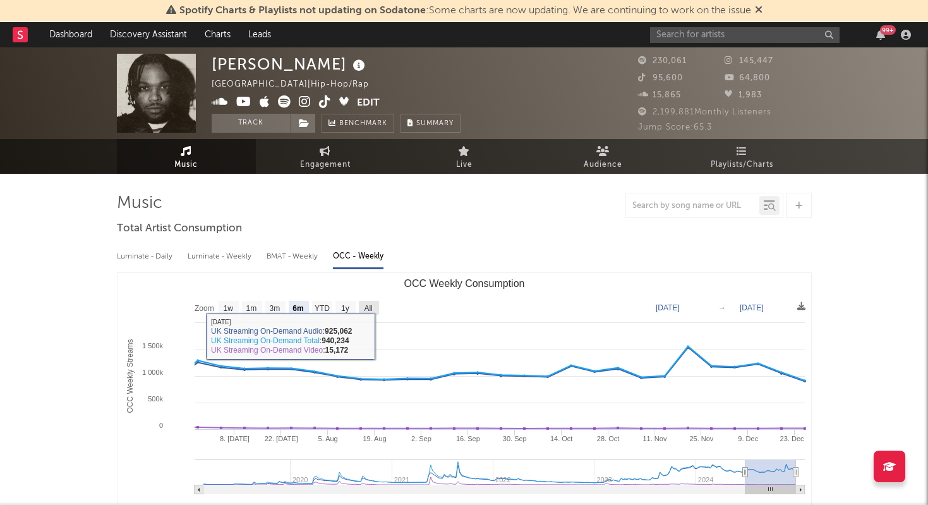
click at [367, 311] on text "All" at bounding box center [368, 308] width 8 height 9
select select "All"
type input "[DATE]"
